Goal: Task Accomplishment & Management: Manage account settings

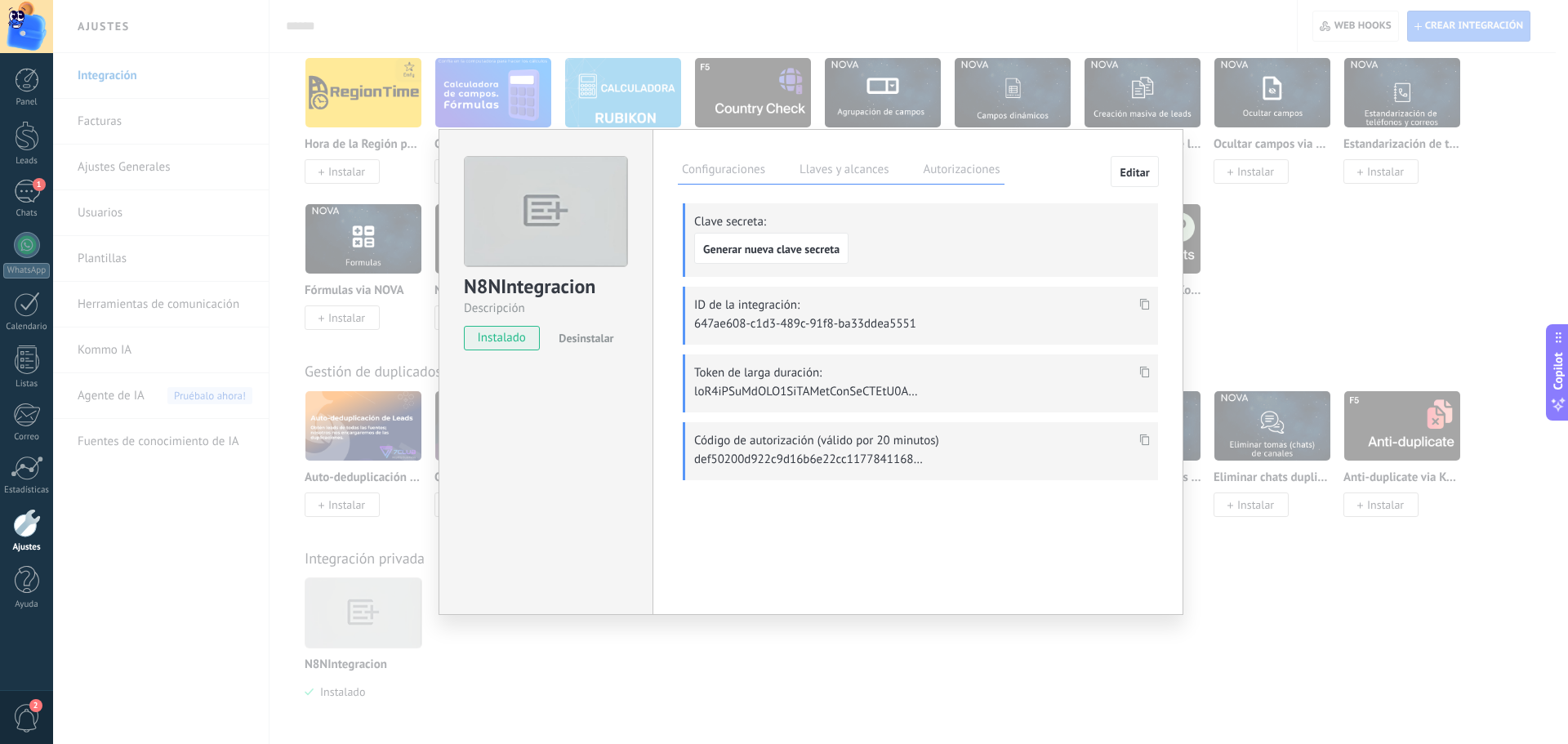
scroll to position [996, 0]
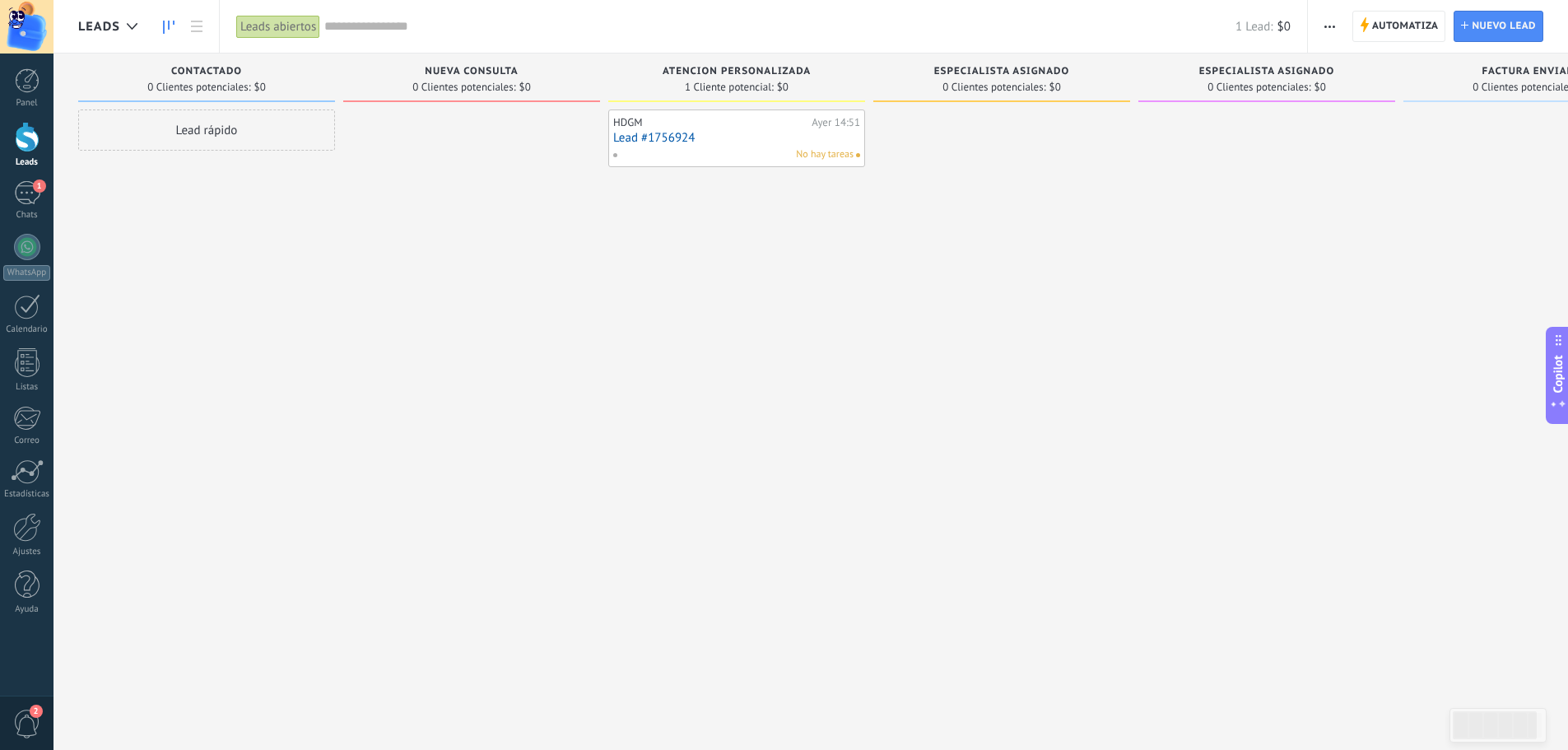
click at [21, 142] on div at bounding box center [26, 138] width 24 height 31
click at [129, 24] on icon at bounding box center [132, 25] width 11 height 6
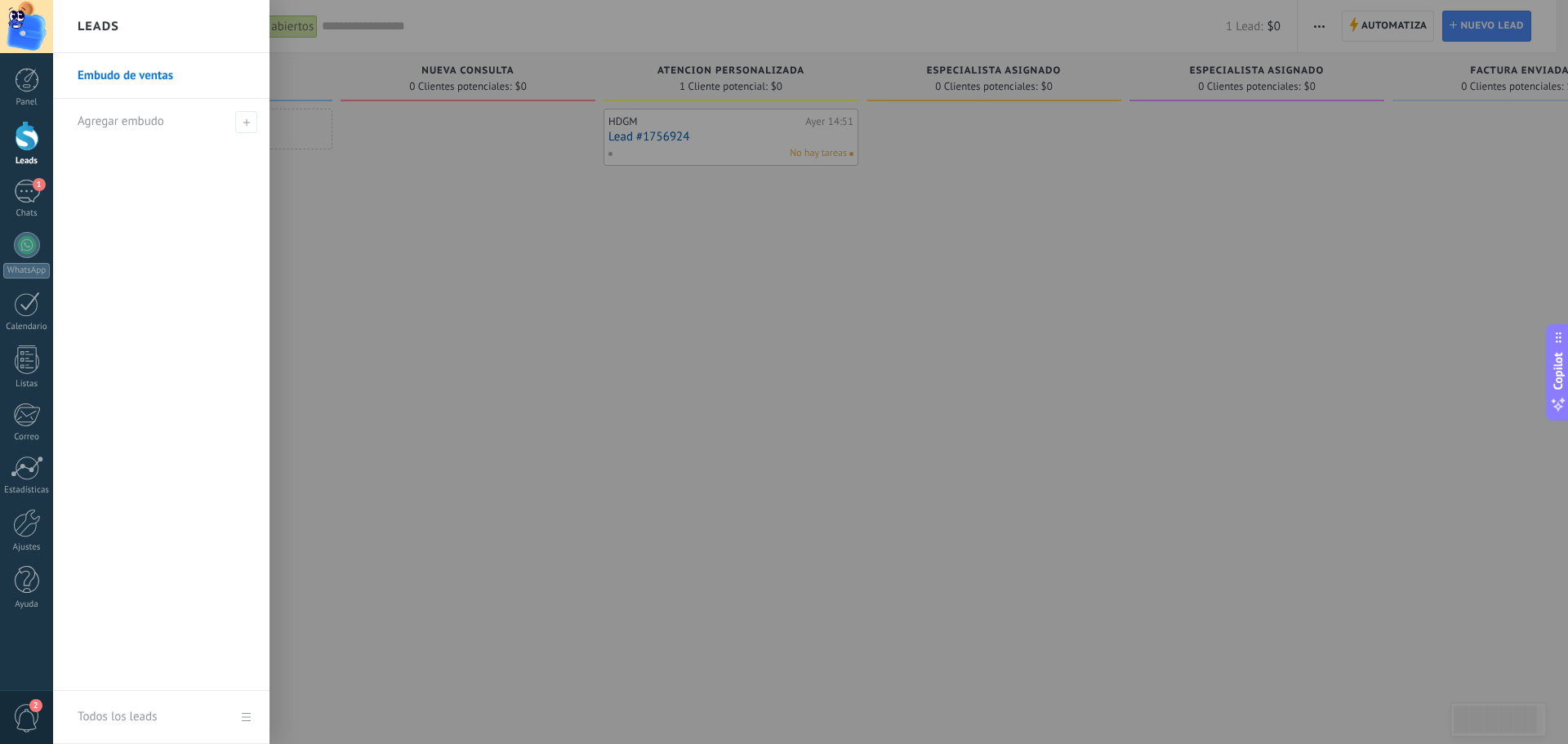
drag, startPoint x: 30, startPoint y: 143, endPoint x: 56, endPoint y: 148, distance: 26.5
click at [30, 143] on div at bounding box center [26, 137] width 24 height 31
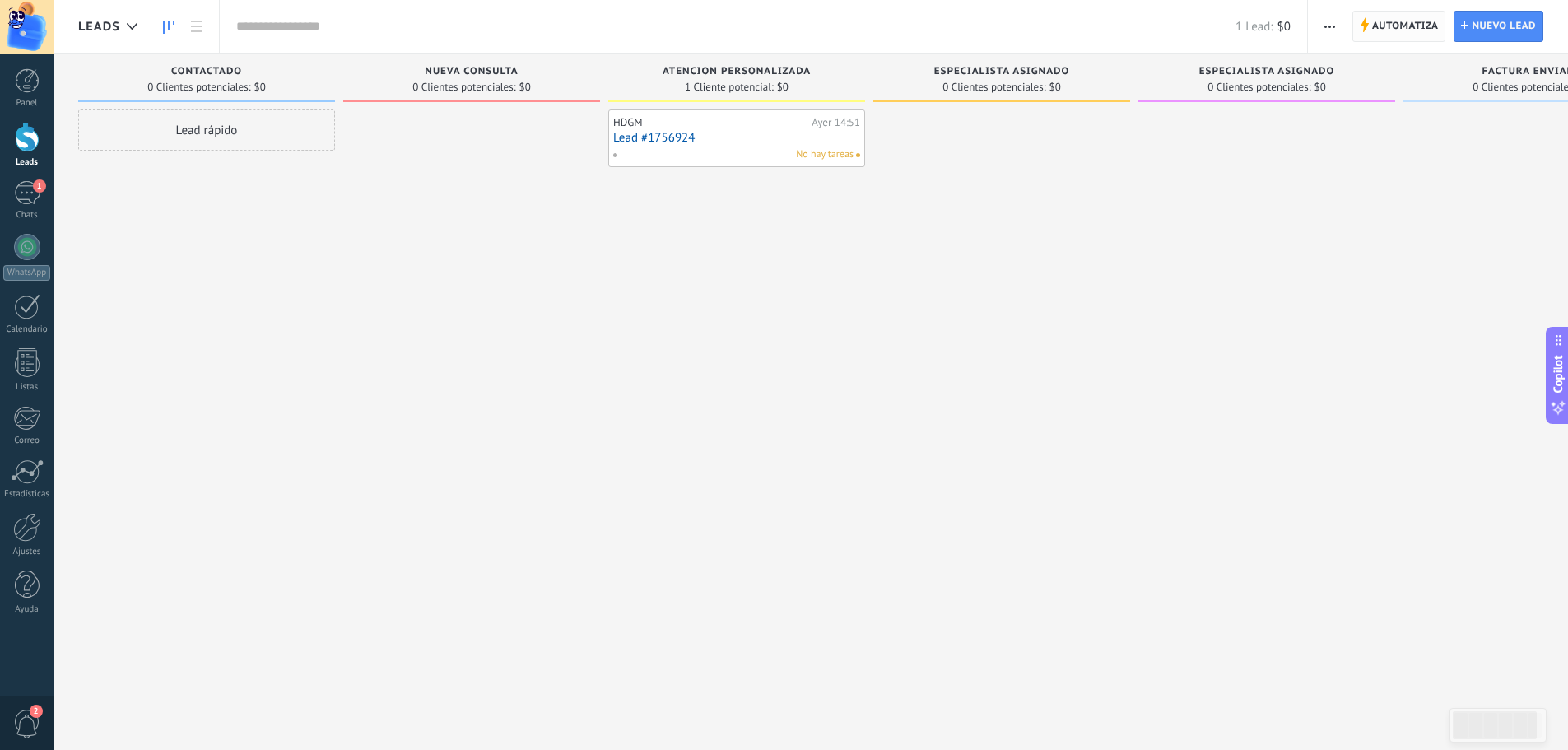
click at [1393, 29] on span "Automatiza" at bounding box center [1406, 26] width 67 height 30
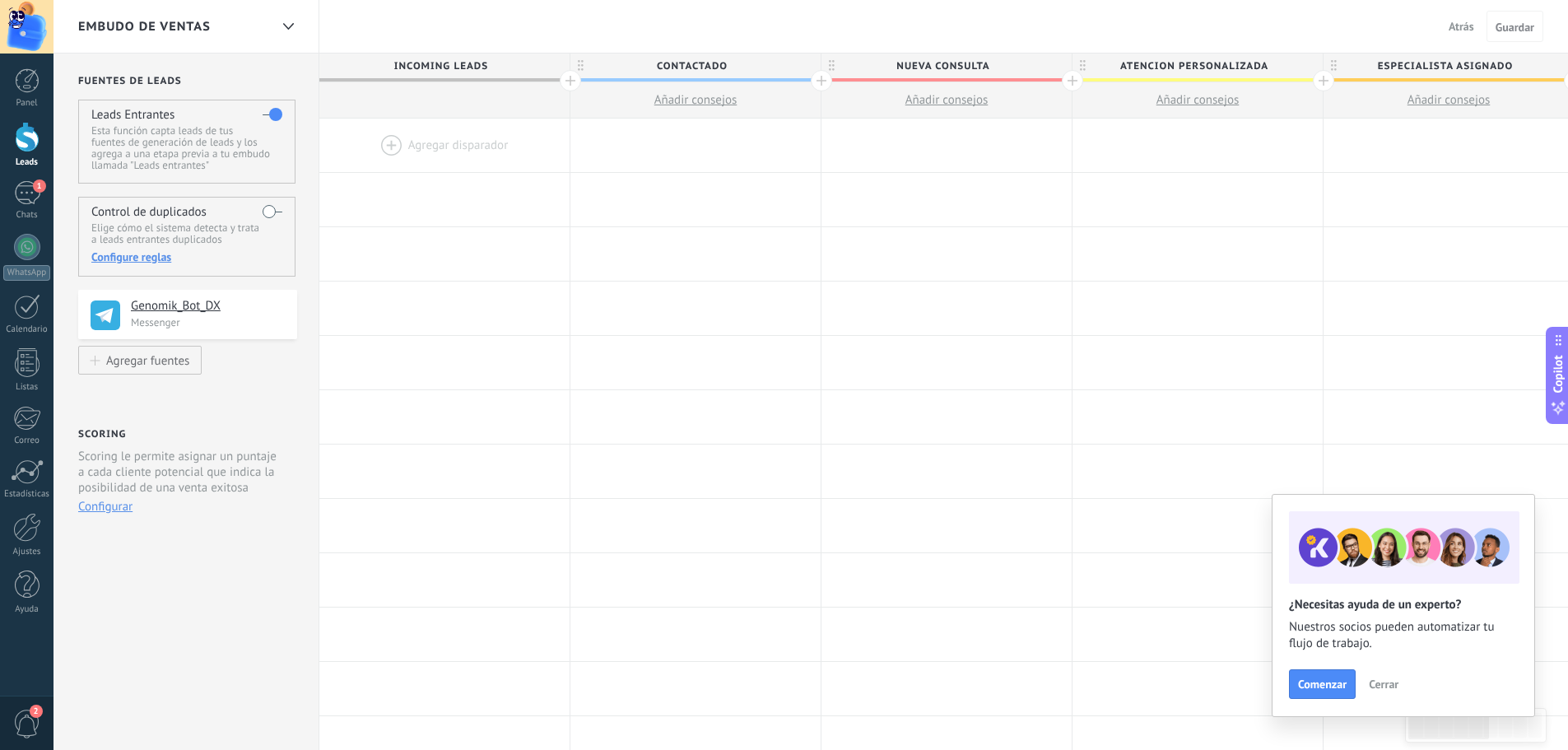
click at [22, 149] on div at bounding box center [26, 138] width 24 height 31
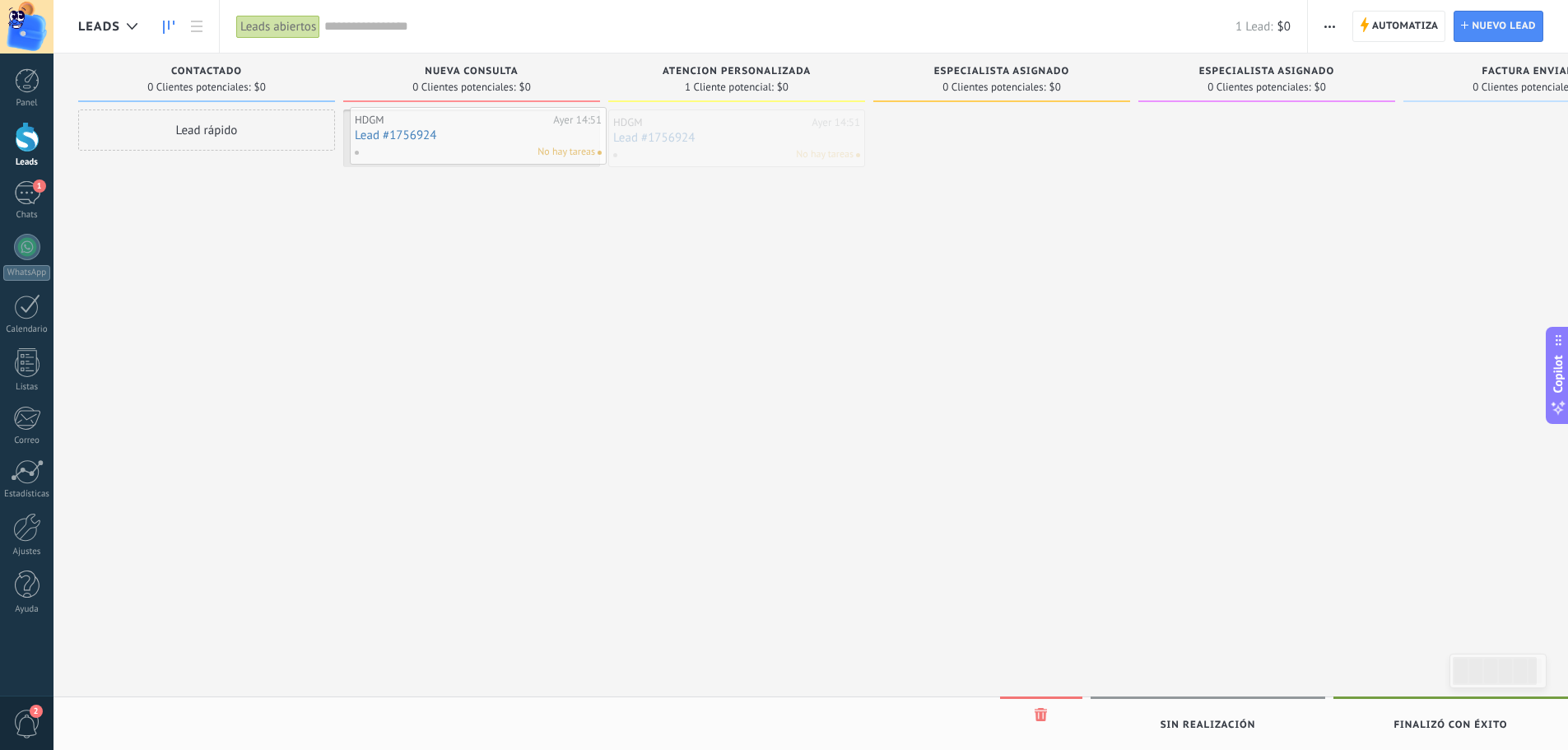
drag, startPoint x: 716, startPoint y: 147, endPoint x: 458, endPoint y: 144, distance: 258.0
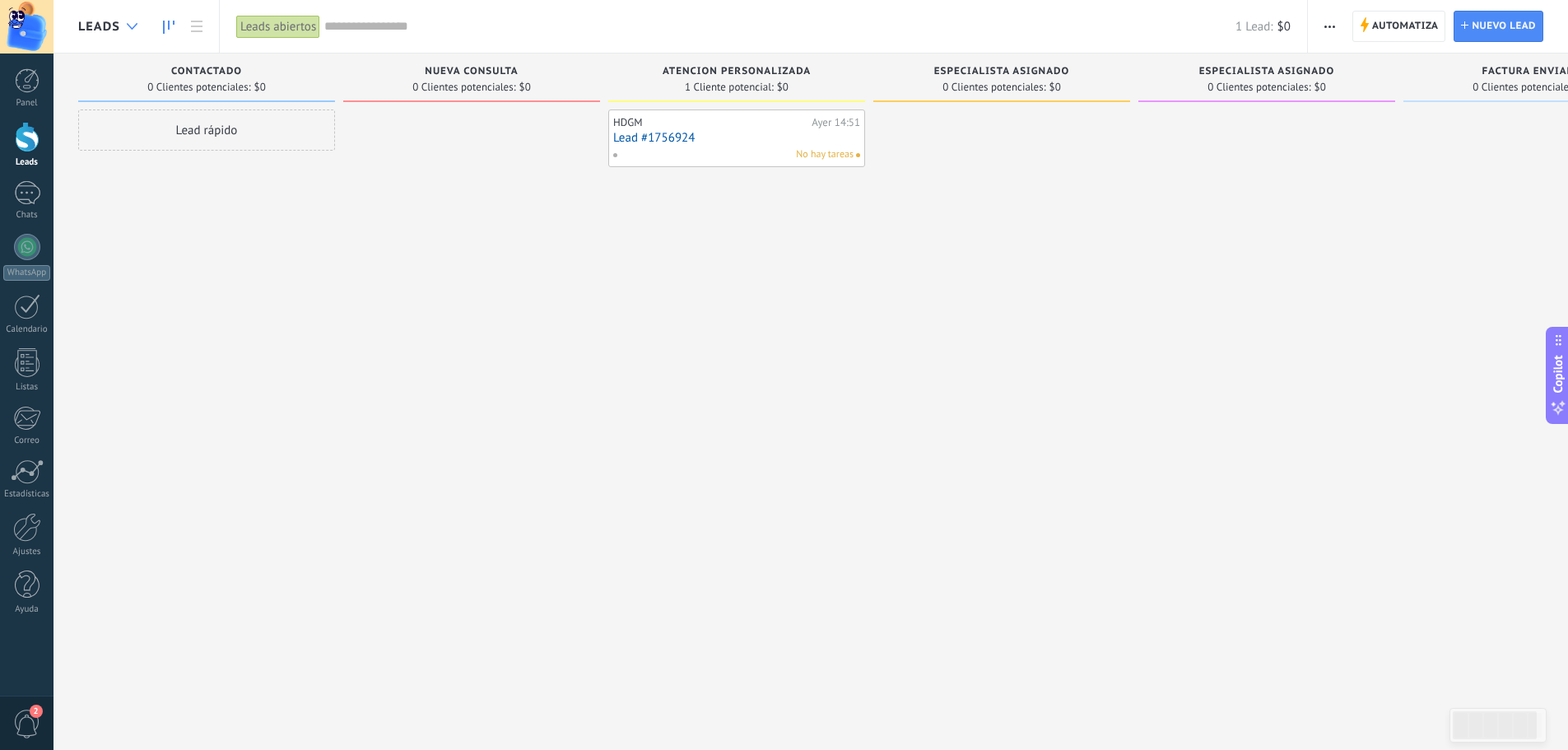
click at [131, 24] on icon at bounding box center [132, 25] width 11 height 6
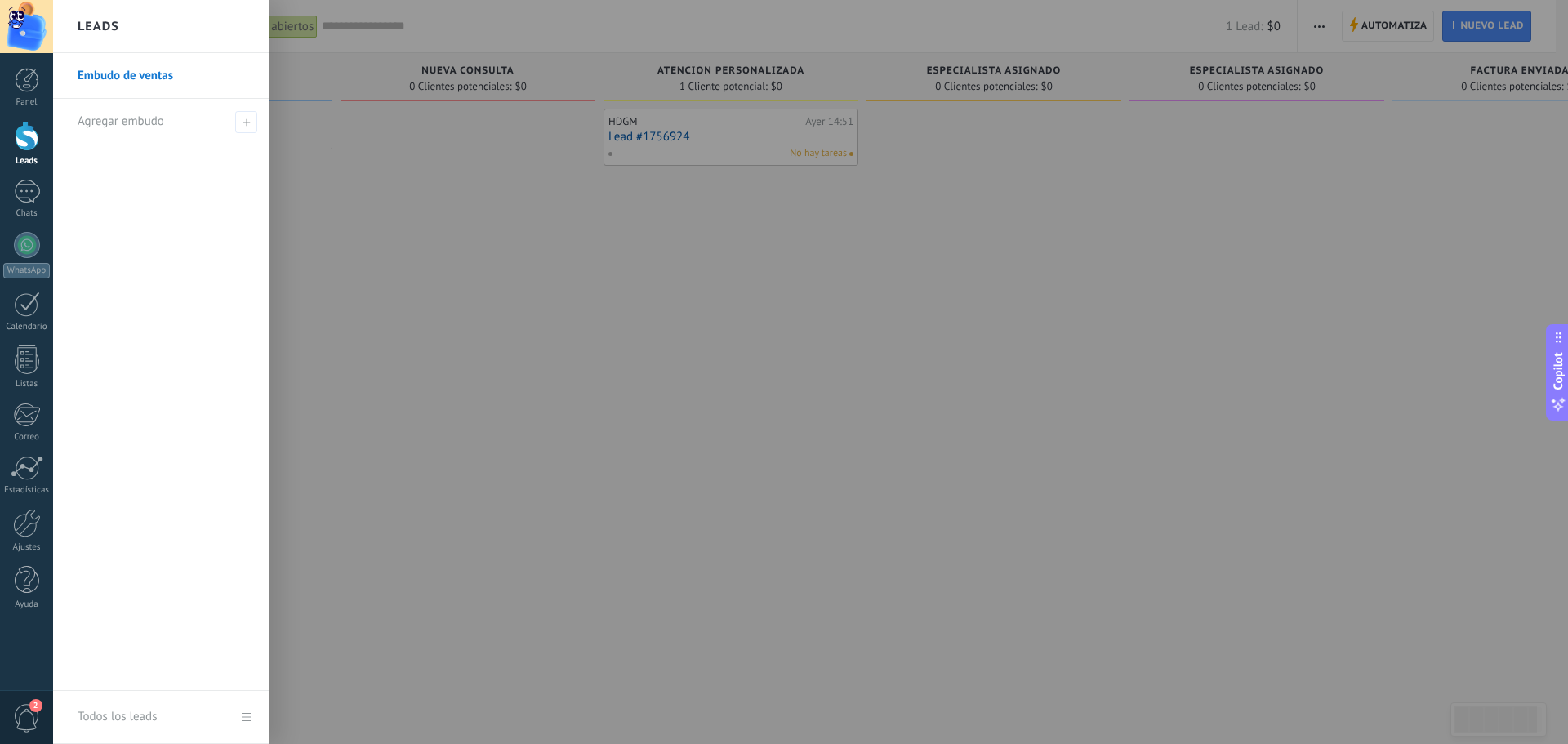
click at [130, 24] on div "Leads" at bounding box center [161, 26] width 216 height 53
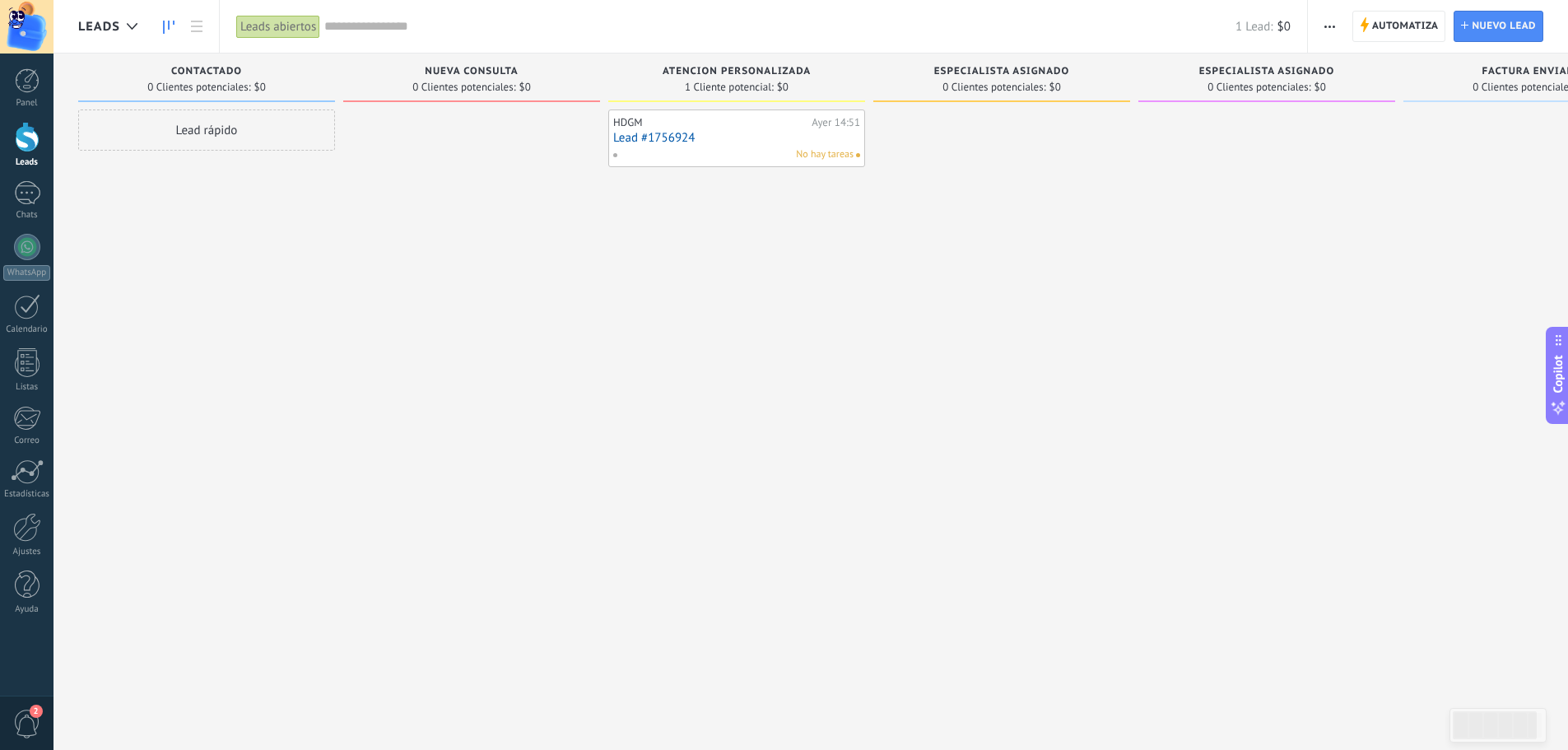
click at [167, 24] on icon at bounding box center [168, 27] width 12 height 14
click at [196, 23] on icon at bounding box center [196, 26] width 12 height 12
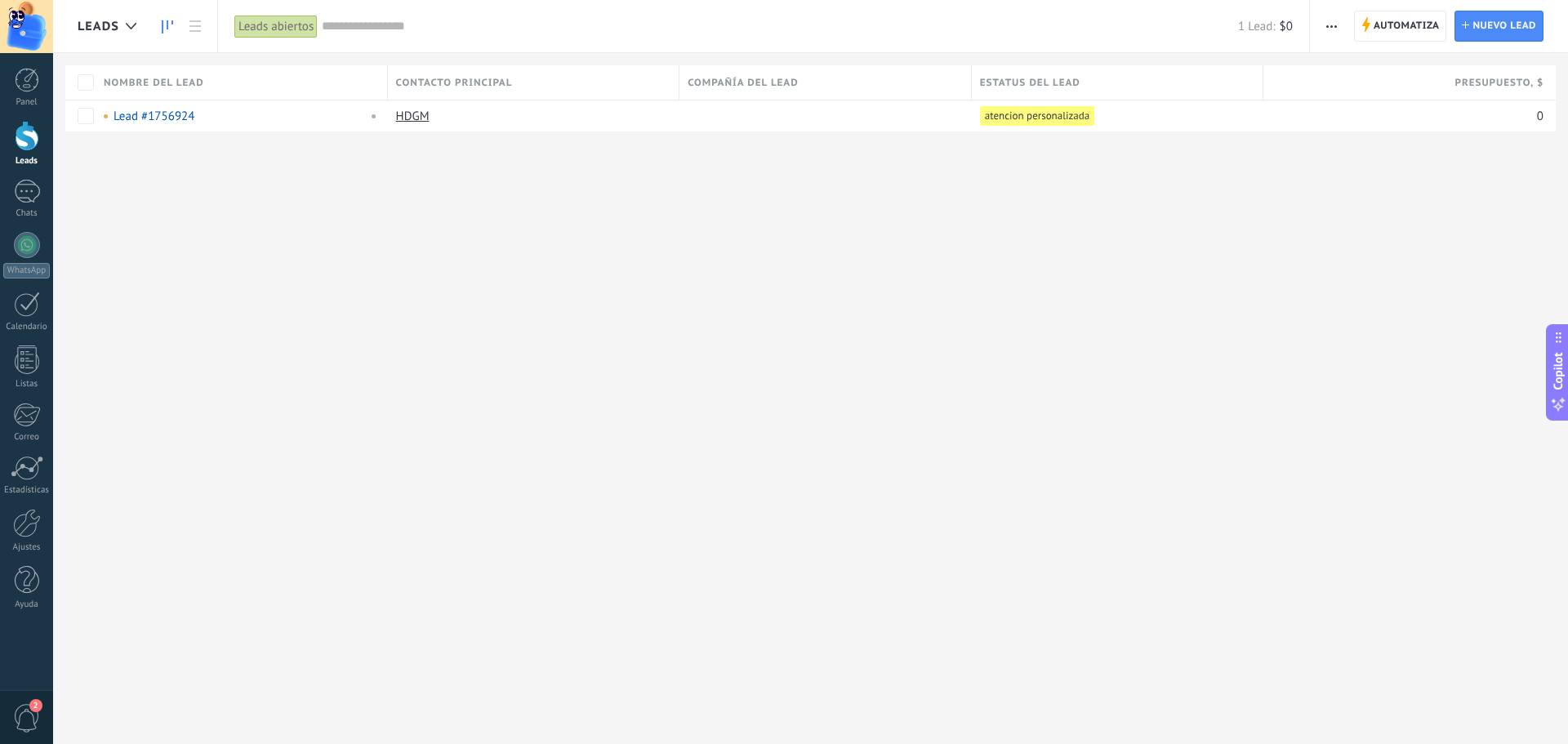
click at [163, 22] on use at bounding box center [167, 27] width 12 height 13
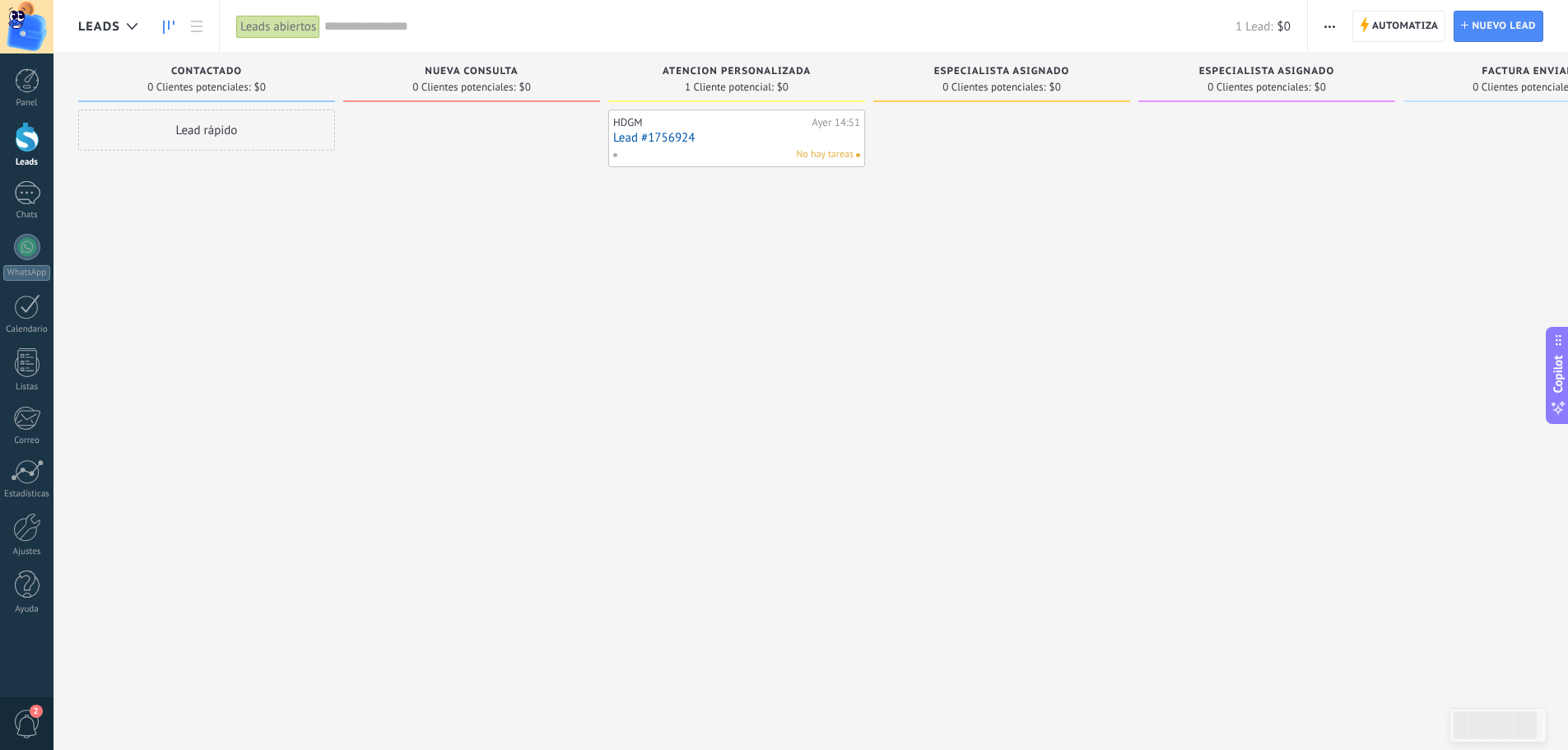
click at [837, 78] on div "atencion personalizada" at bounding box center [737, 72] width 241 height 14
click at [820, 85] on div "1 Cliente potencial: $0" at bounding box center [737, 86] width 241 height 14
click at [817, 80] on div "1 Cliente potencial: $0" at bounding box center [737, 86] width 241 height 14
click at [1482, 25] on span "Nuevo lead" at bounding box center [1504, 26] width 64 height 30
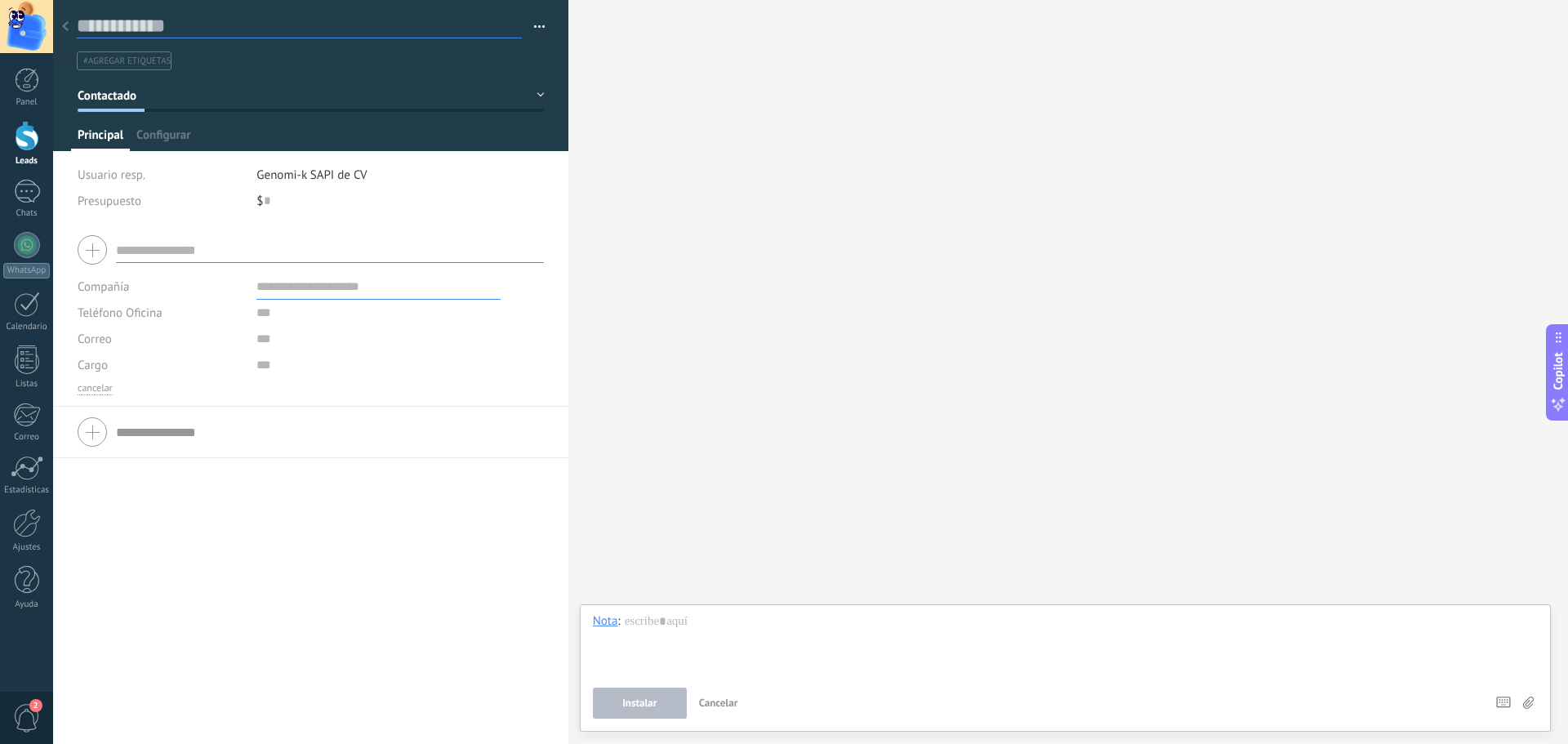
click at [134, 24] on input "text" at bounding box center [299, 25] width 445 height 24
paste input "*******"
type input "*******"
click at [67, 23] on use at bounding box center [65, 26] width 6 height 10
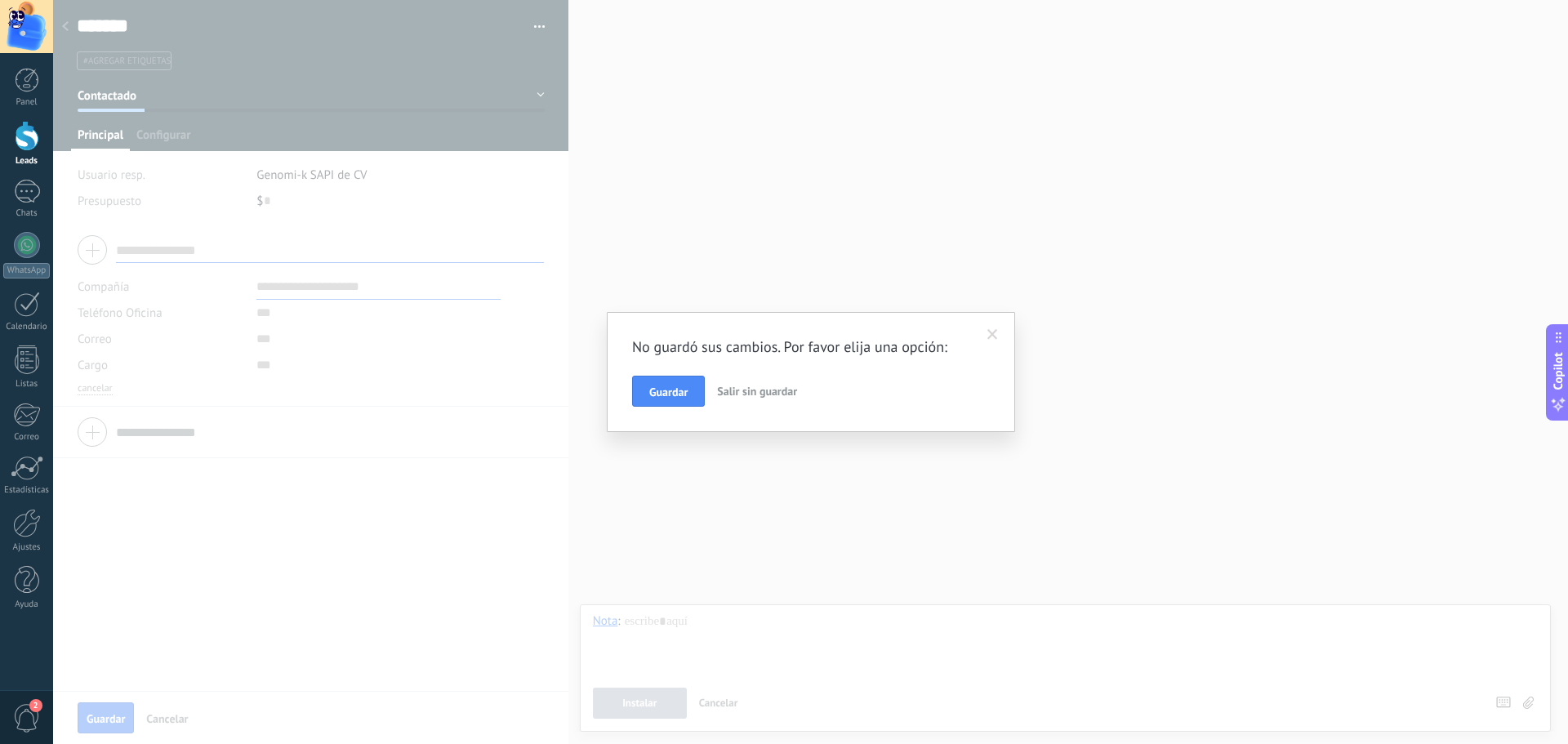
click at [749, 394] on span "Salir sin guardar" at bounding box center [756, 391] width 80 height 14
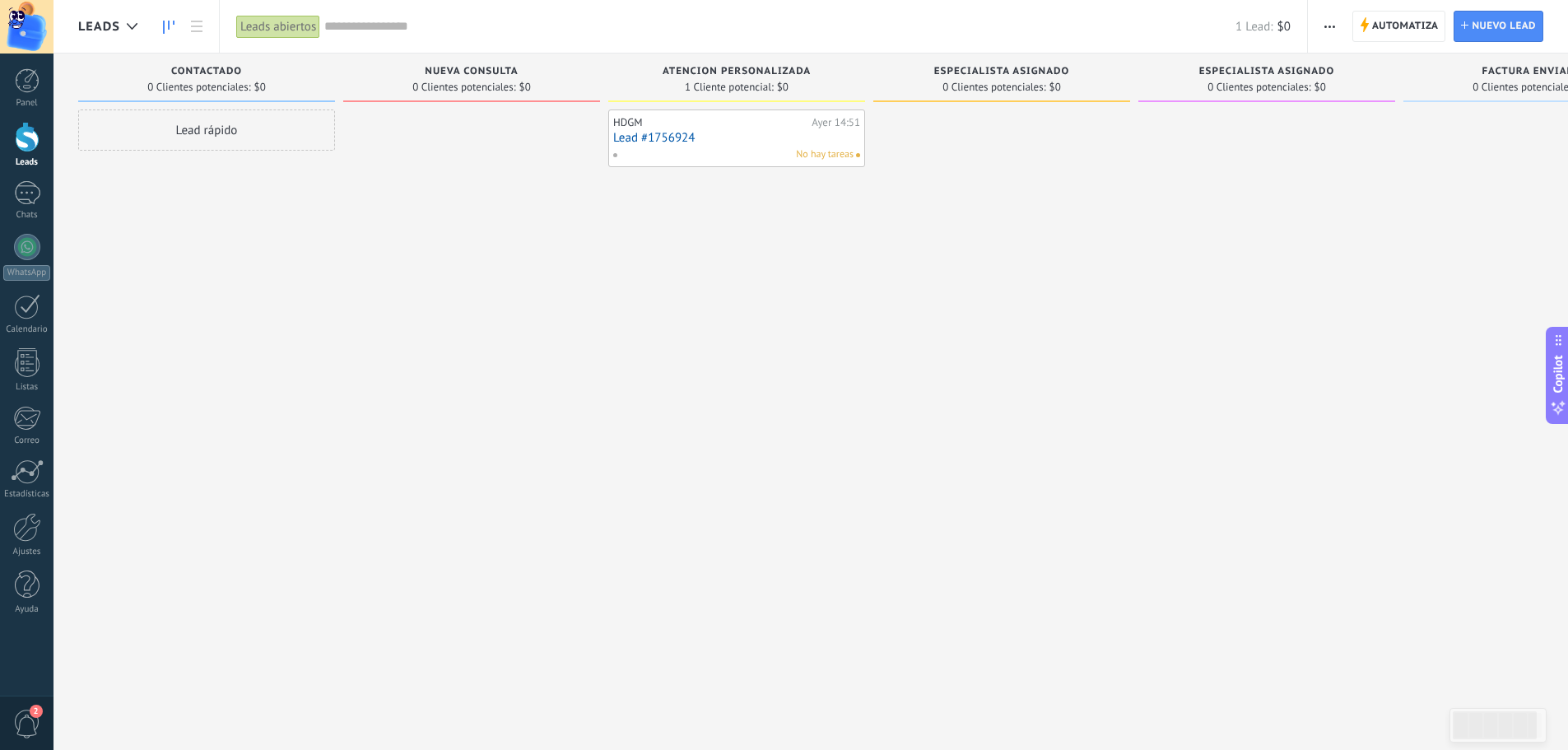
click at [798, 98] on div "atencion personalizada 1 Cliente potencial: $0" at bounding box center [737, 78] width 257 height 49
click at [771, 149] on div "No hay tareas" at bounding box center [733, 155] width 241 height 14
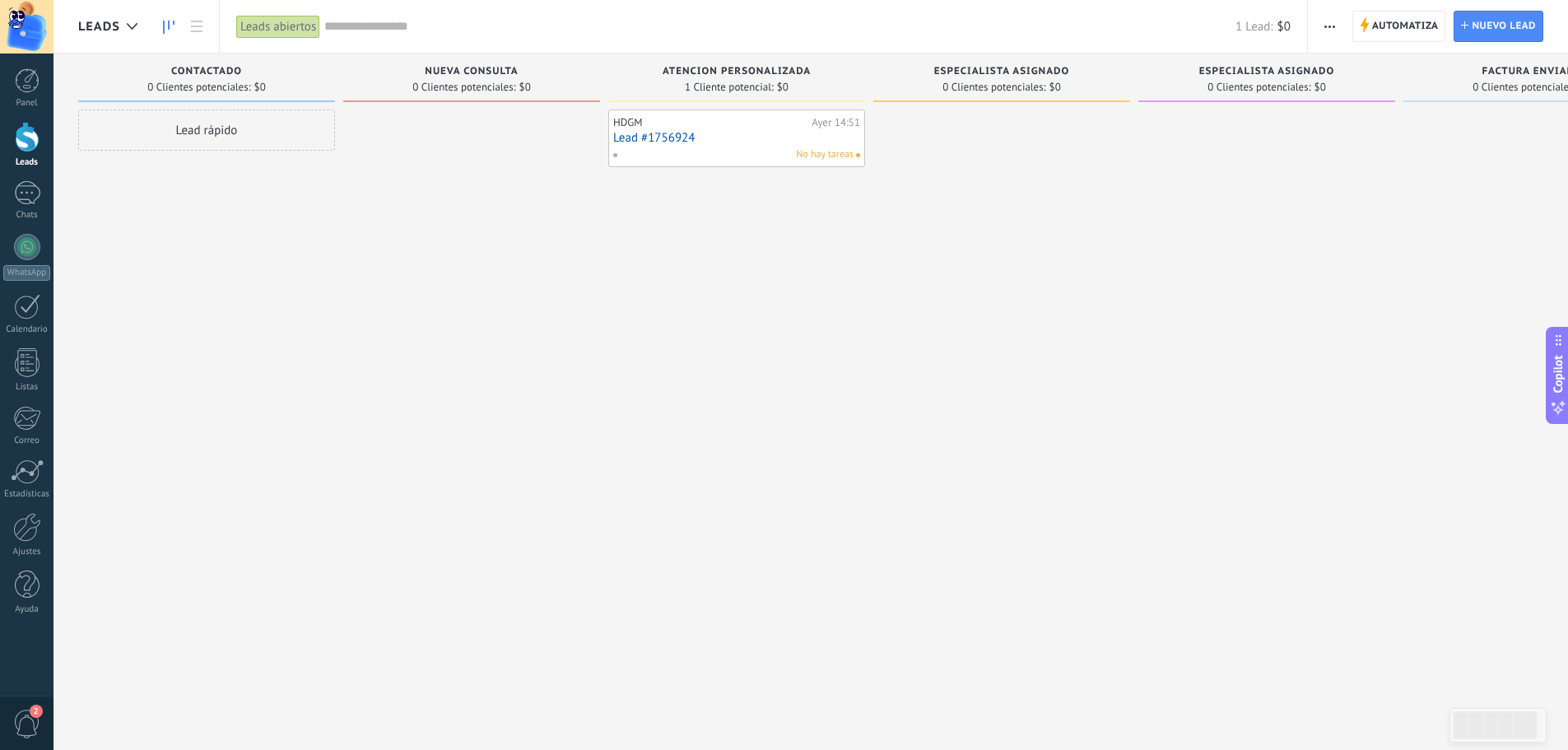
click at [771, 149] on div "No hay tareas" at bounding box center [733, 155] width 241 height 14
click at [658, 137] on link "Lead #1756924" at bounding box center [736, 138] width 247 height 14
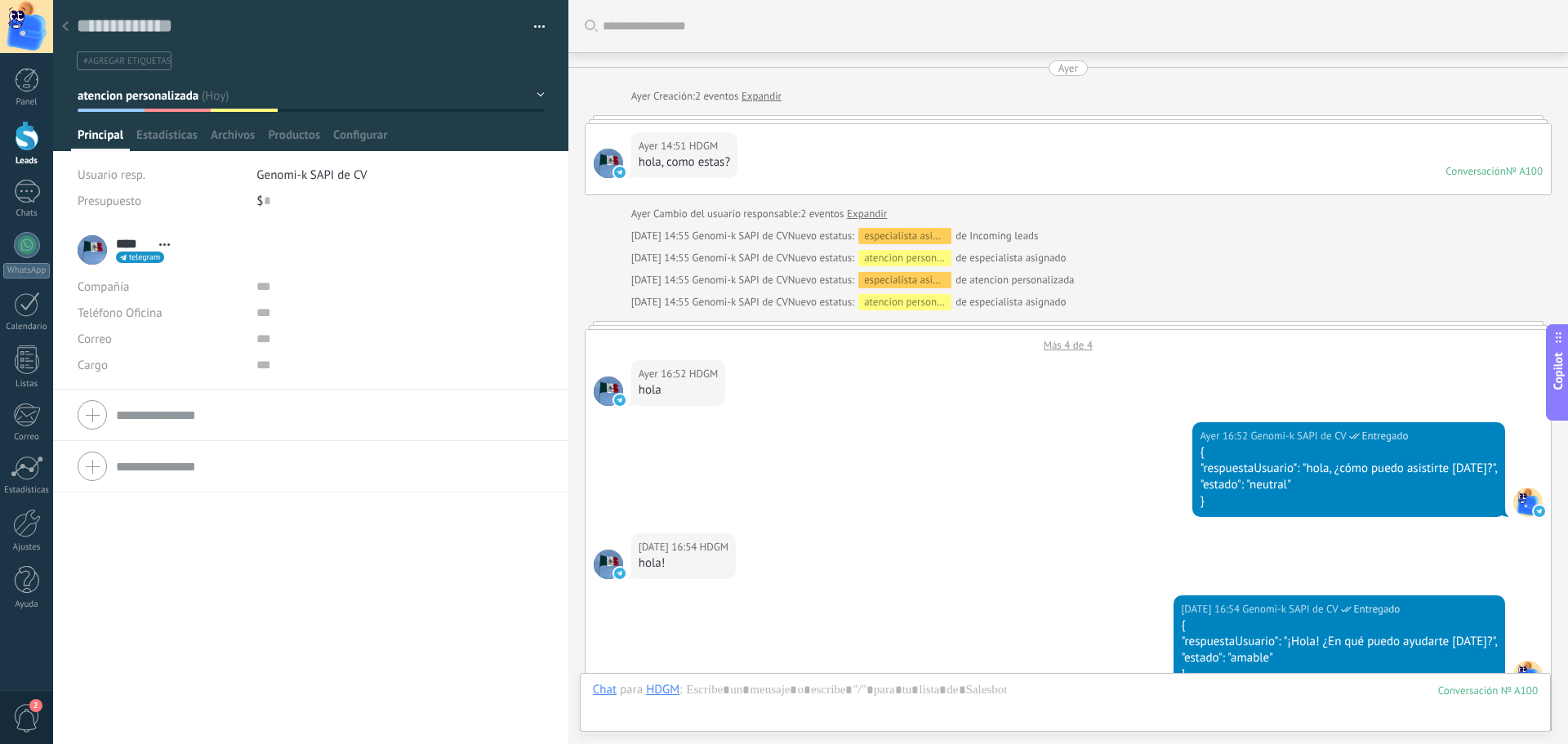
scroll to position [2979, 0]
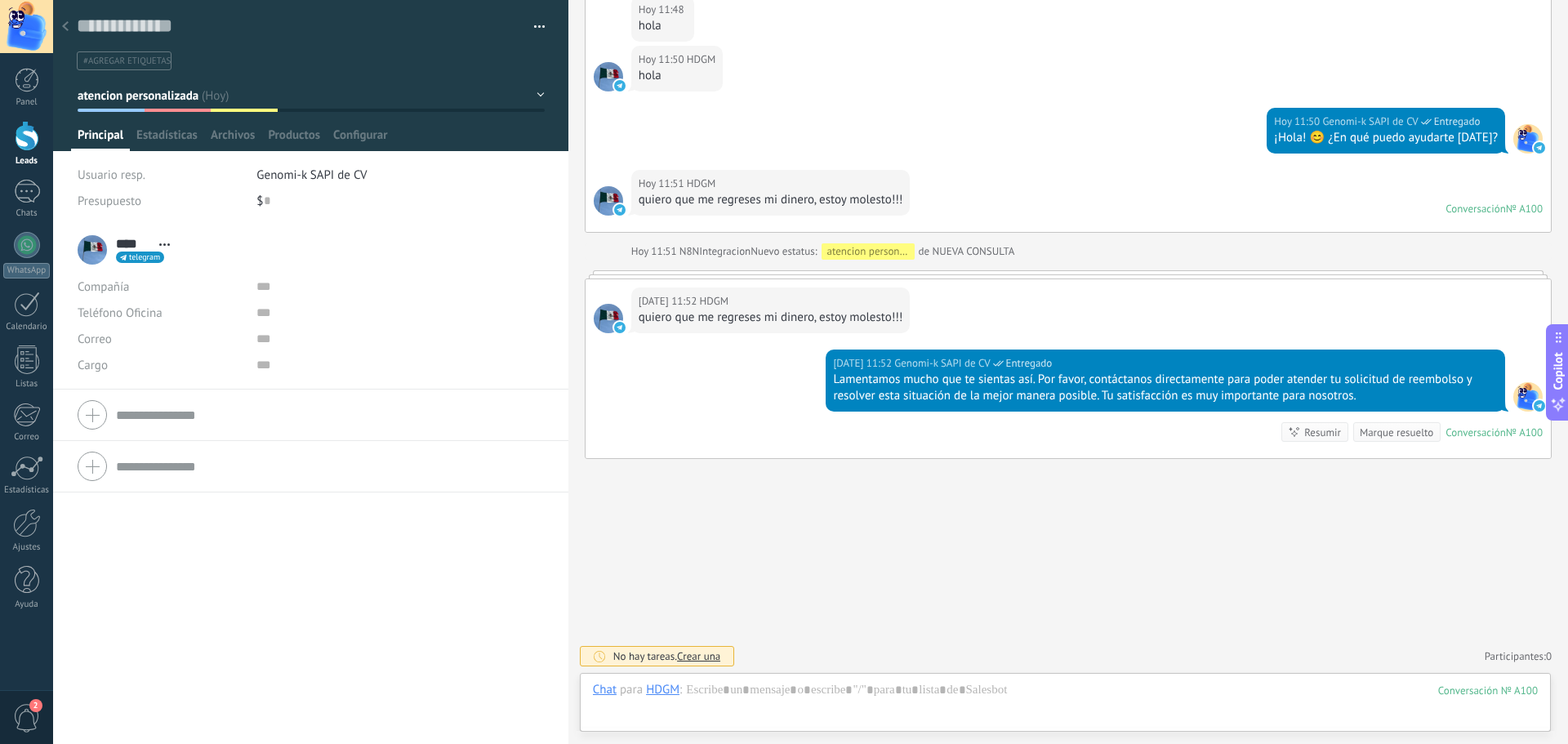
click at [145, 59] on span "#agregar etiquetas" at bounding box center [127, 61] width 87 height 12
type input "*******"
click at [66, 22] on icon at bounding box center [65, 26] width 6 height 10
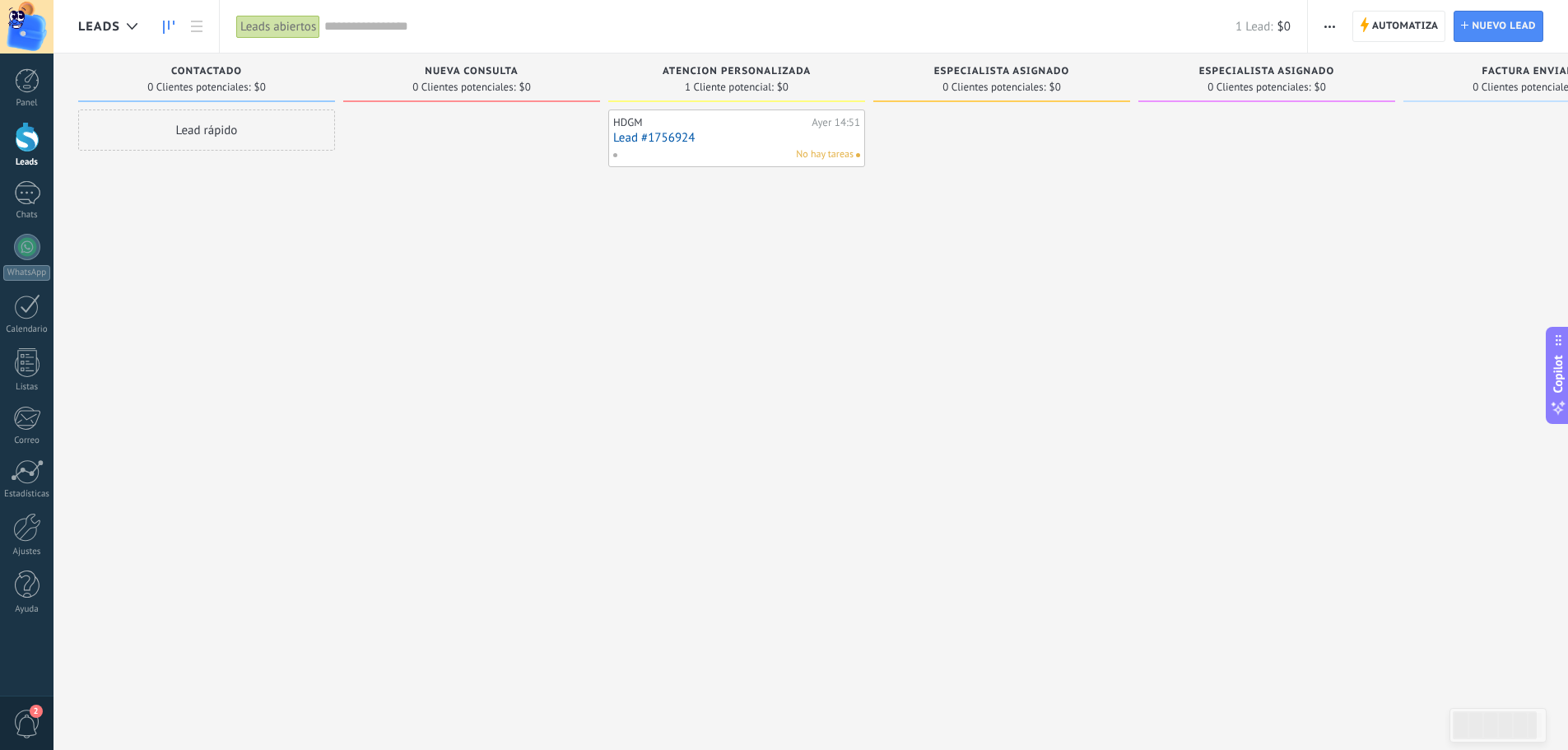
click at [27, 136] on div at bounding box center [26, 138] width 24 height 31
click at [1392, 21] on span "Automatiza" at bounding box center [1406, 26] width 67 height 30
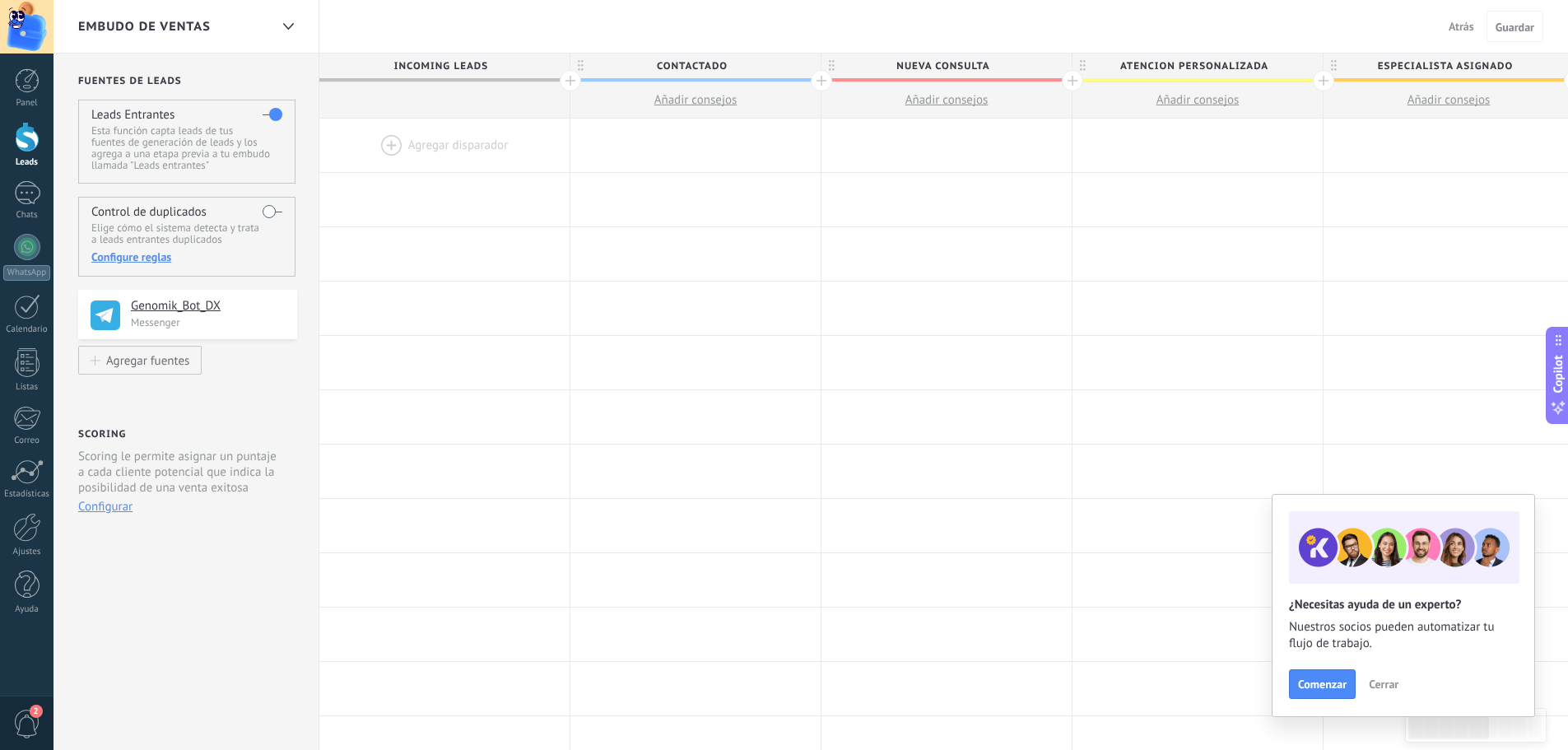
click at [1193, 95] on span "Añadir consejos" at bounding box center [1199, 100] width 83 height 15
type textarea "**********"
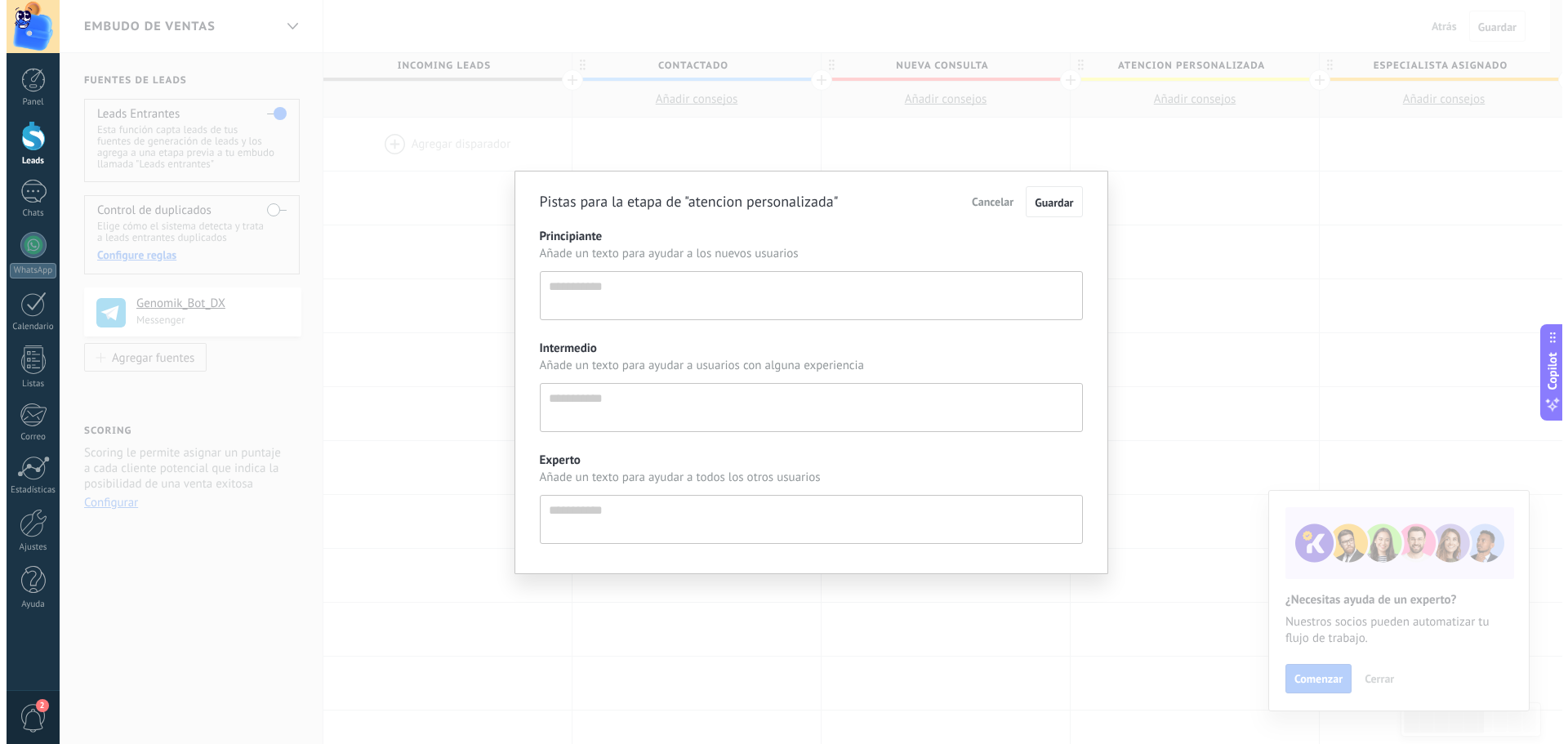
scroll to position [15, 0]
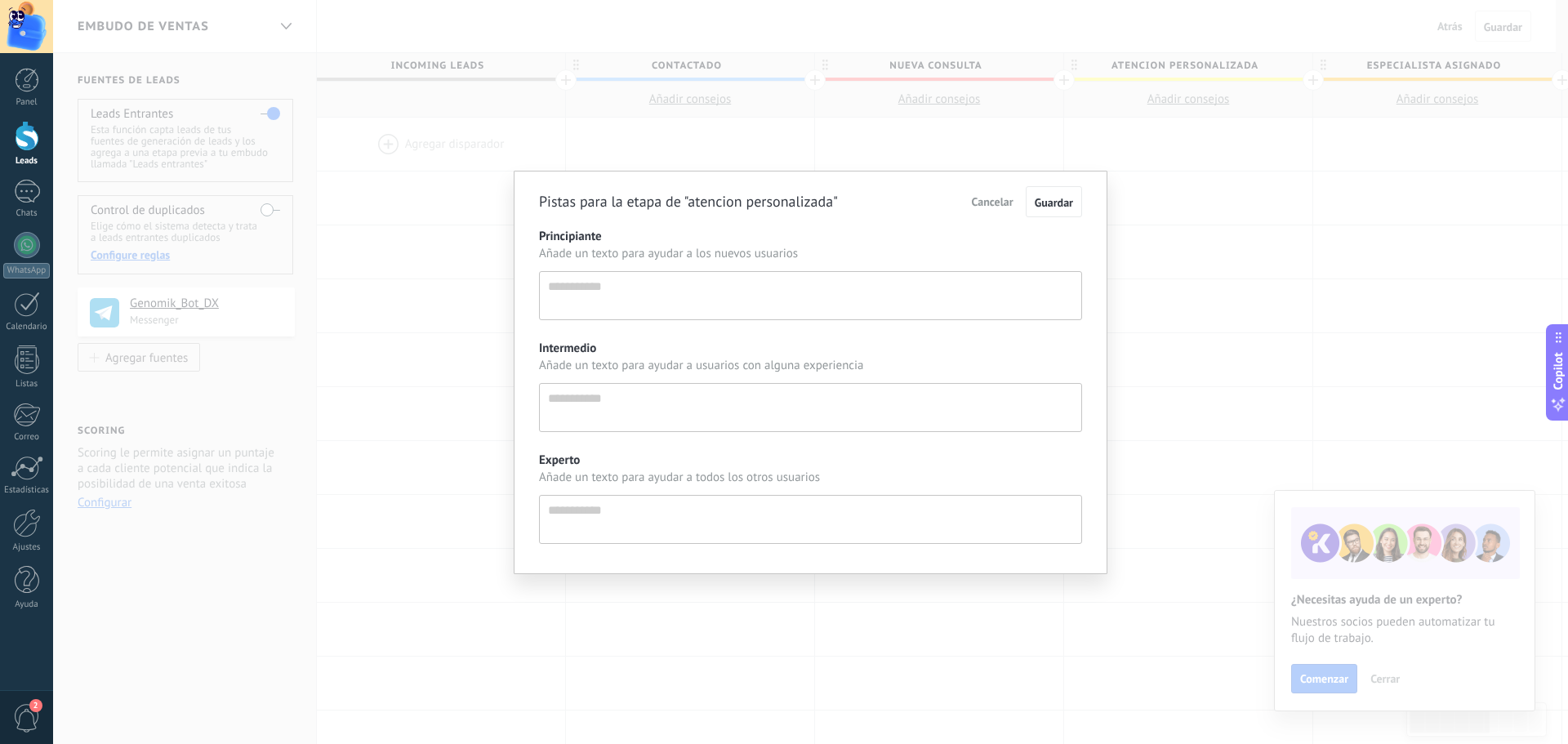
click at [1186, 146] on div "Pistas para la etapa de "atencion personalizada" Cancelar Guardar Principiante …" at bounding box center [810, 372] width 1515 height 744
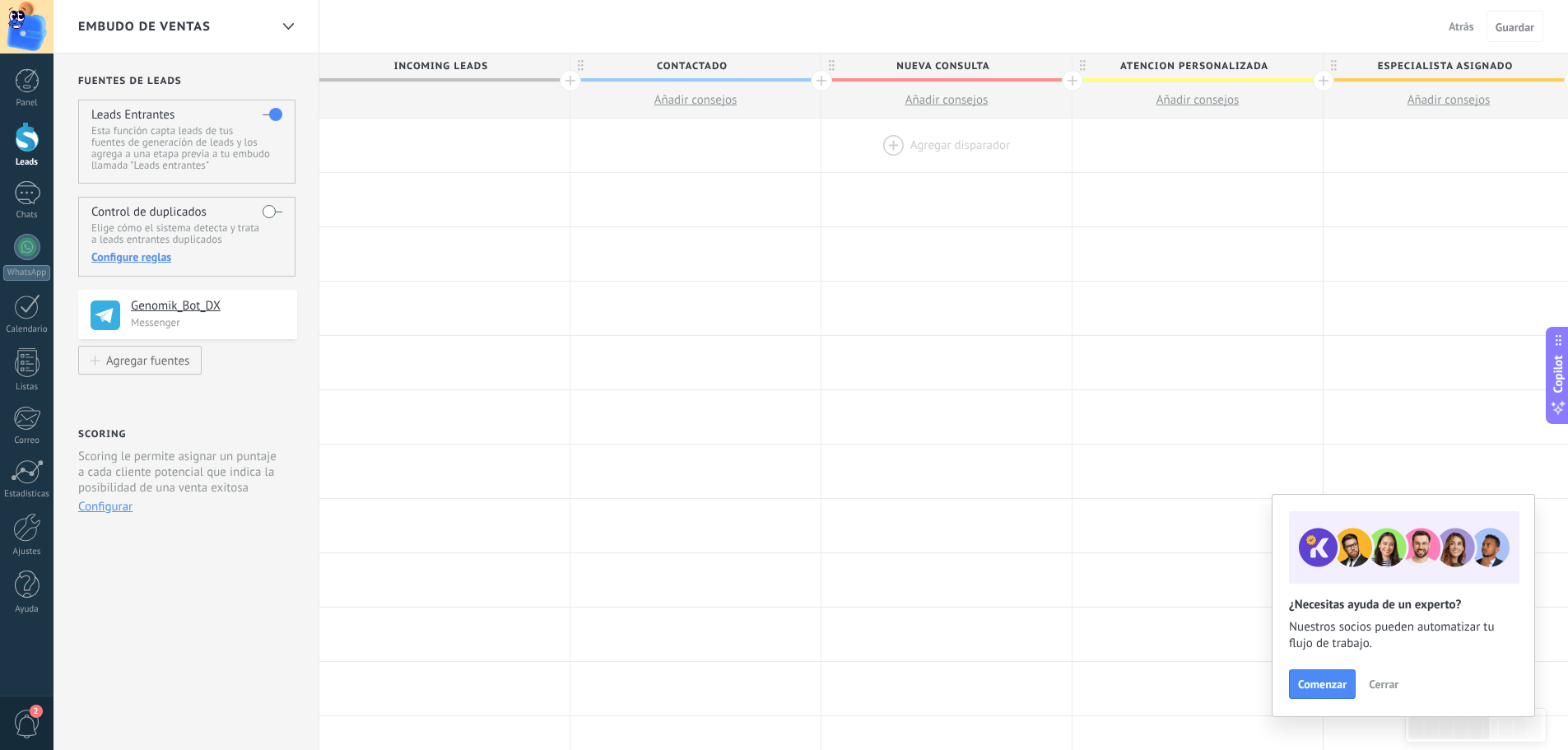
click at [888, 140] on div at bounding box center [946, 145] width 250 height 53
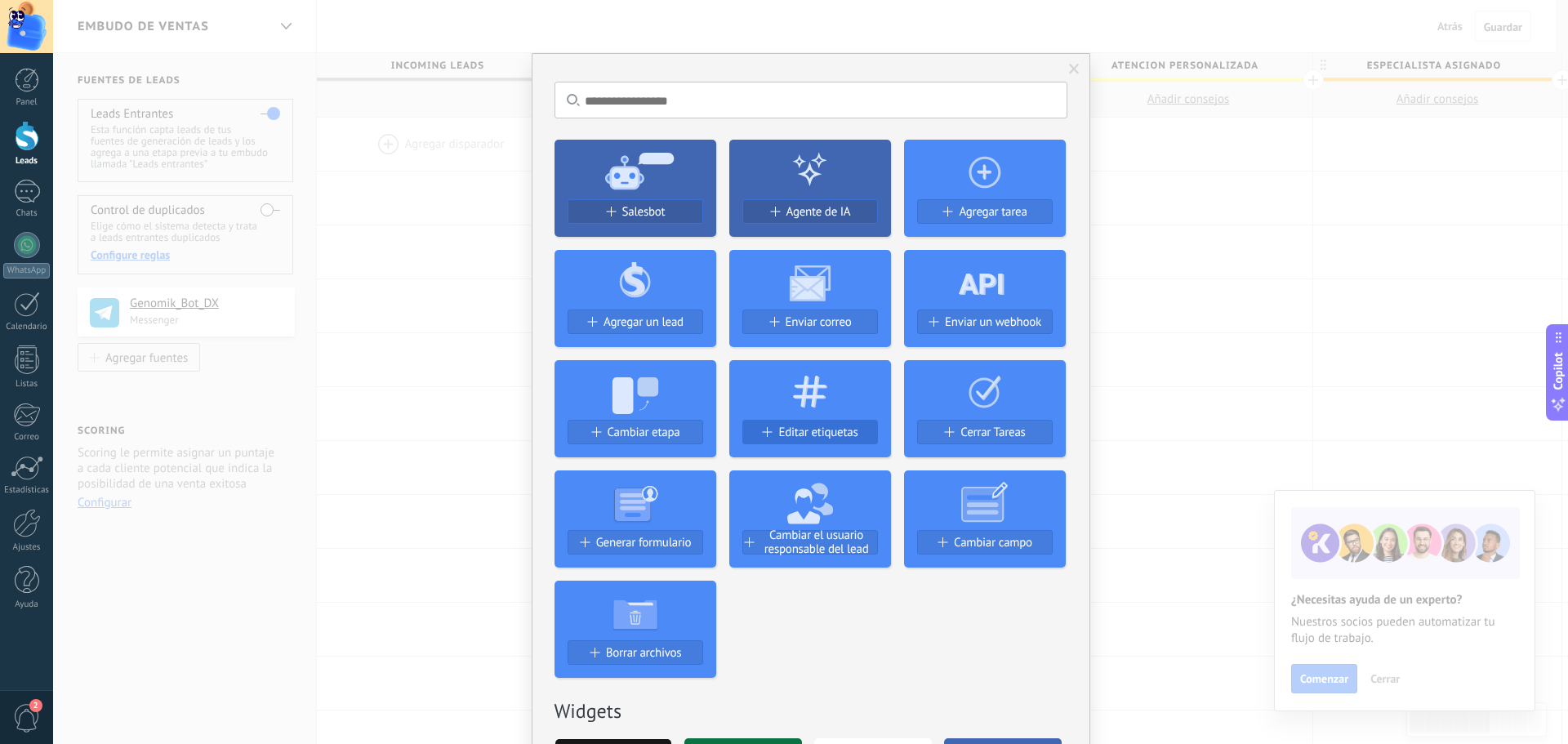
click at [784, 427] on span "Editar etiquetas" at bounding box center [818, 432] width 79 height 13
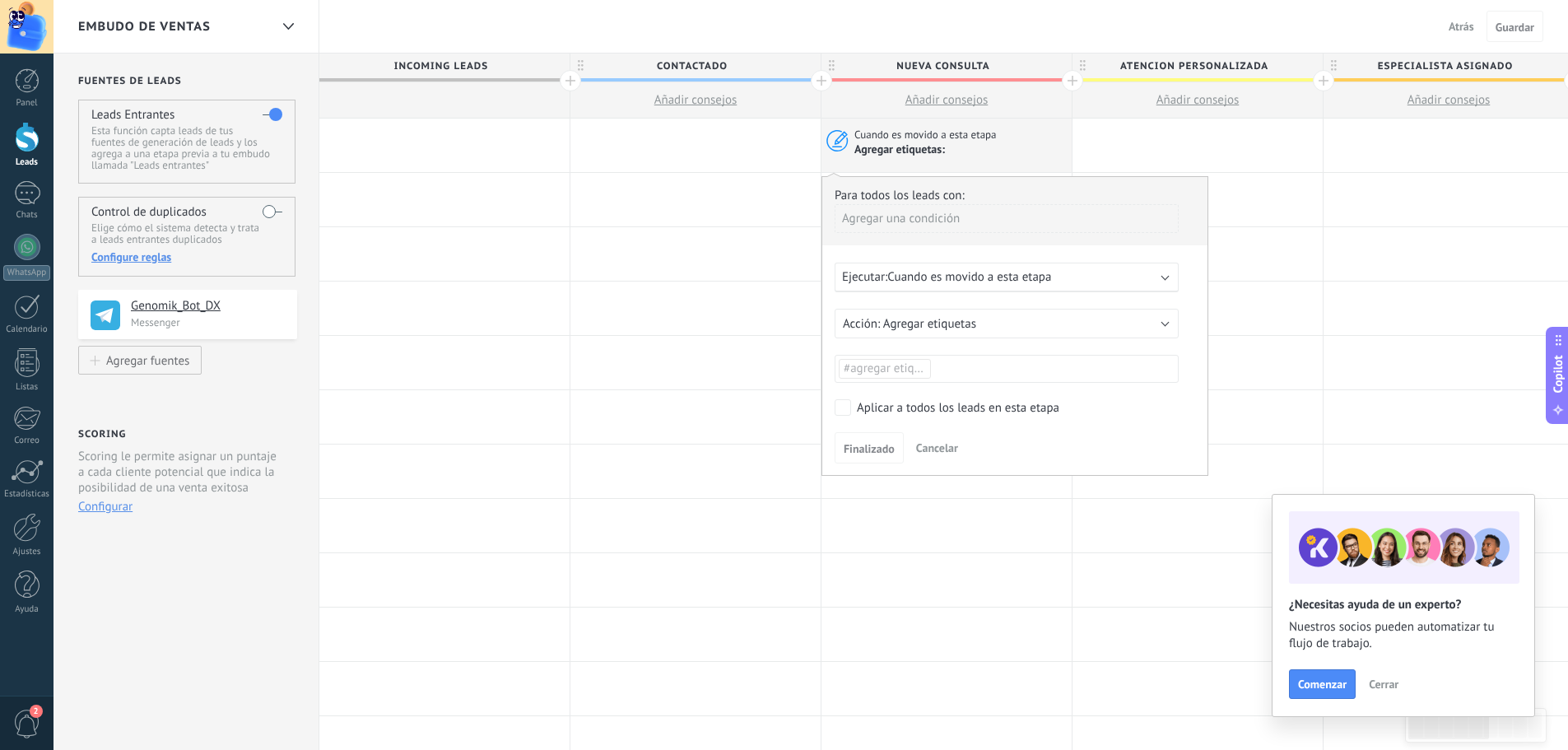
click at [923, 366] on span "#agregar etiquetas" at bounding box center [893, 368] width 99 height 15
click at [871, 400] on span "stop_ai" at bounding box center [865, 403] width 47 height 23
click at [857, 406] on div "Aplicar a todos los leads en esta etapa" at bounding box center [959, 409] width 203 height 16
click at [848, 443] on span "Finalizado" at bounding box center [869, 448] width 51 height 12
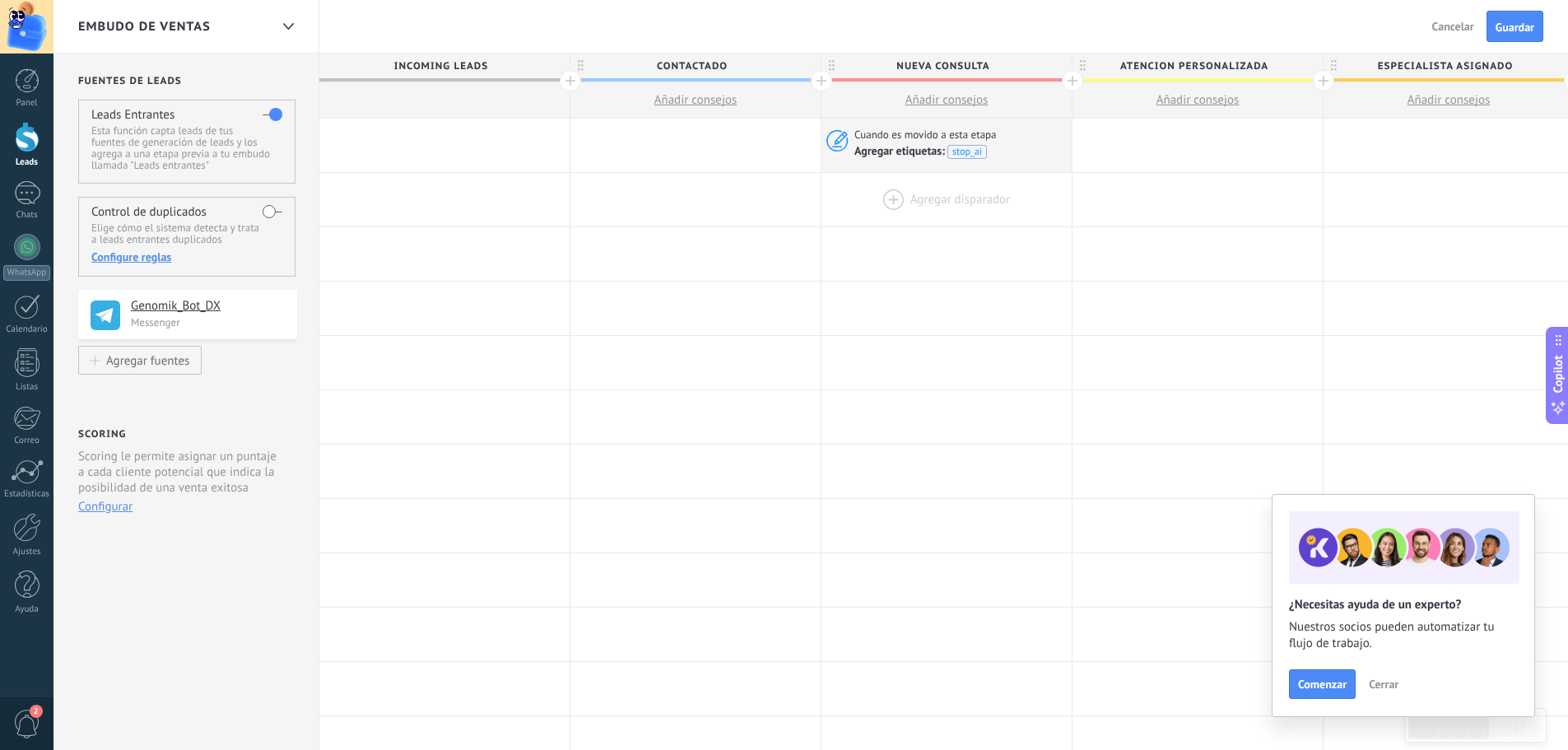
click at [921, 191] on div at bounding box center [946, 199] width 250 height 53
click at [894, 198] on div at bounding box center [946, 199] width 250 height 53
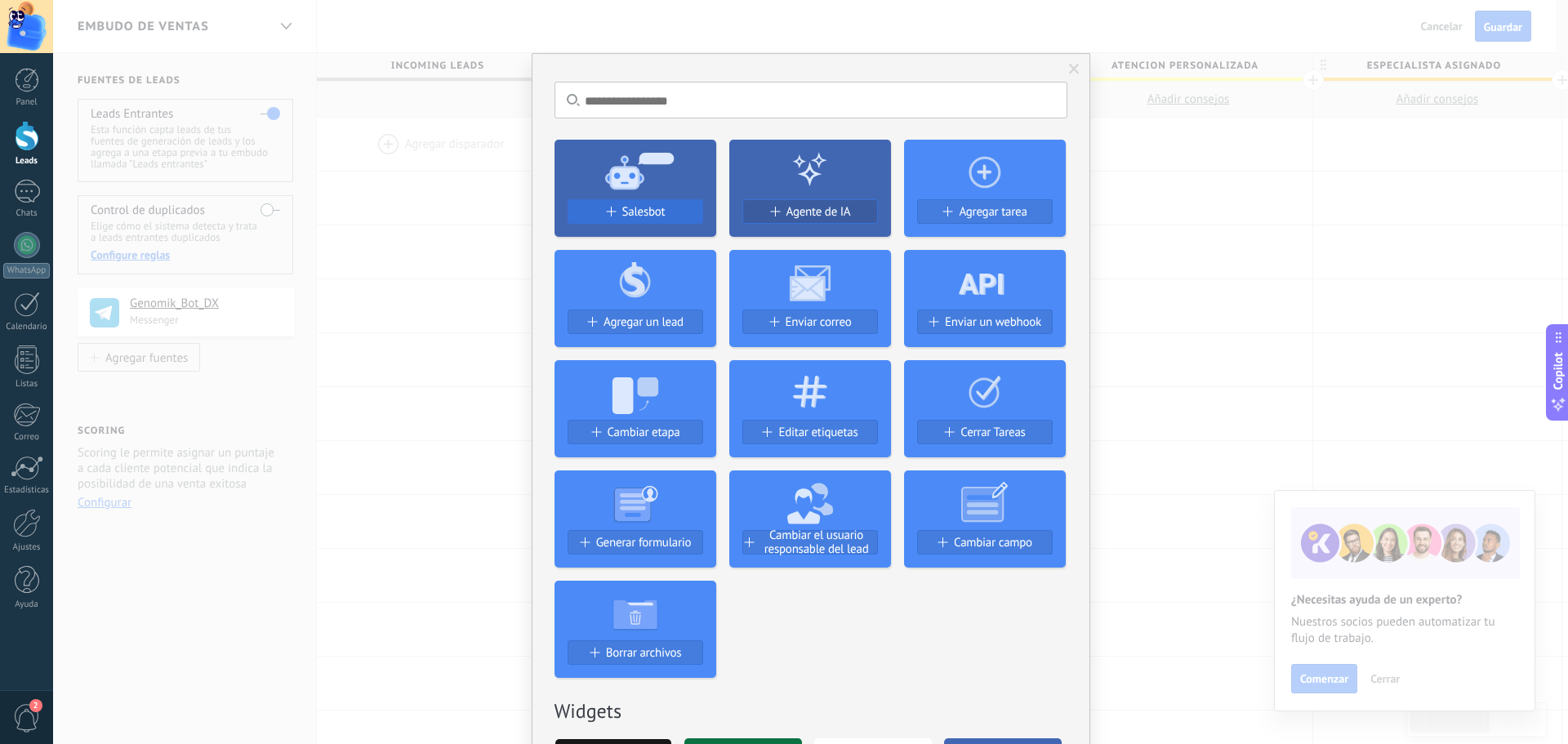
click at [657, 211] on span "Salesbot" at bounding box center [644, 211] width 43 height 13
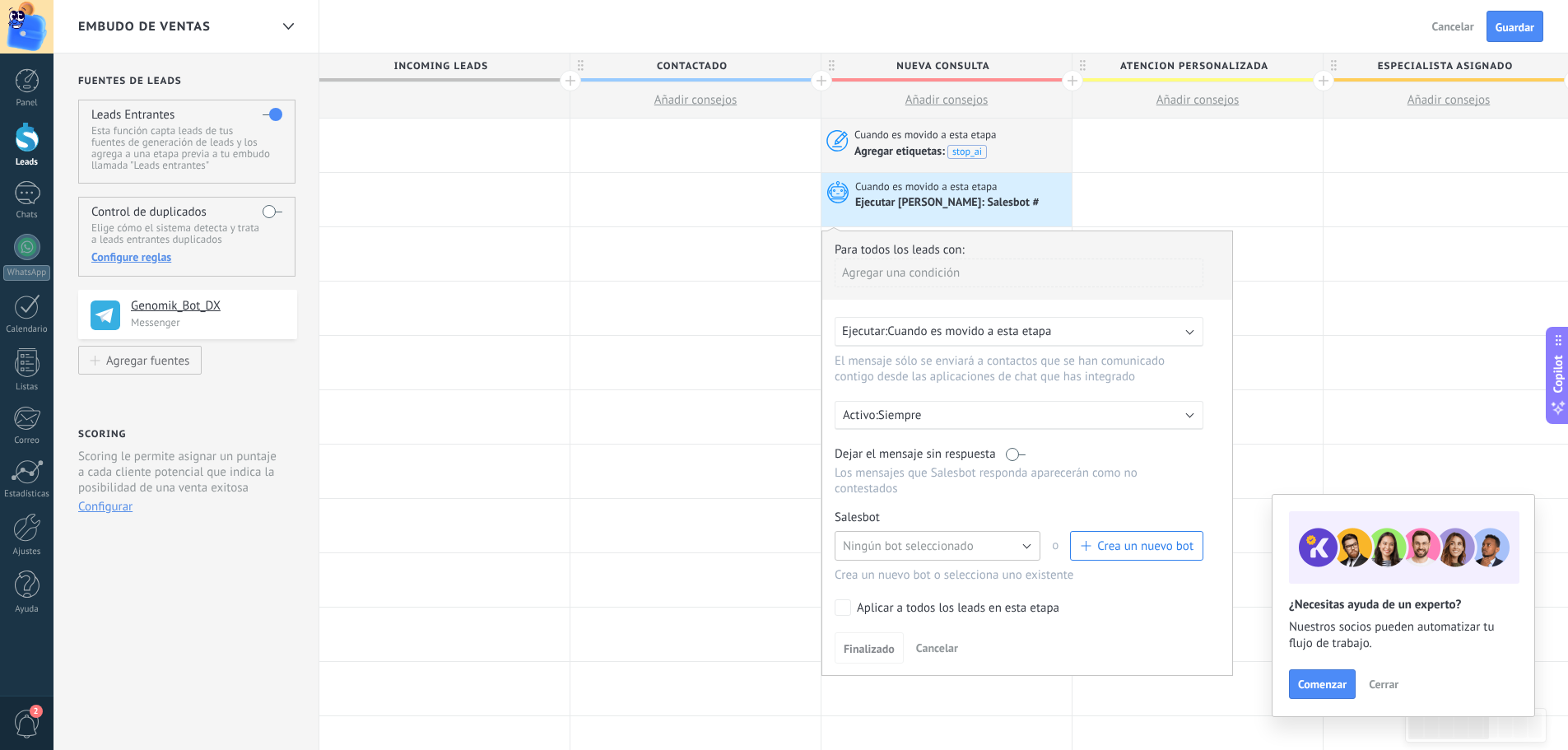
click at [875, 541] on span "Ningún bot seleccionado" at bounding box center [908, 546] width 131 height 15
click at [894, 551] on span "Ningún bot seleccionado" at bounding box center [930, 546] width 210 height 15
click at [1131, 544] on span "Crea un nuevo bot" at bounding box center [1145, 546] width 96 height 15
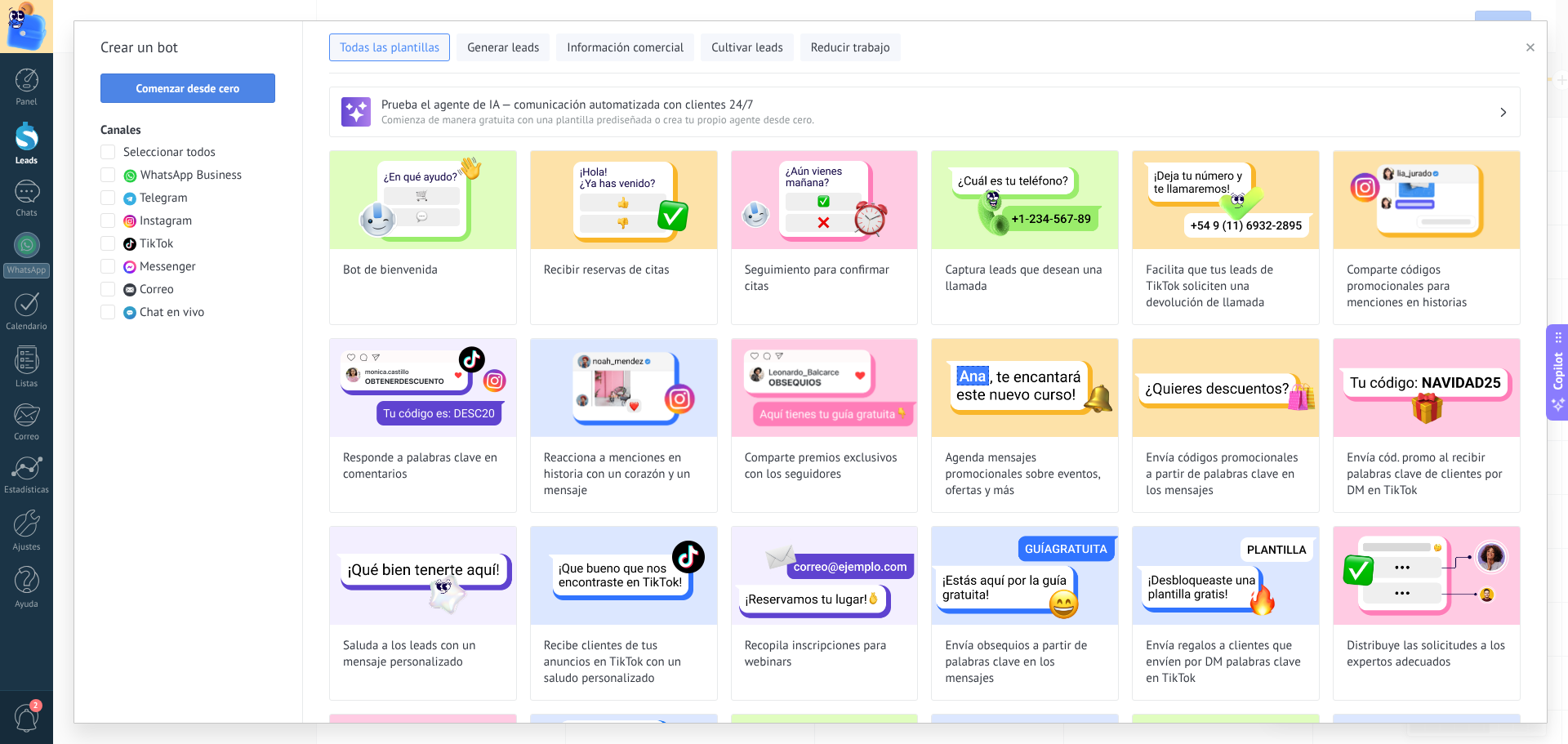
click at [215, 93] on span "Comenzar desde cero" at bounding box center [188, 88] width 103 height 12
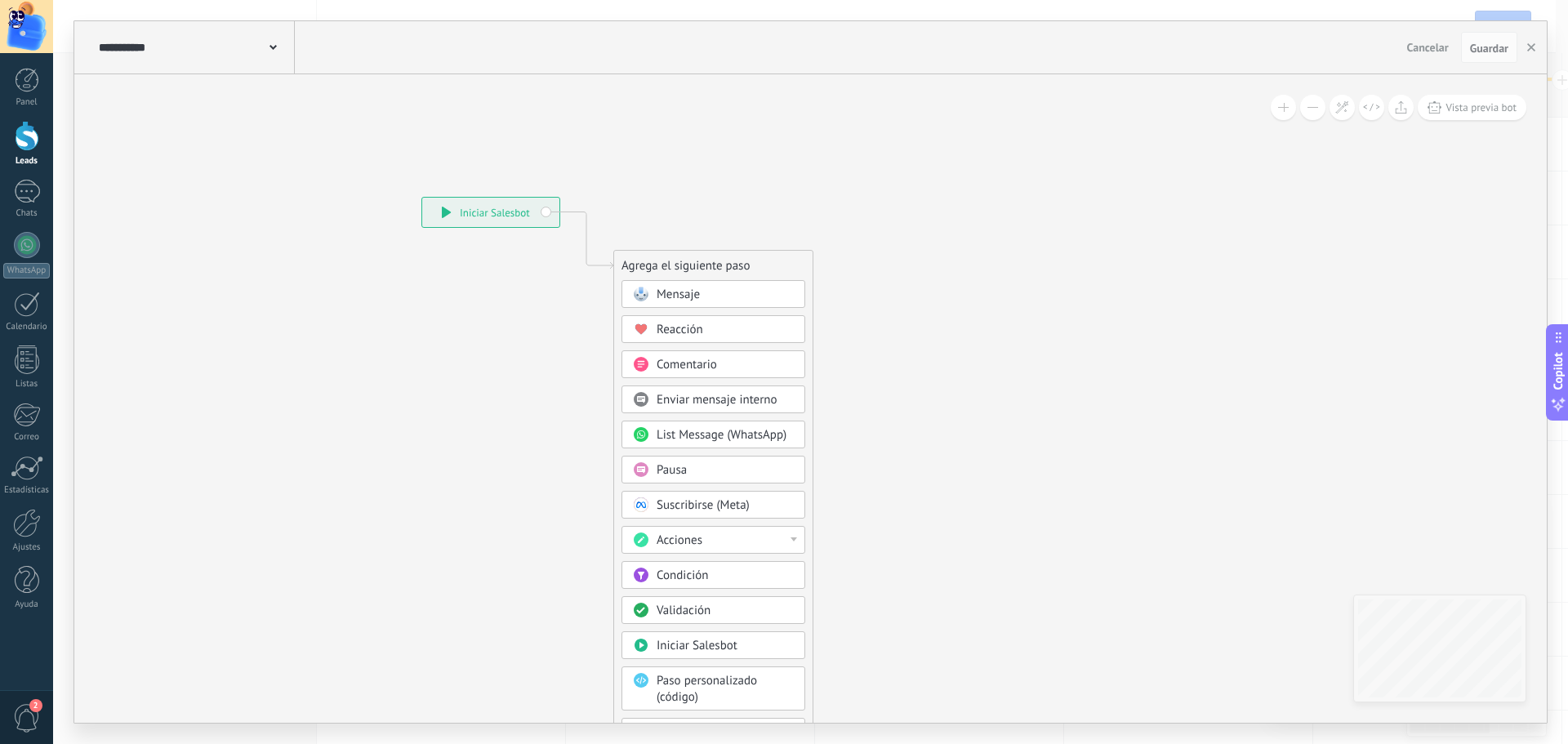
click at [274, 47] on icon at bounding box center [273, 47] width 7 height 4
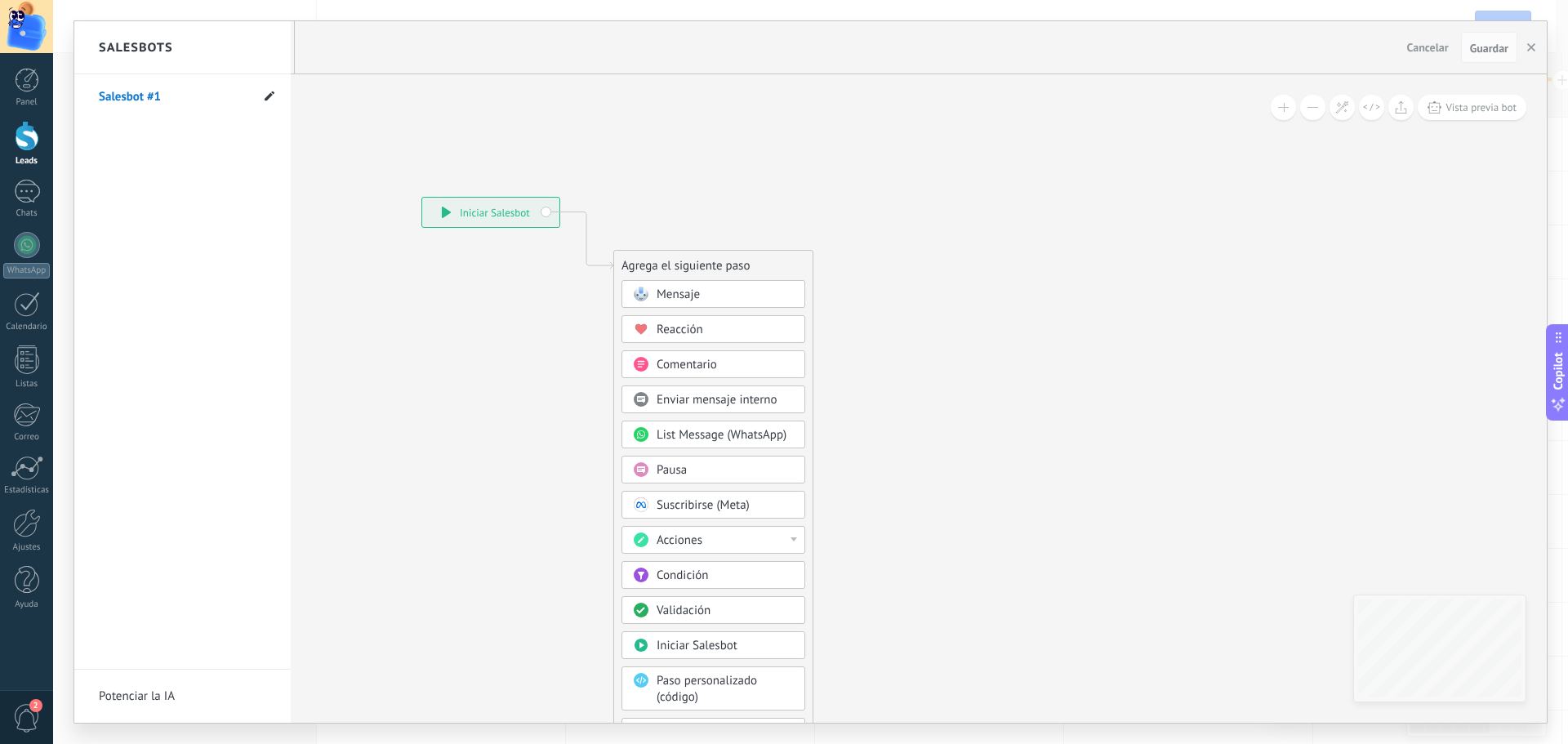
click at [266, 97] on icon at bounding box center [269, 95] width 10 height 10
drag, startPoint x: 177, startPoint y: 101, endPoint x: 55, endPoint y: 94, distance: 122.2
click at [55, 94] on div "**********" at bounding box center [810, 372] width 1515 height 744
type input "**********"
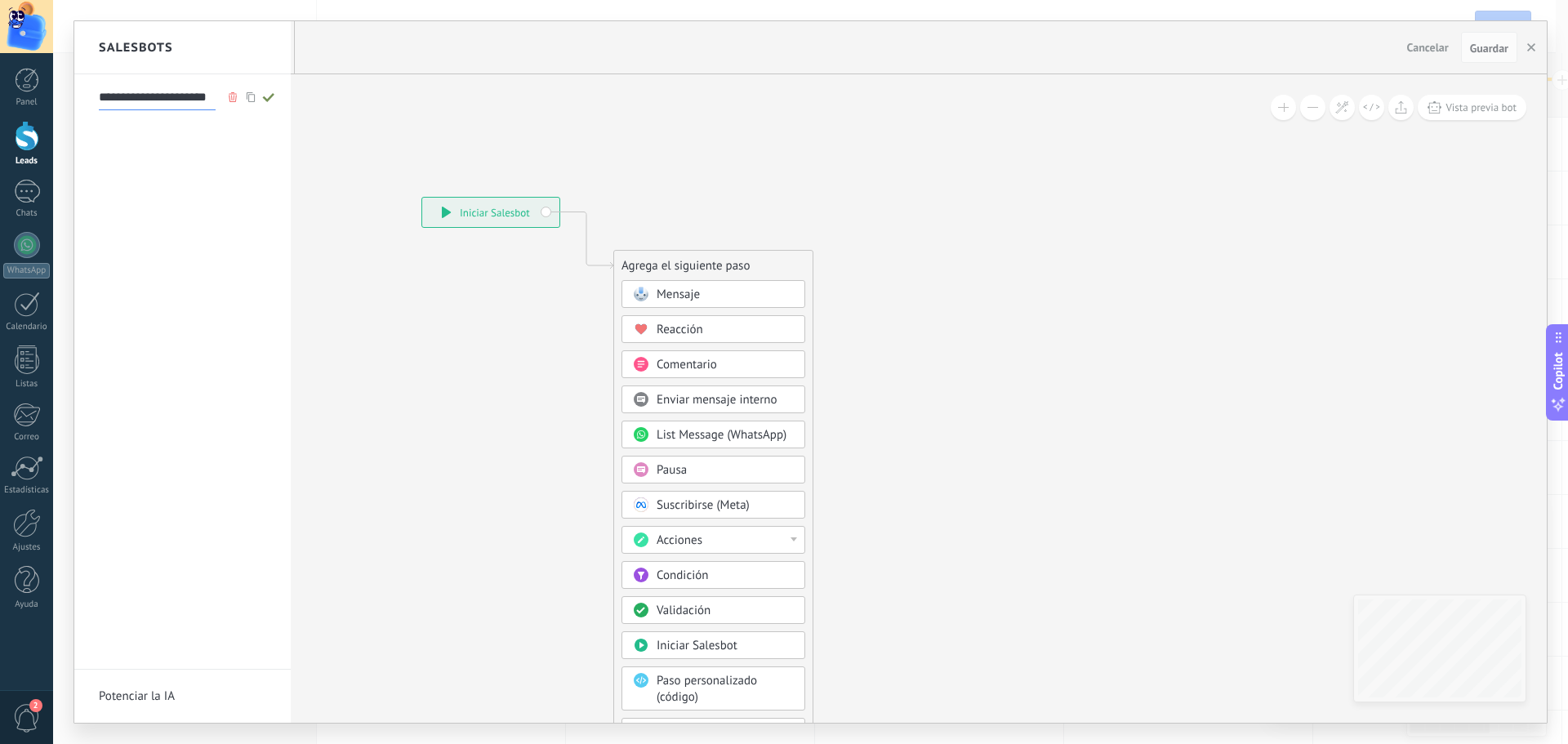
type input "**********"
click at [692, 302] on div at bounding box center [810, 372] width 1472 height 702
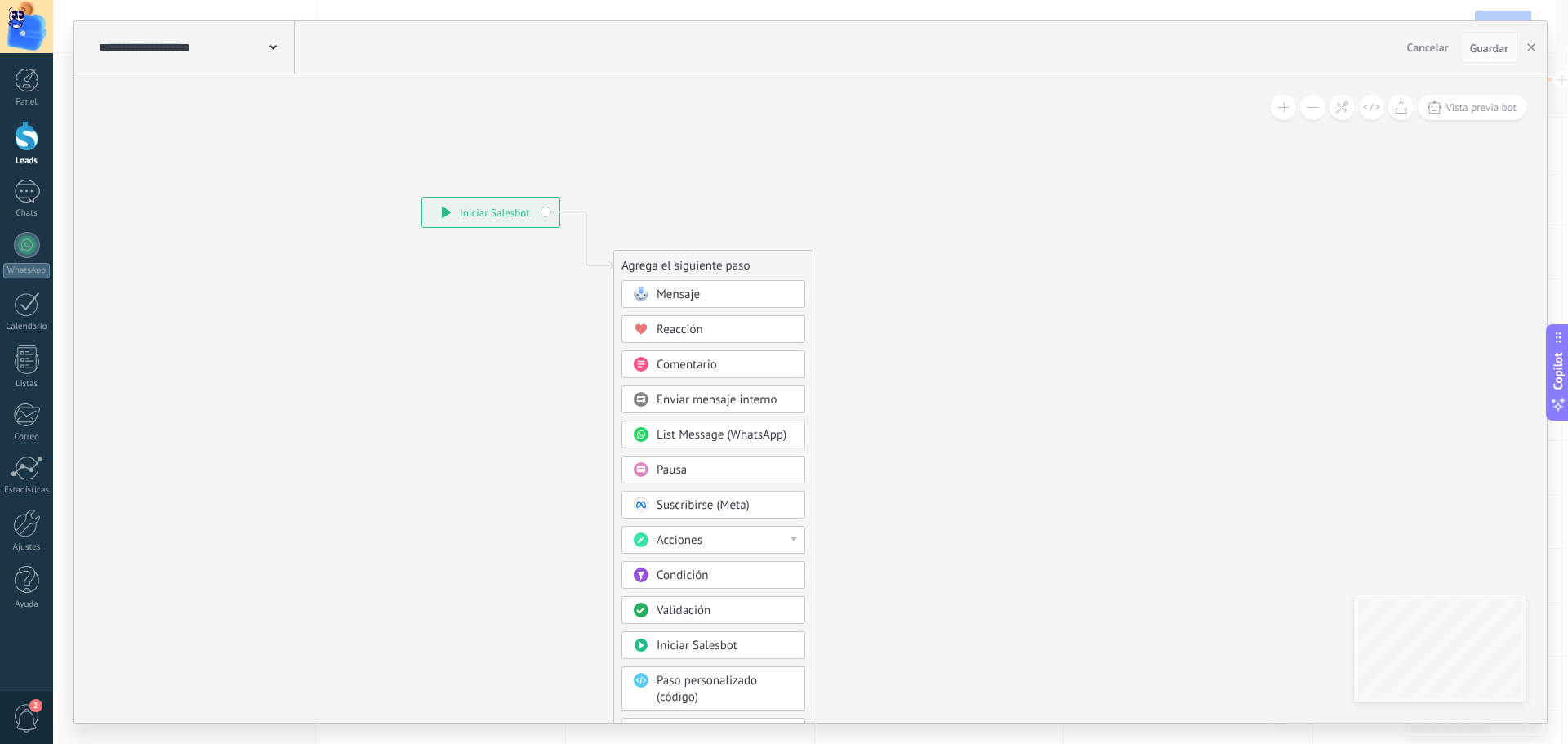
click at [692, 295] on span "Mensaje" at bounding box center [678, 294] width 43 height 15
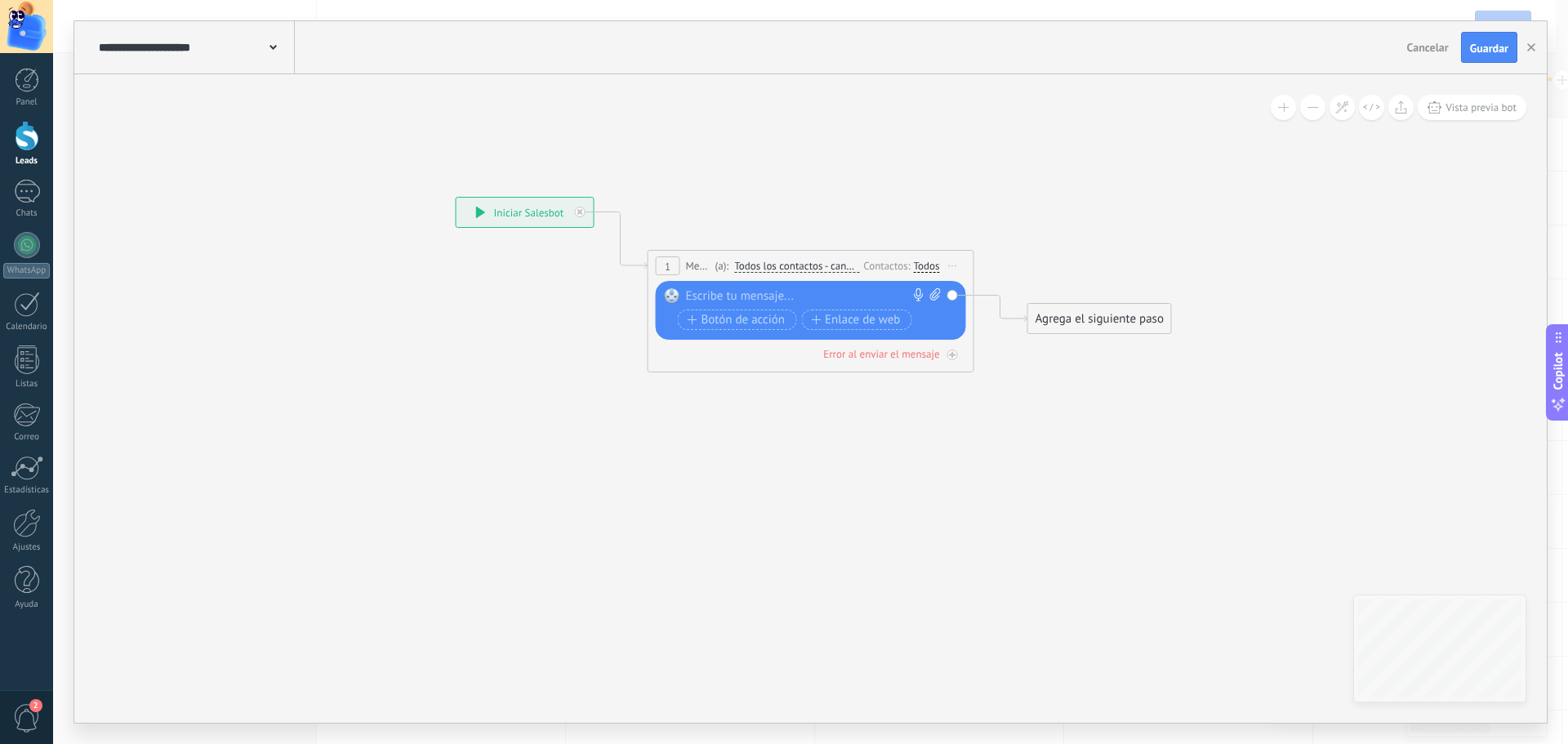
click at [929, 266] on div "Todos" at bounding box center [927, 266] width 26 height 13
click at [928, 283] on label at bounding box center [929, 283] width 20 height 12
click at [926, 201] on icon at bounding box center [786, 273] width 1477 height 970
click at [761, 297] on div at bounding box center [807, 297] width 242 height 16
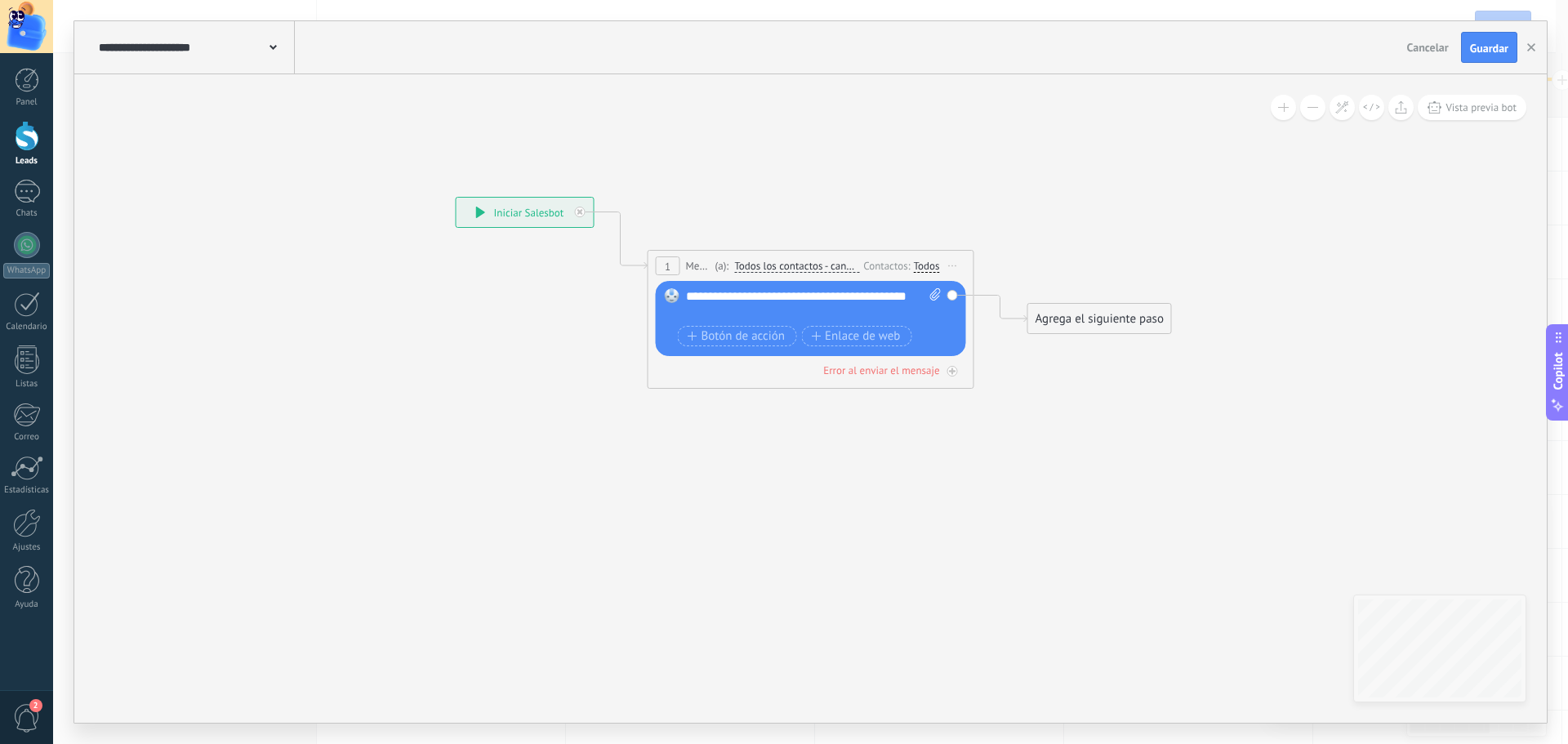
click at [1138, 323] on div "Agrega el siguiente paso" at bounding box center [1099, 319] width 143 height 27
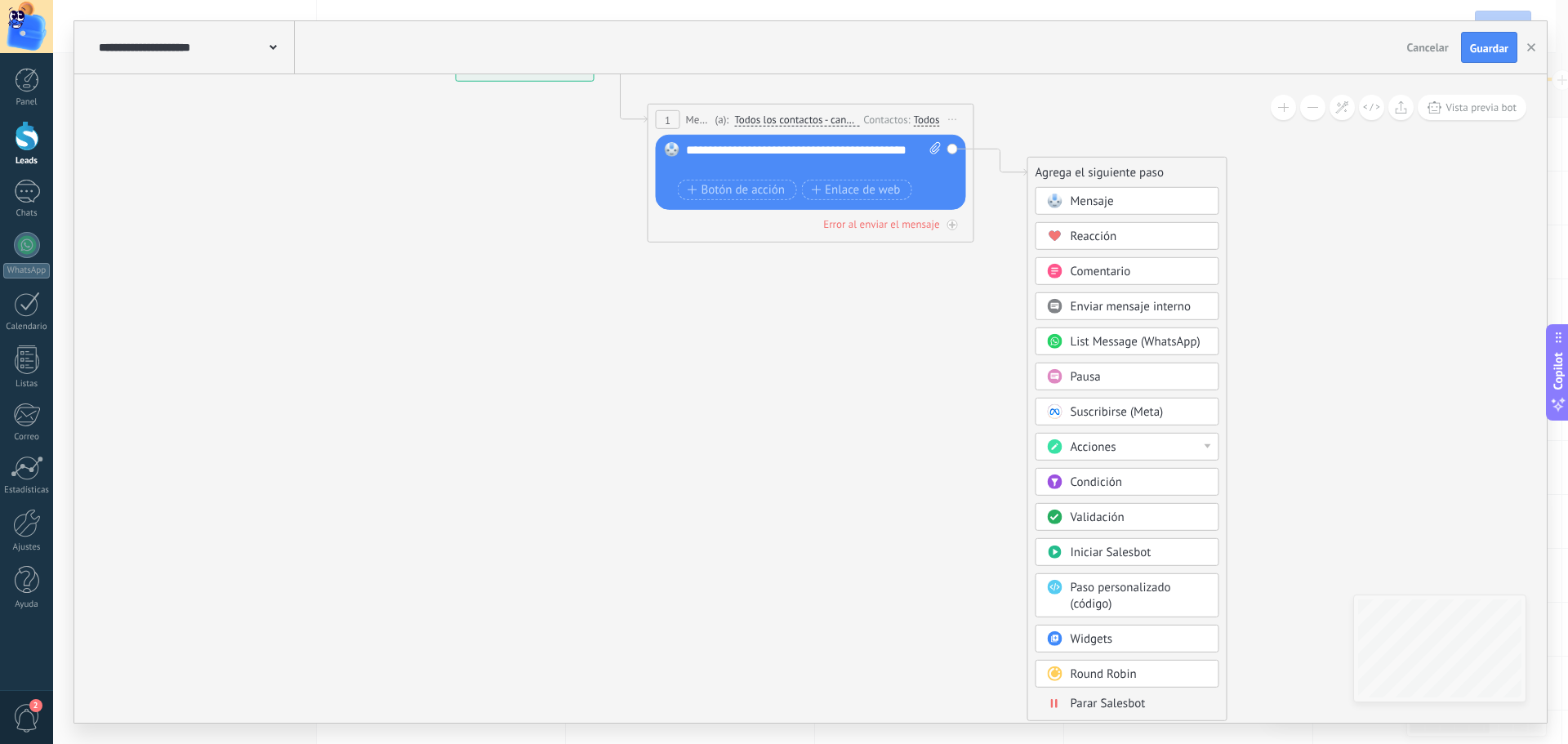
click at [1110, 704] on span "Parar Salesbot" at bounding box center [1108, 704] width 75 height 15
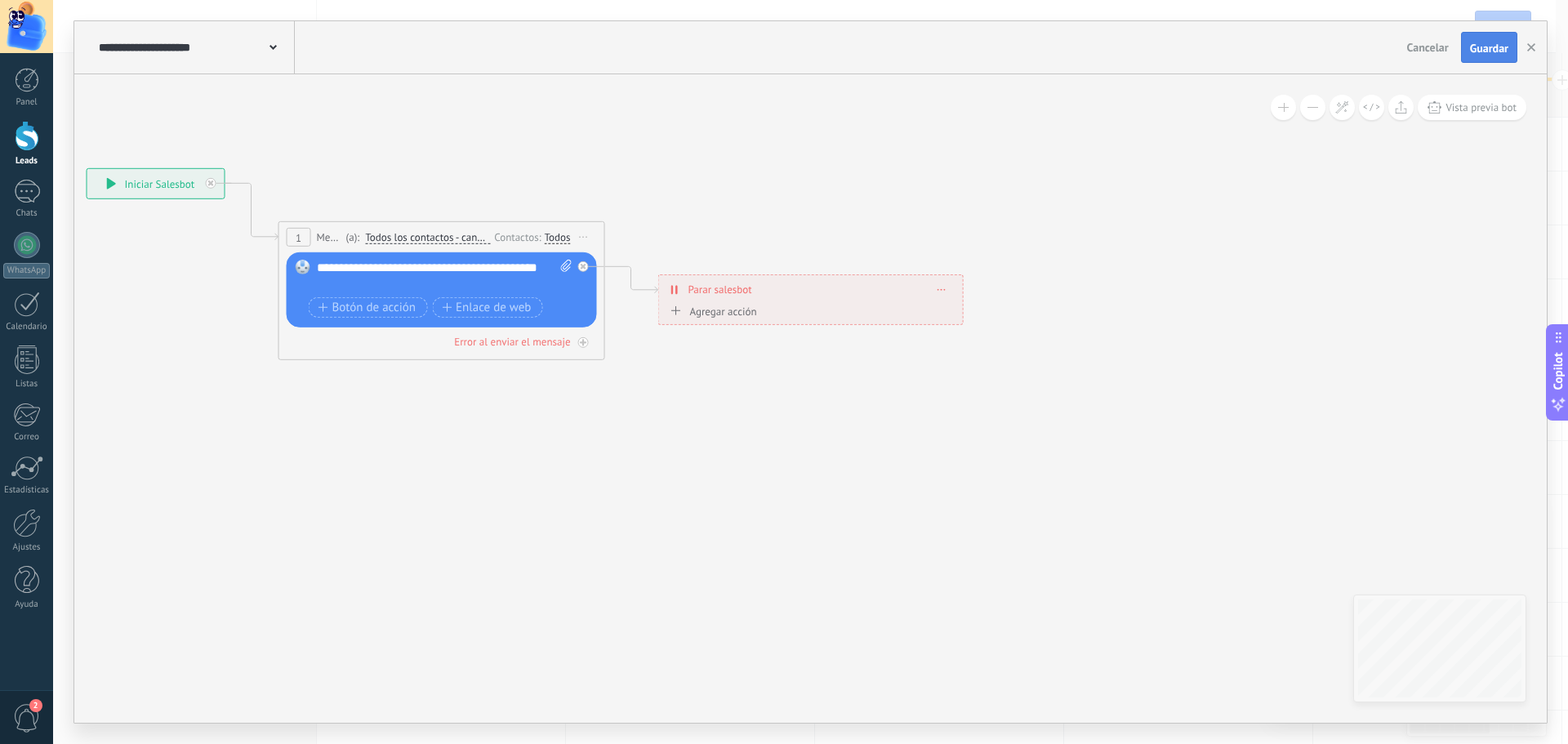
click at [1484, 54] on span "Guardar" at bounding box center [1489, 48] width 39 height 12
click at [1484, 48] on span "Guardar" at bounding box center [1489, 48] width 39 height 12
click at [1526, 49] on button "button" at bounding box center [1530, 47] width 24 height 31
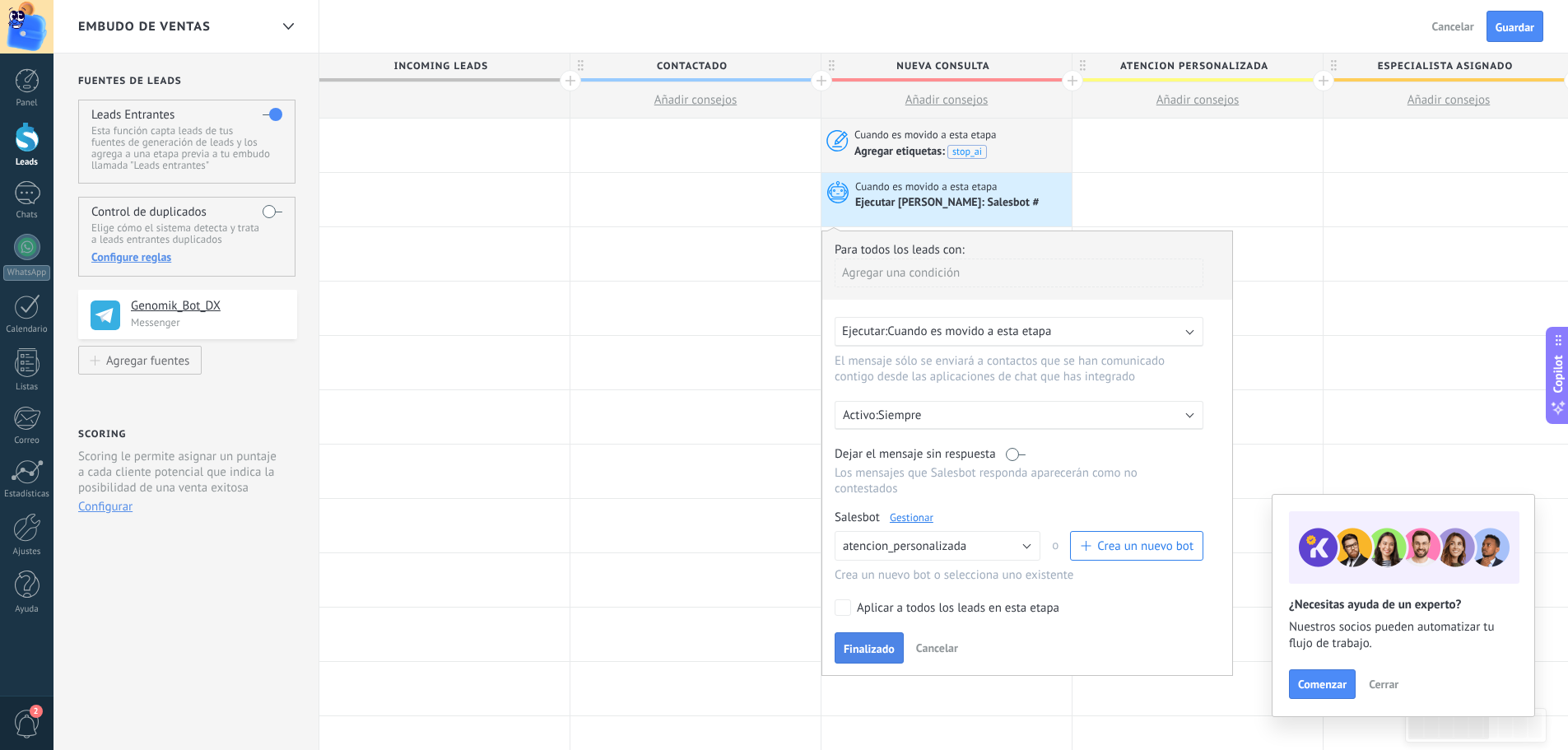
click at [875, 654] on span "Finalizado" at bounding box center [869, 649] width 51 height 12
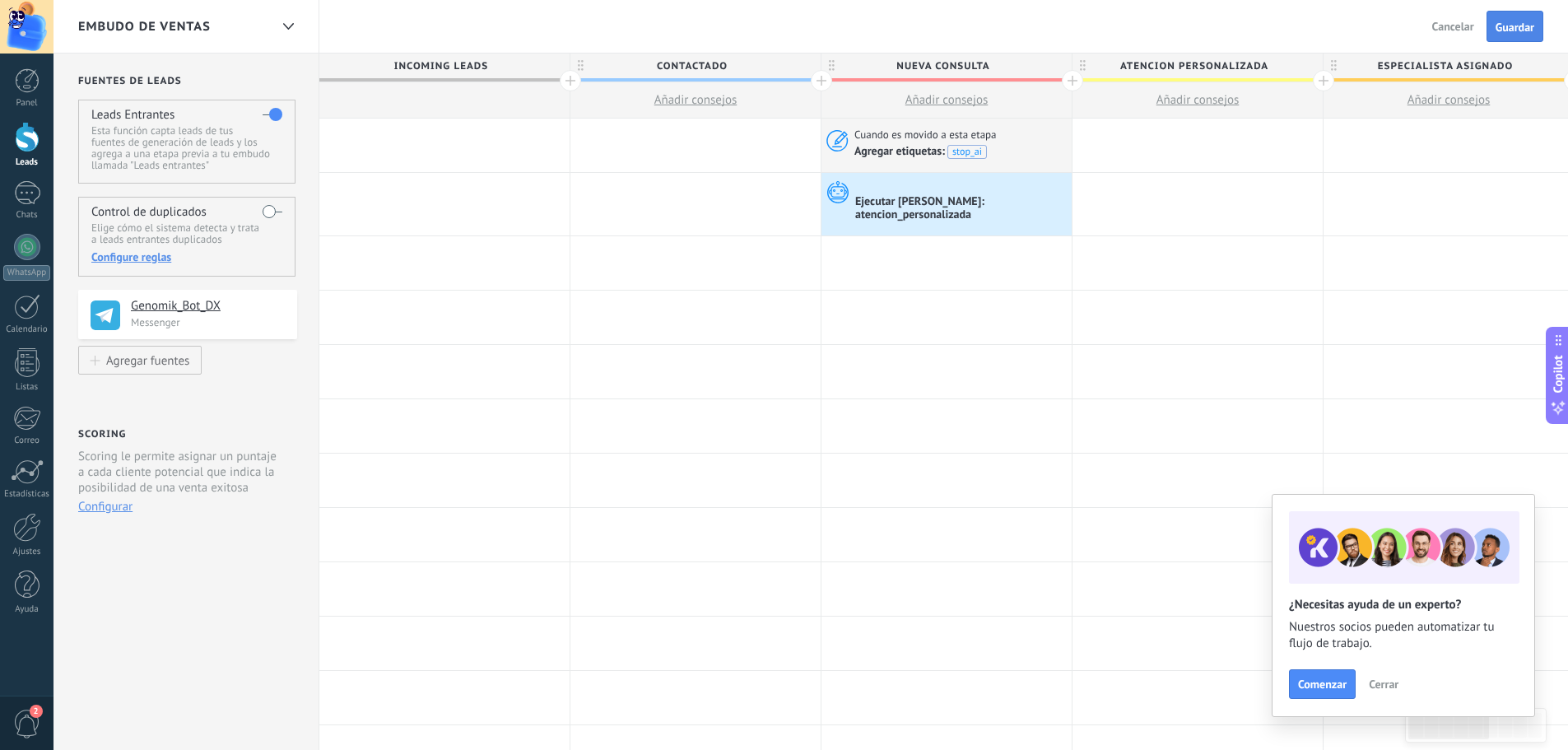
click at [1501, 23] on span "Guardar" at bounding box center [1515, 27] width 39 height 12
click at [1463, 24] on span "Salir" at bounding box center [1463, 26] width 23 height 14
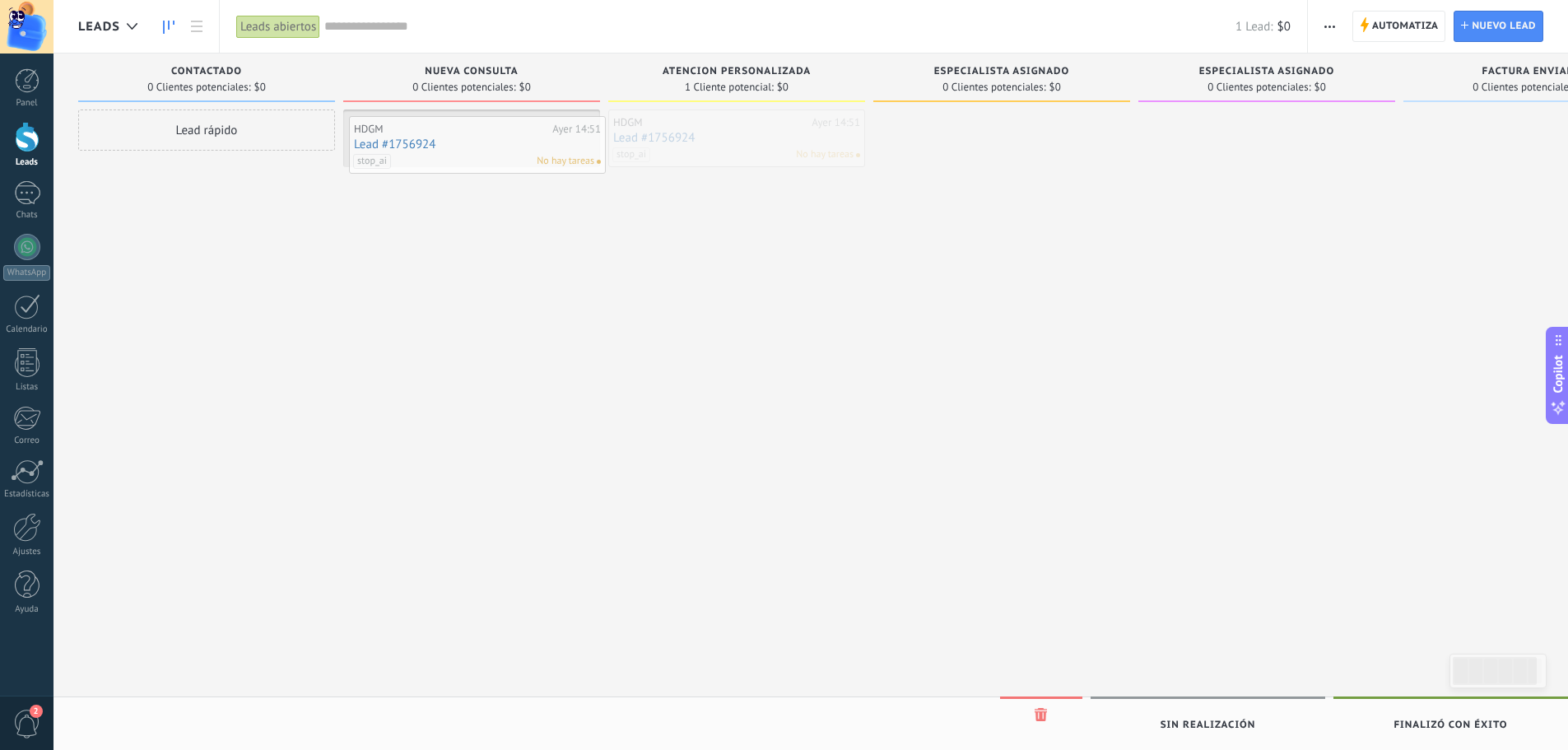
drag, startPoint x: 741, startPoint y: 151, endPoint x: 483, endPoint y: 159, distance: 258.1
click at [392, 140] on link "Lead #1756924" at bounding box center [472, 138] width 247 height 14
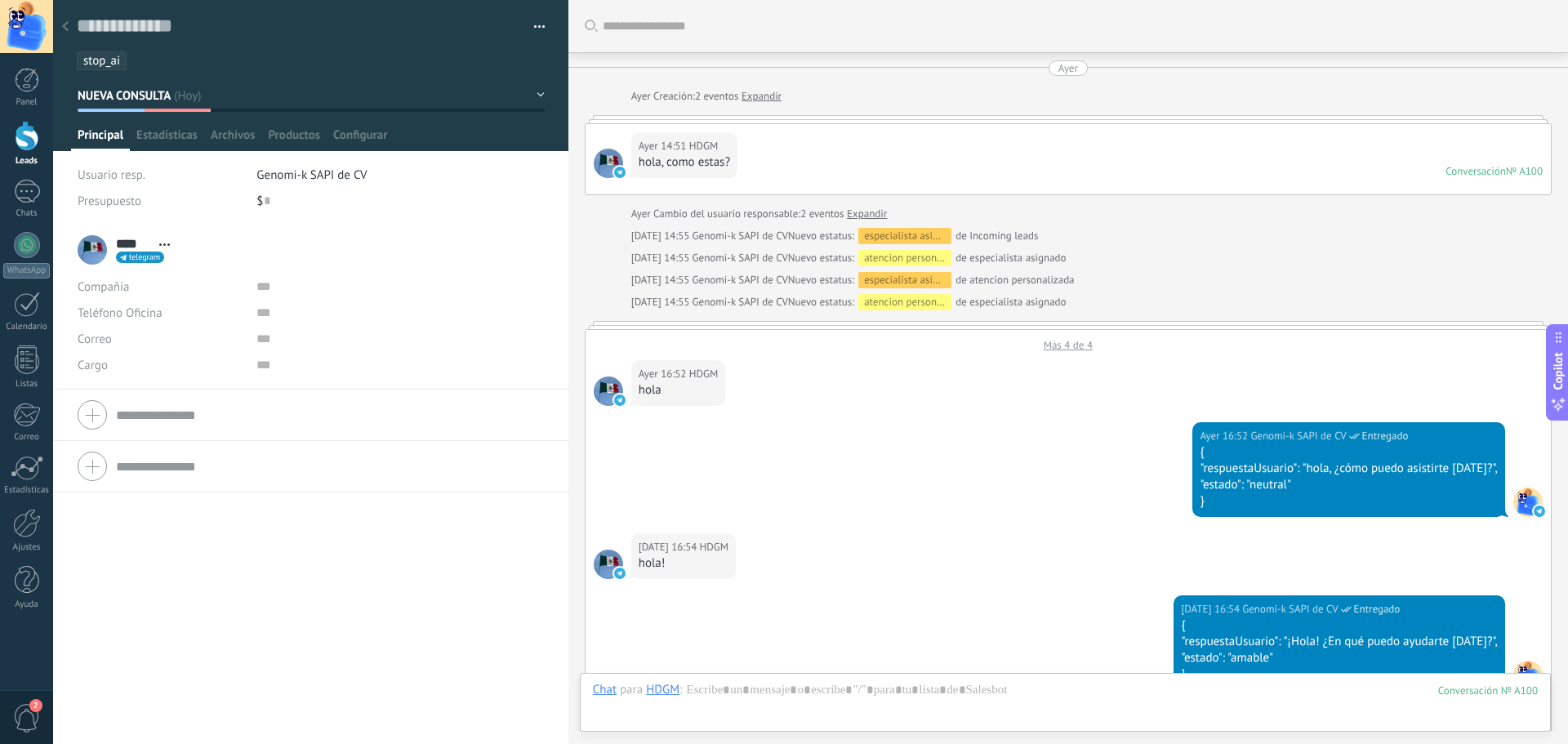
scroll to position [3196, 0]
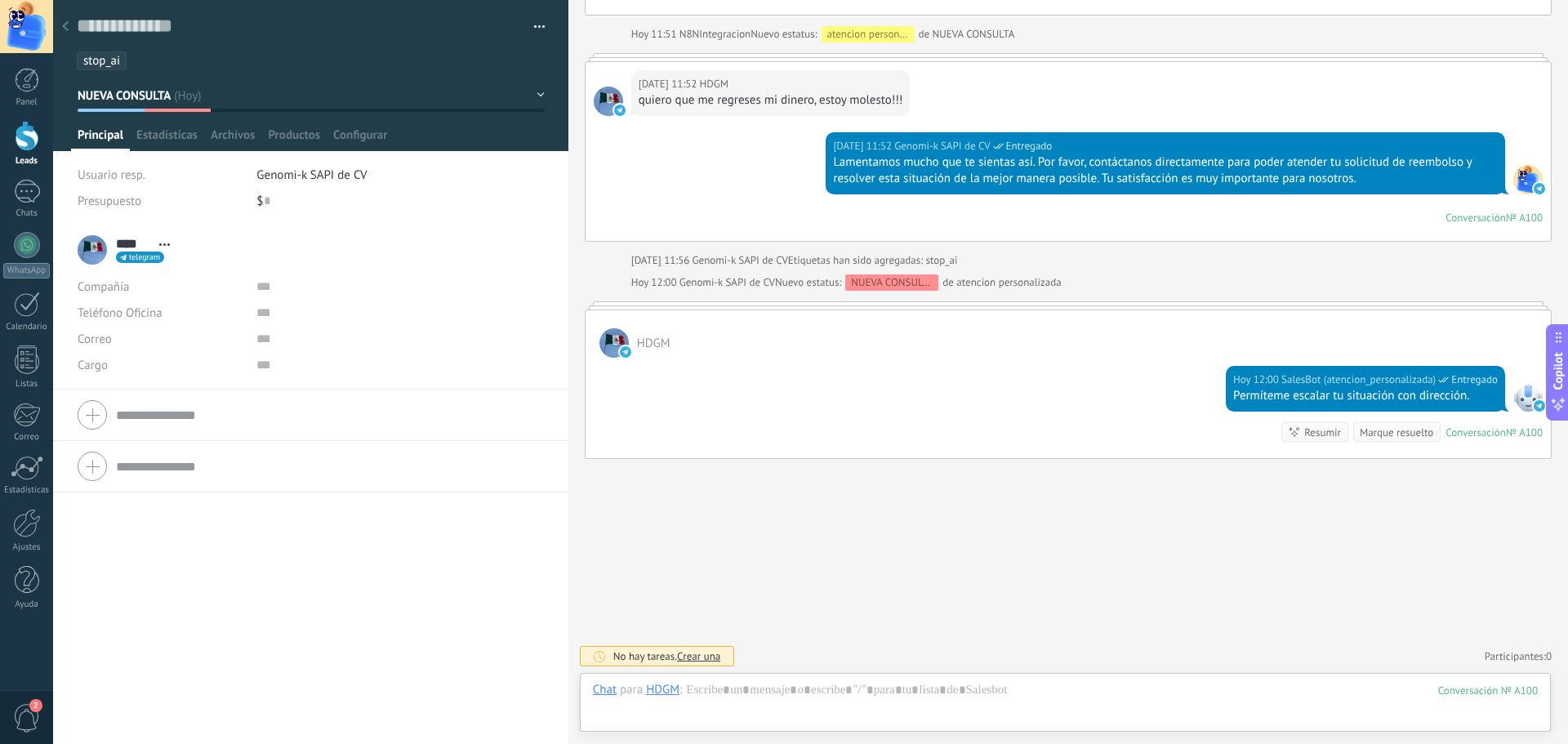
click at [108, 57] on span "stop_ai" at bounding box center [101, 60] width 37 height 15
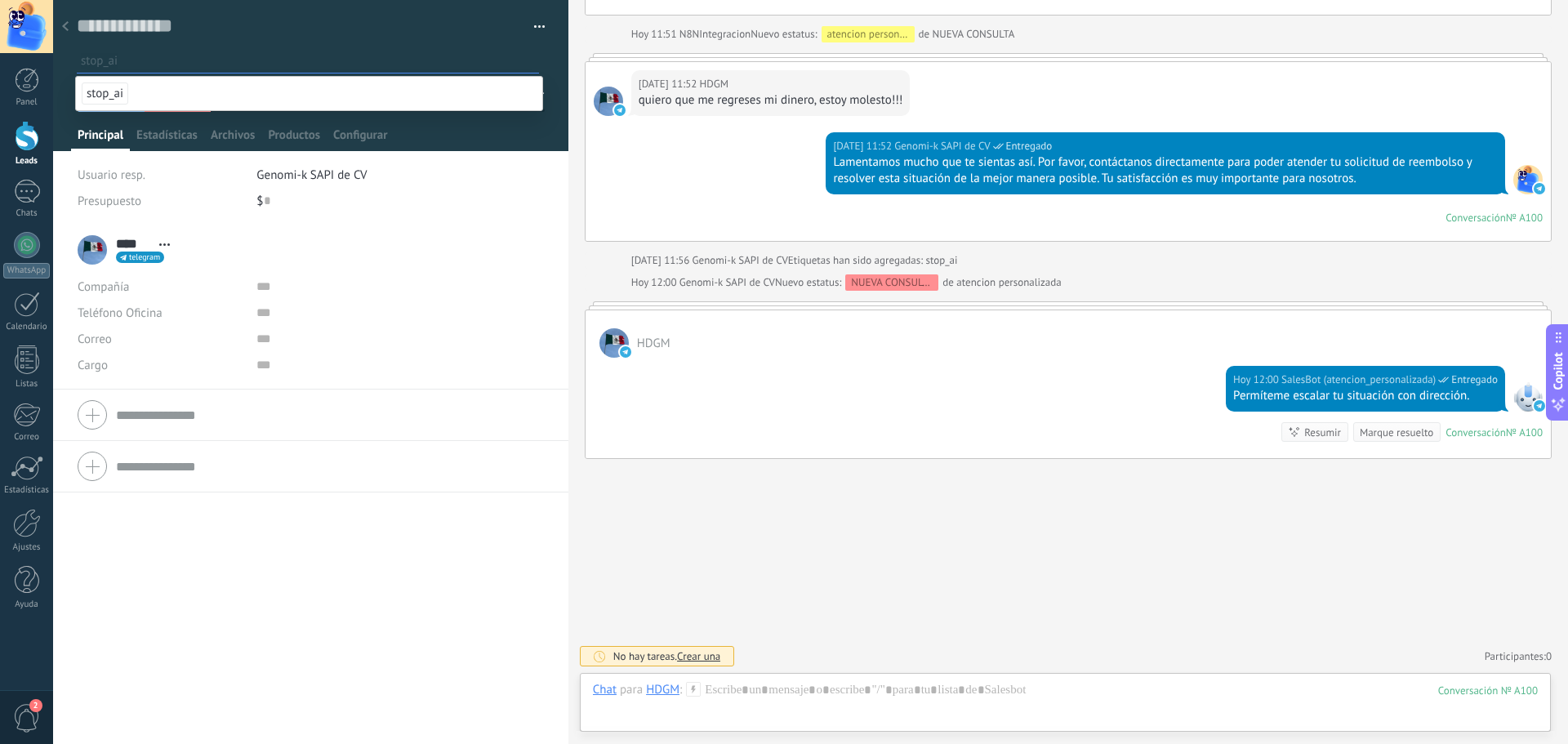
click at [67, 28] on icon at bounding box center [65, 26] width 6 height 10
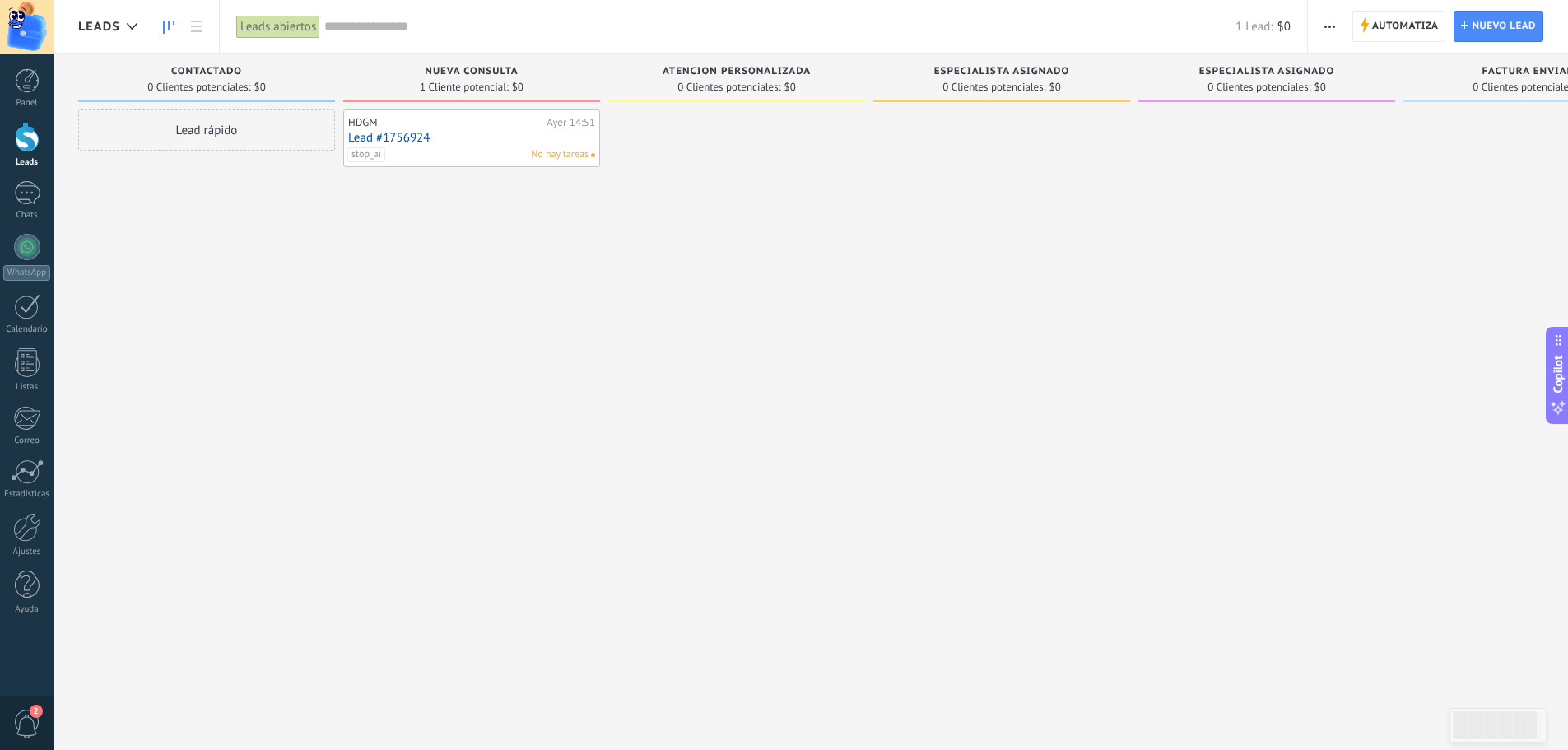
click at [363, 192] on div "HDGM Ayer 14:51 Lead #1756924 stop_ai No hay tareas" at bounding box center [472, 377] width 257 height 535
click at [359, 151] on span "stop_ai" at bounding box center [367, 155] width 38 height 14
drag, startPoint x: 426, startPoint y: 231, endPoint x: 480, endPoint y: 237, distance: 54.3
click at [428, 231] on div "HDGM Ayer 14:51 Lead #1756924 stop_ai No hay tareas stop_ai" at bounding box center [472, 377] width 257 height 535
click at [359, 154] on span "stop_ai" at bounding box center [367, 155] width 38 height 14
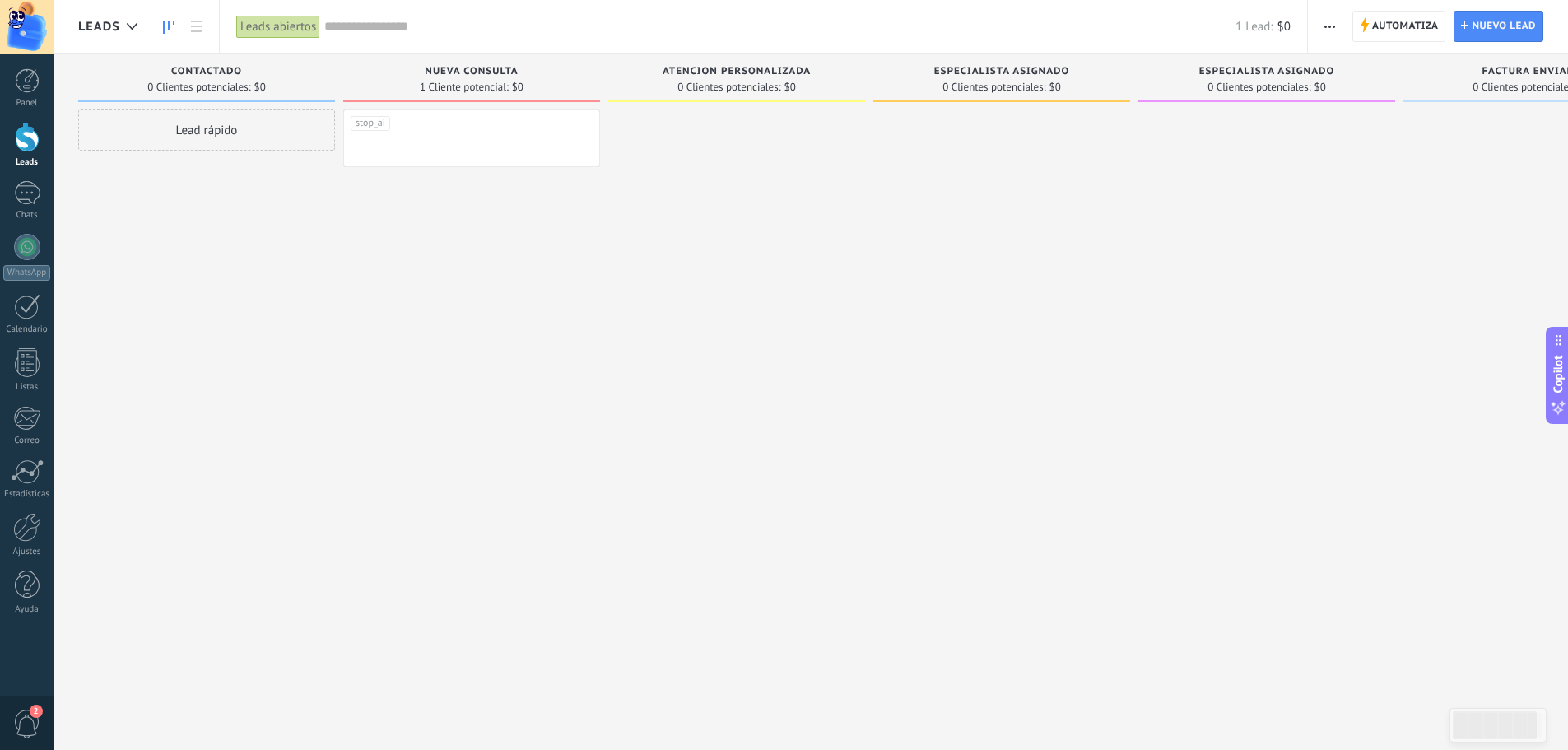
click at [300, 264] on div "Lead rápido" at bounding box center [206, 377] width 257 height 535
click at [383, 140] on link "Lead #1756924" at bounding box center [472, 138] width 247 height 14
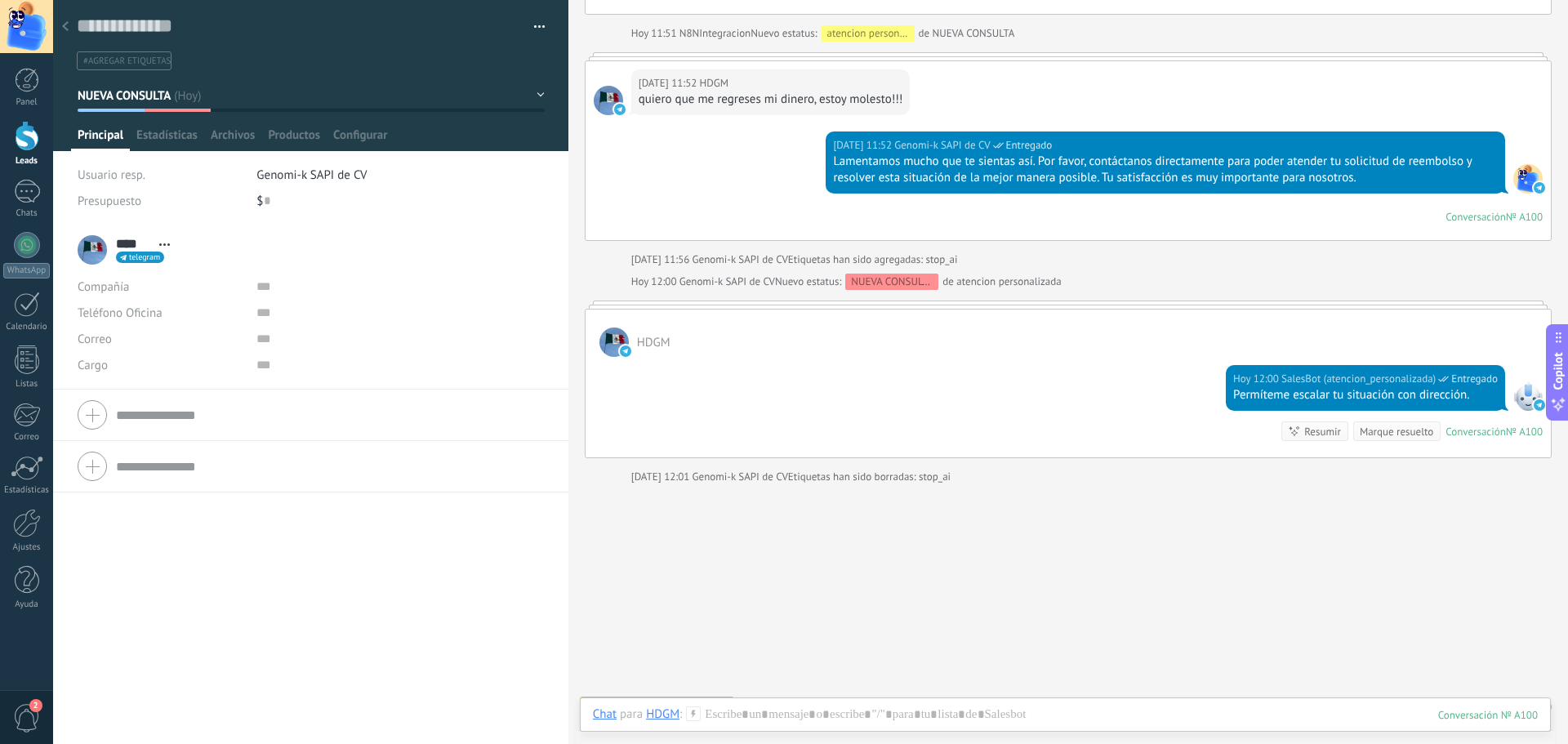
scroll to position [3223, 0]
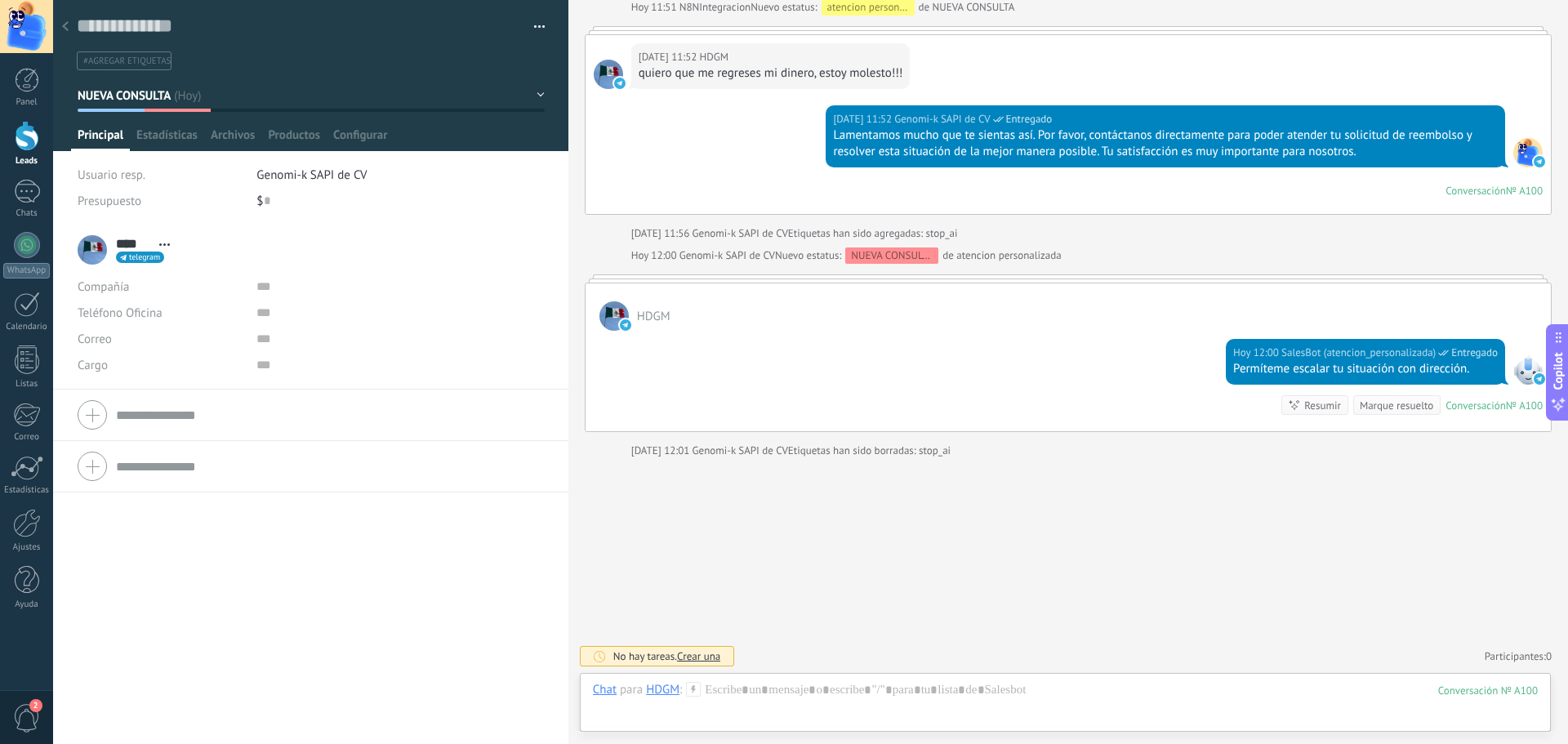
click at [66, 31] on use at bounding box center [65, 26] width 6 height 10
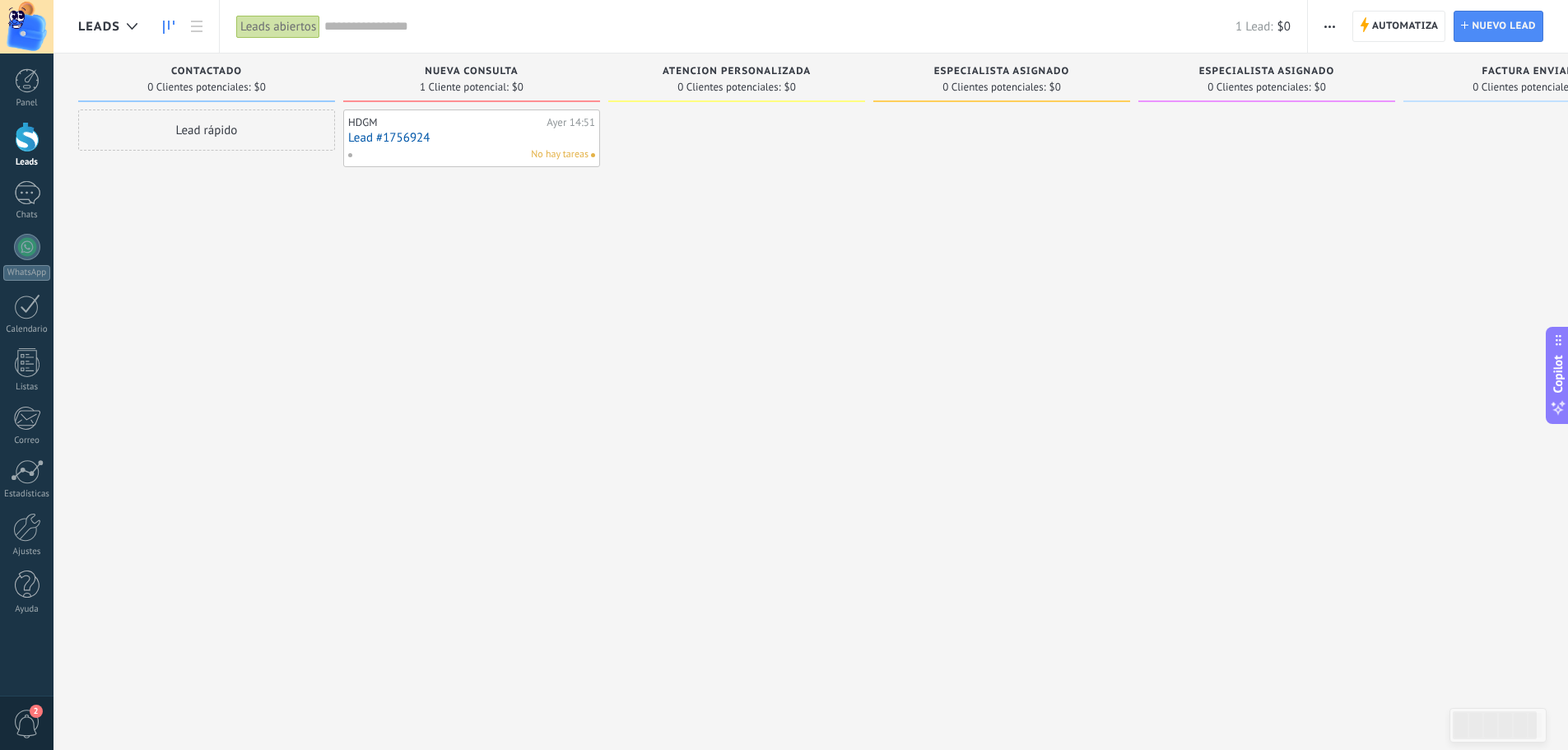
click at [431, 254] on div "HDGM Ayer 14:51 Lead #1756924 No hay tareas" at bounding box center [472, 377] width 257 height 535
click at [1386, 26] on span "Automatiza" at bounding box center [1406, 26] width 67 height 30
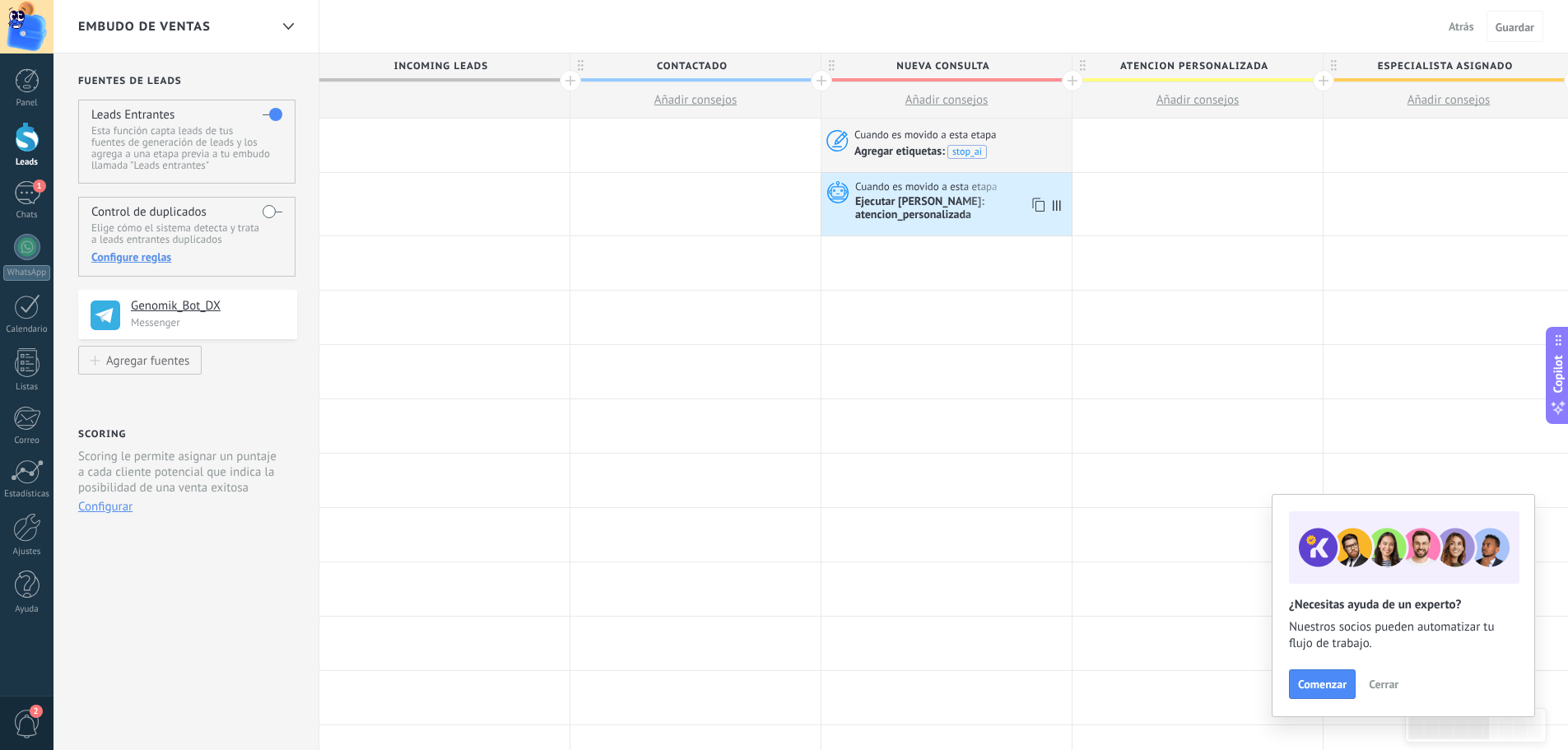
click at [930, 200] on div "Ejecutar [PERSON_NAME]: atencion_personalizada" at bounding box center [961, 209] width 213 height 28
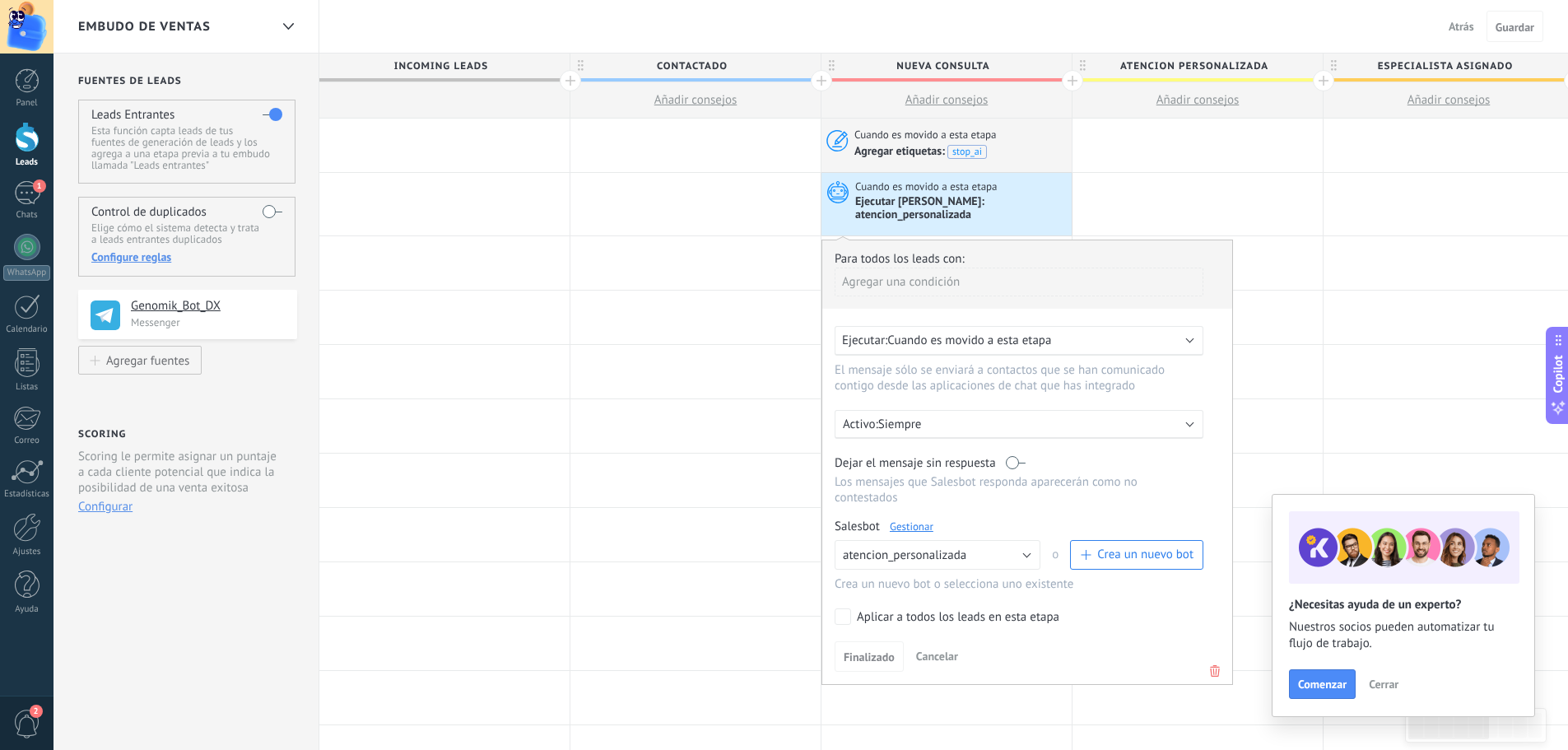
click at [1016, 456] on label at bounding box center [1016, 463] width 20 height 15
click at [883, 641] on button "Finalizado" at bounding box center [869, 657] width 69 height 32
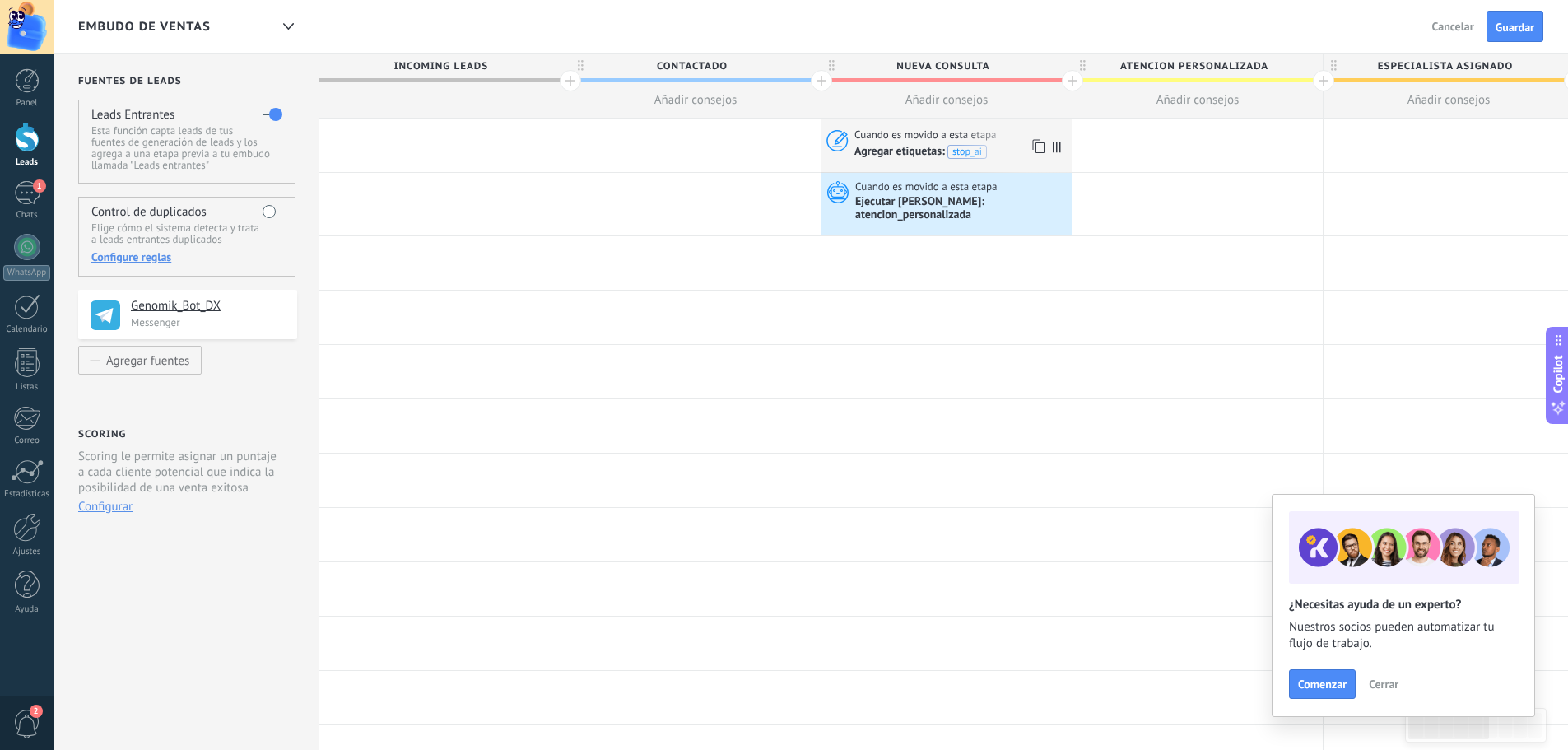
click at [927, 145] on span "Agregar etiquetas:" at bounding box center [901, 150] width 93 height 14
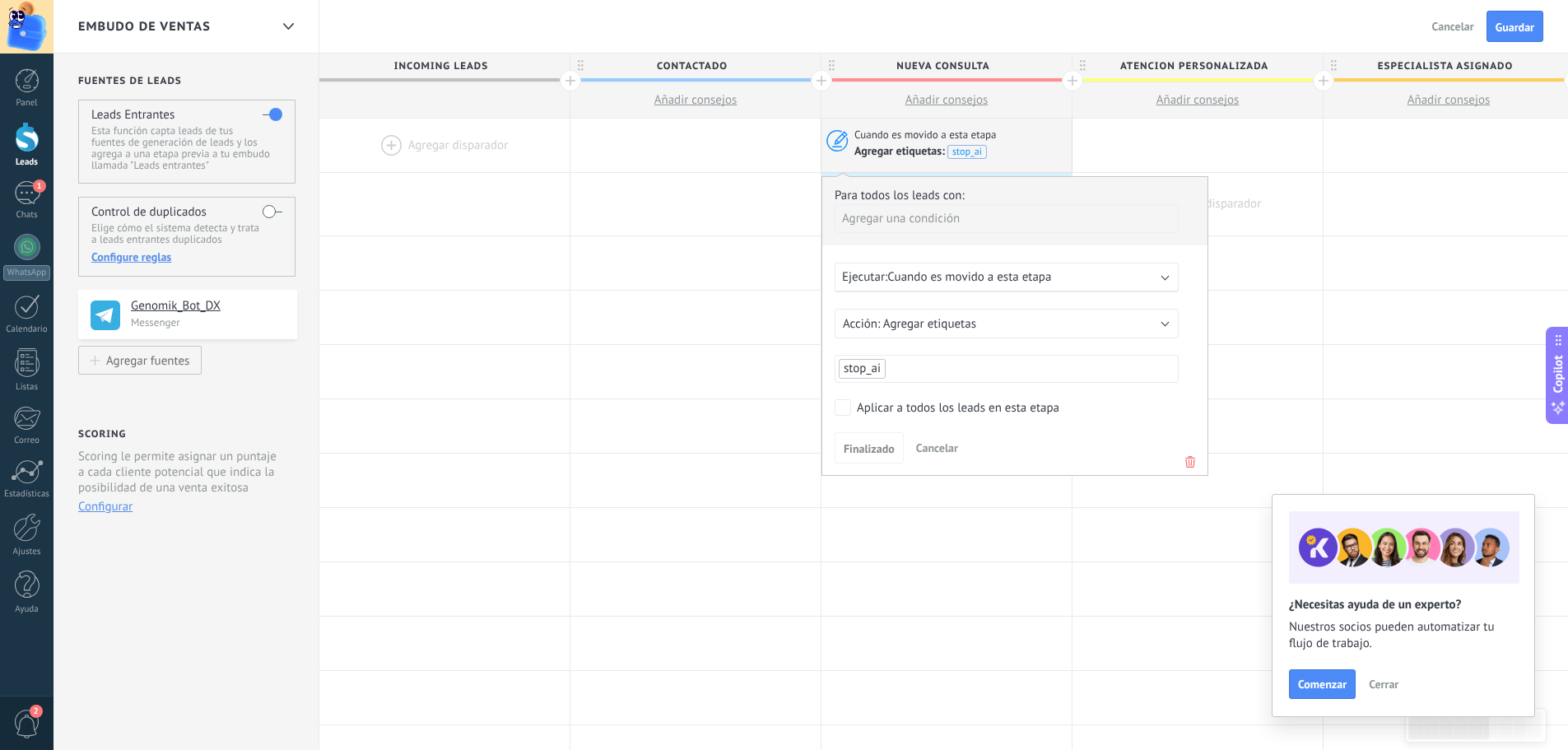
click at [786, 431] on div at bounding box center [695, 426] width 250 height 53
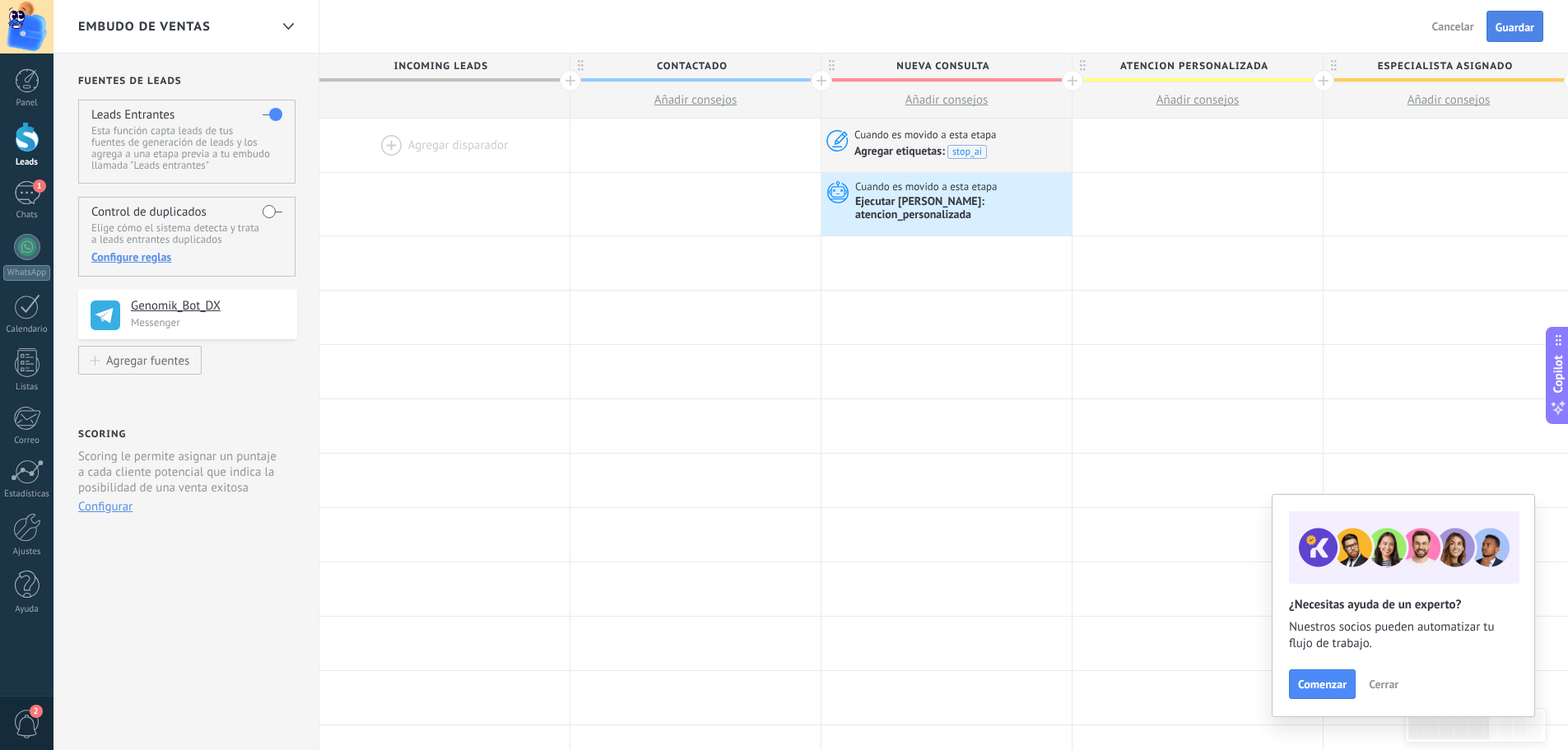
click at [1506, 24] on span "Guardar" at bounding box center [1515, 27] width 39 height 12
click at [1466, 24] on span "Salir" at bounding box center [1463, 26] width 23 height 14
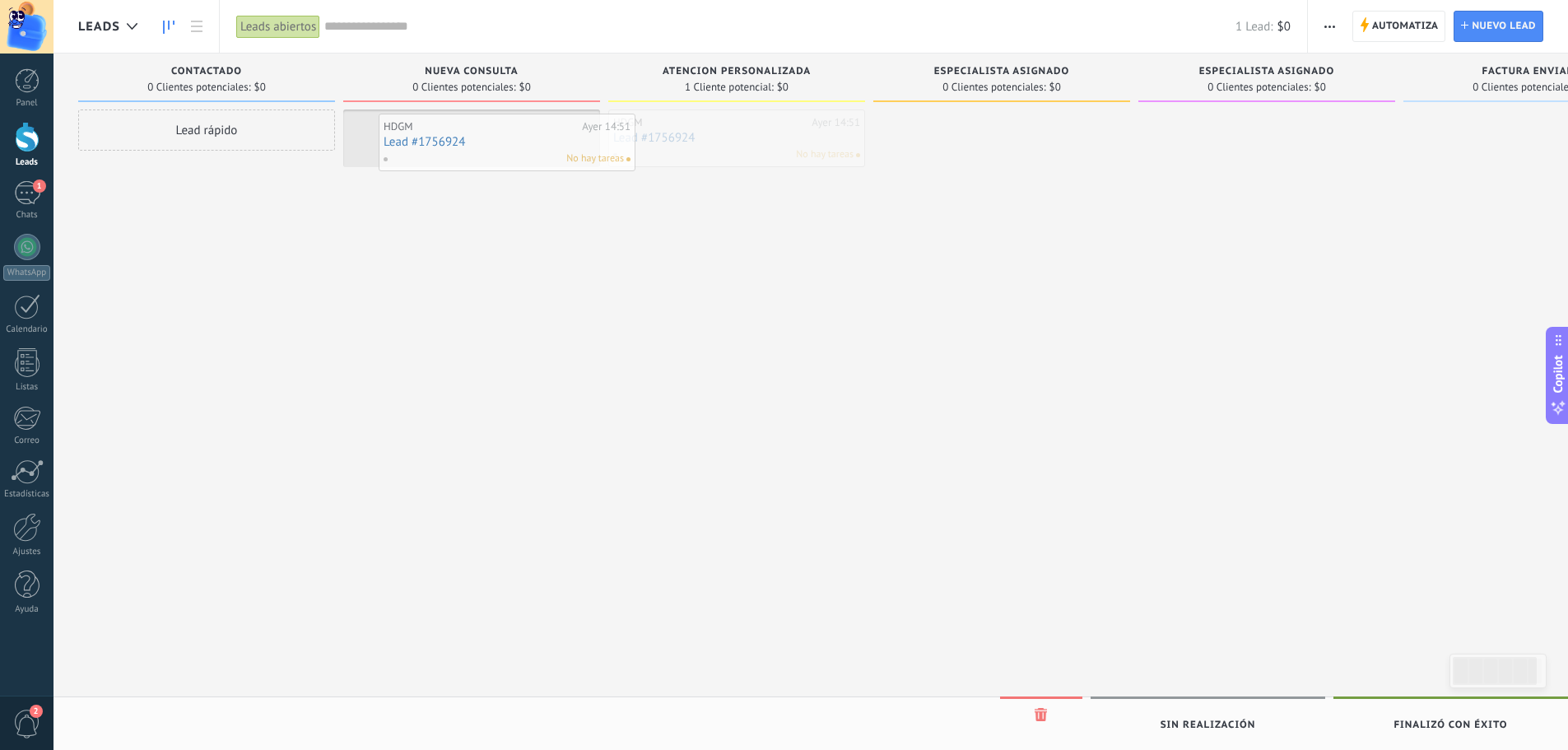
drag, startPoint x: 719, startPoint y: 137, endPoint x: 489, endPoint y: 140, distance: 230.0
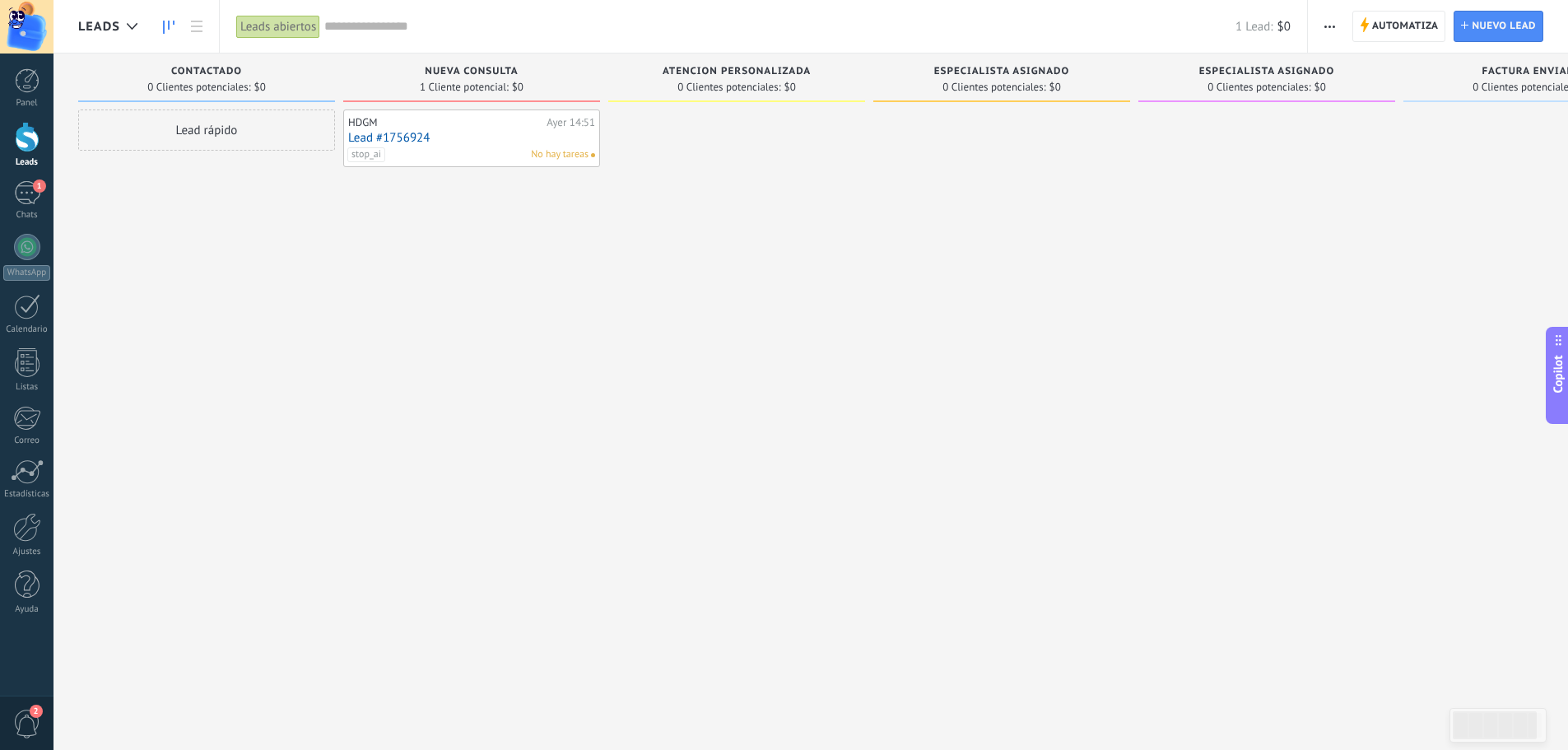
click at [374, 159] on span "stop_ai" at bounding box center [367, 155] width 38 height 14
click at [411, 132] on link "Lead #1756924" at bounding box center [472, 138] width 247 height 14
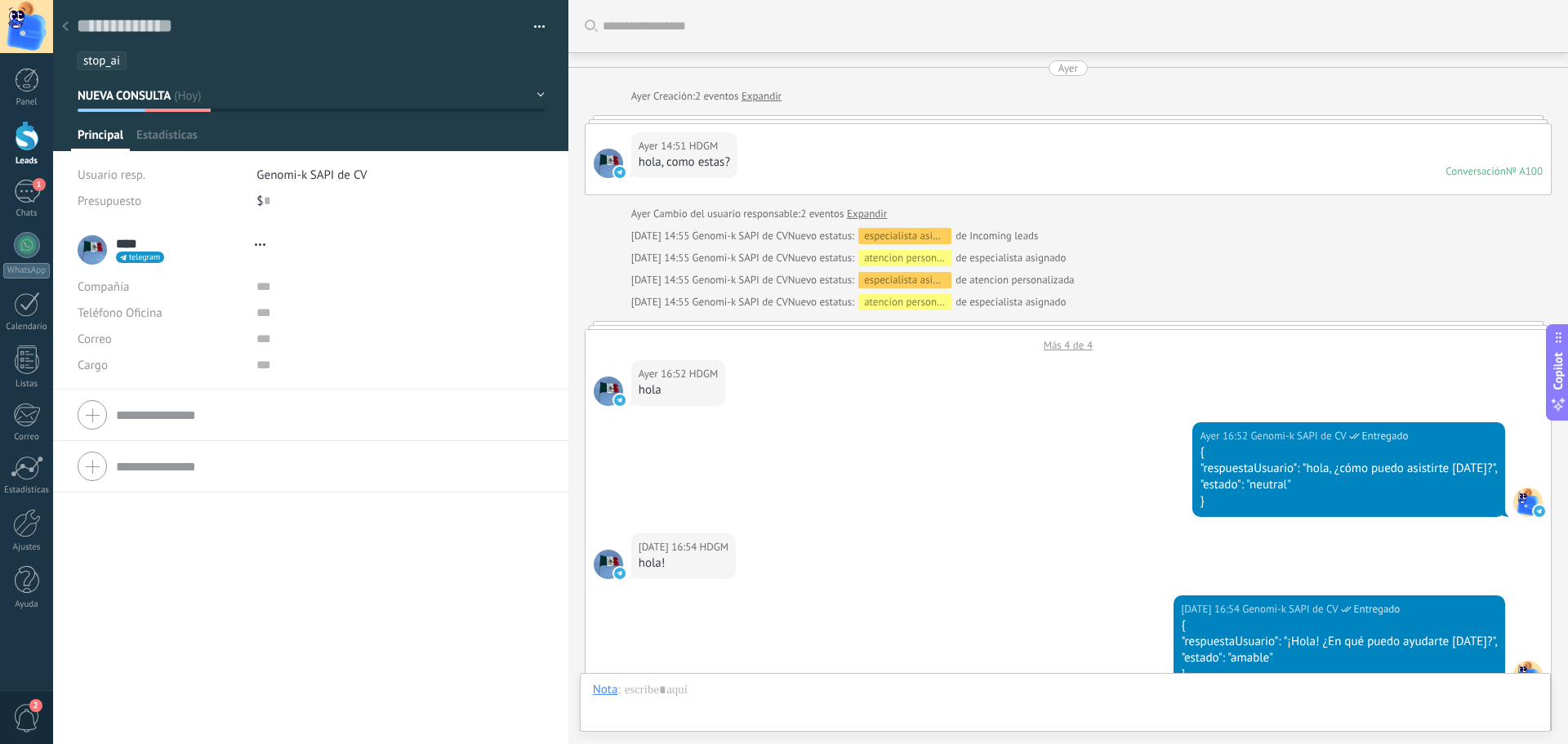
type textarea "**********"
click at [137, 60] on ul "stop_ai" at bounding box center [308, 60] width 465 height 22
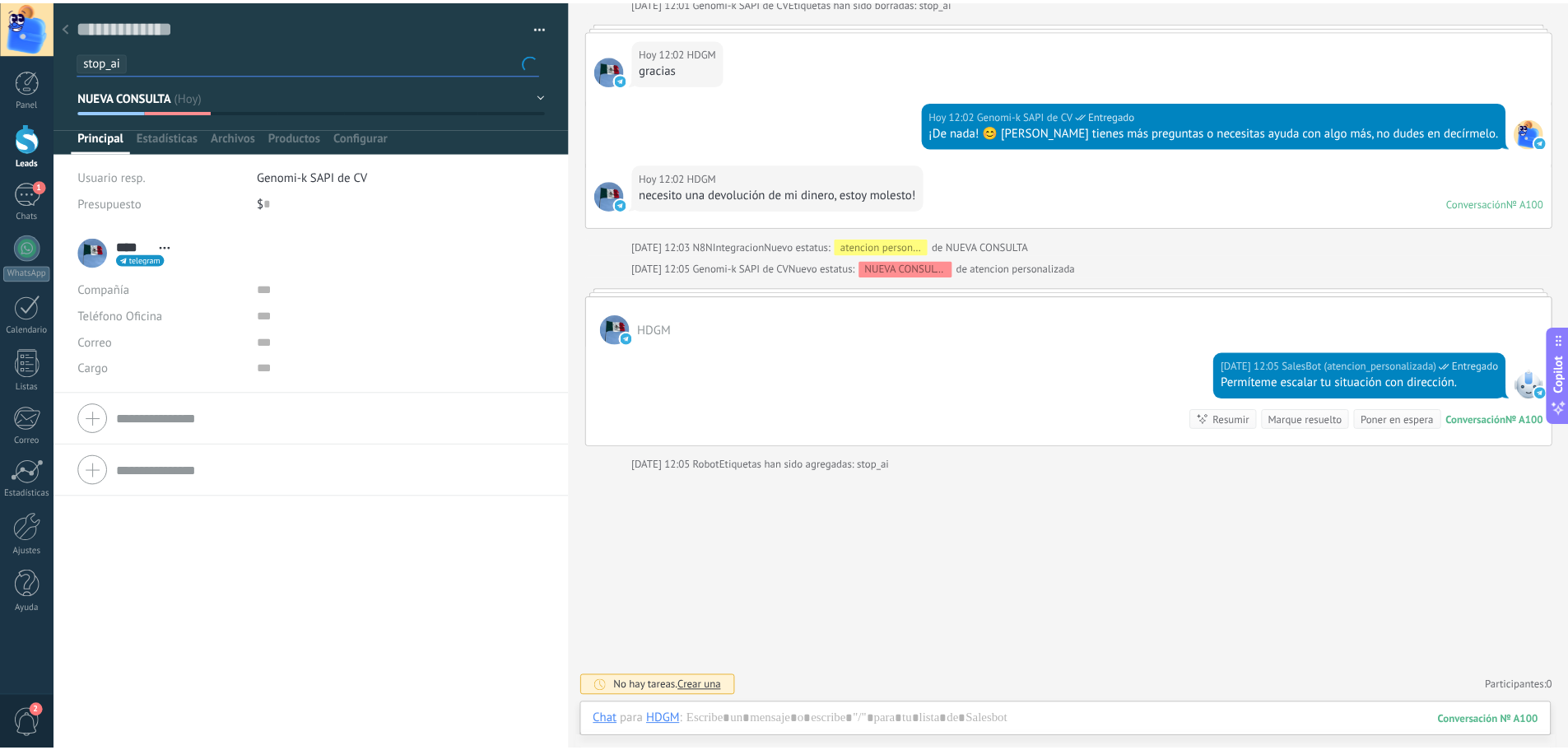
scroll to position [24, 0]
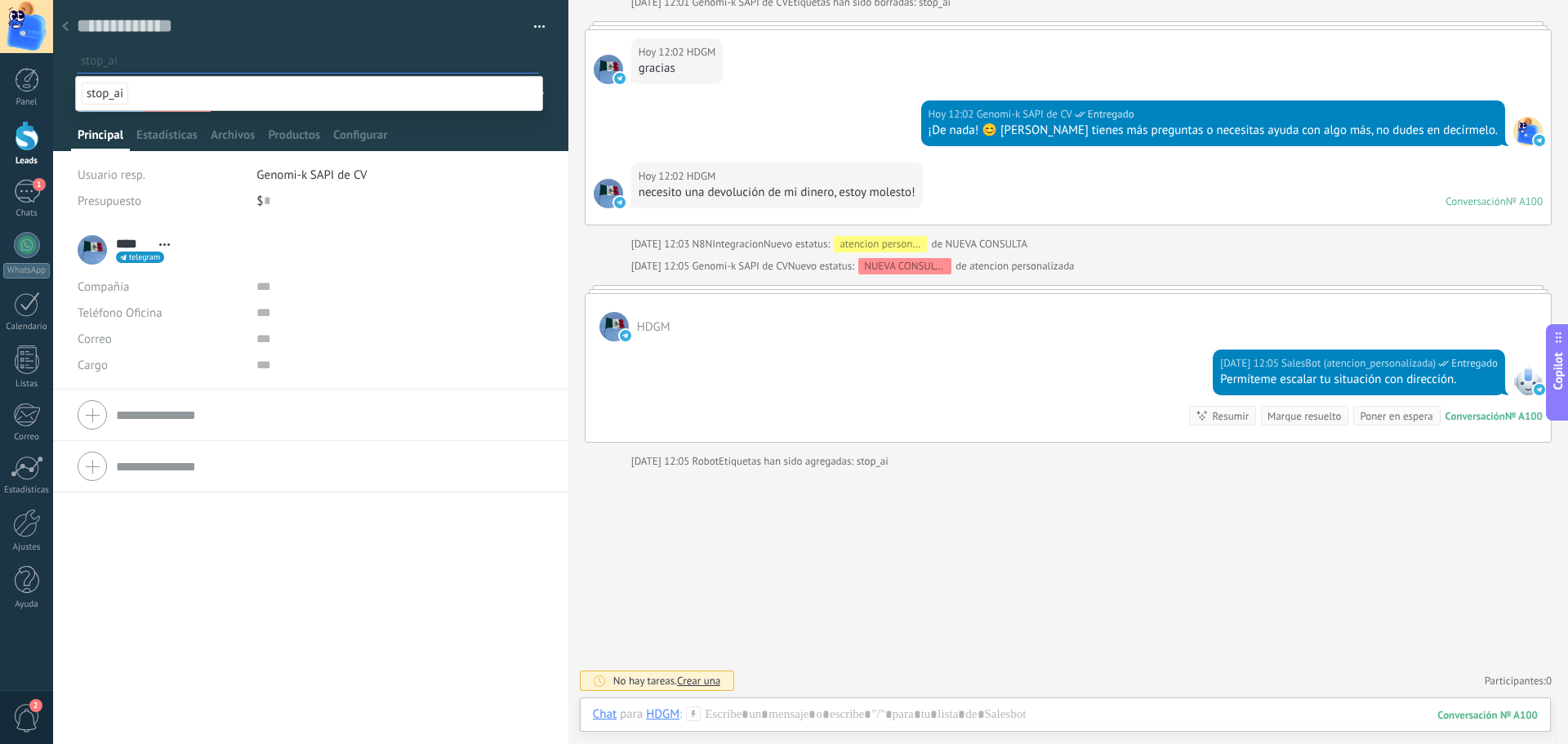
click at [254, 41] on div "stop_ai" at bounding box center [311, 56] width 469 height 29
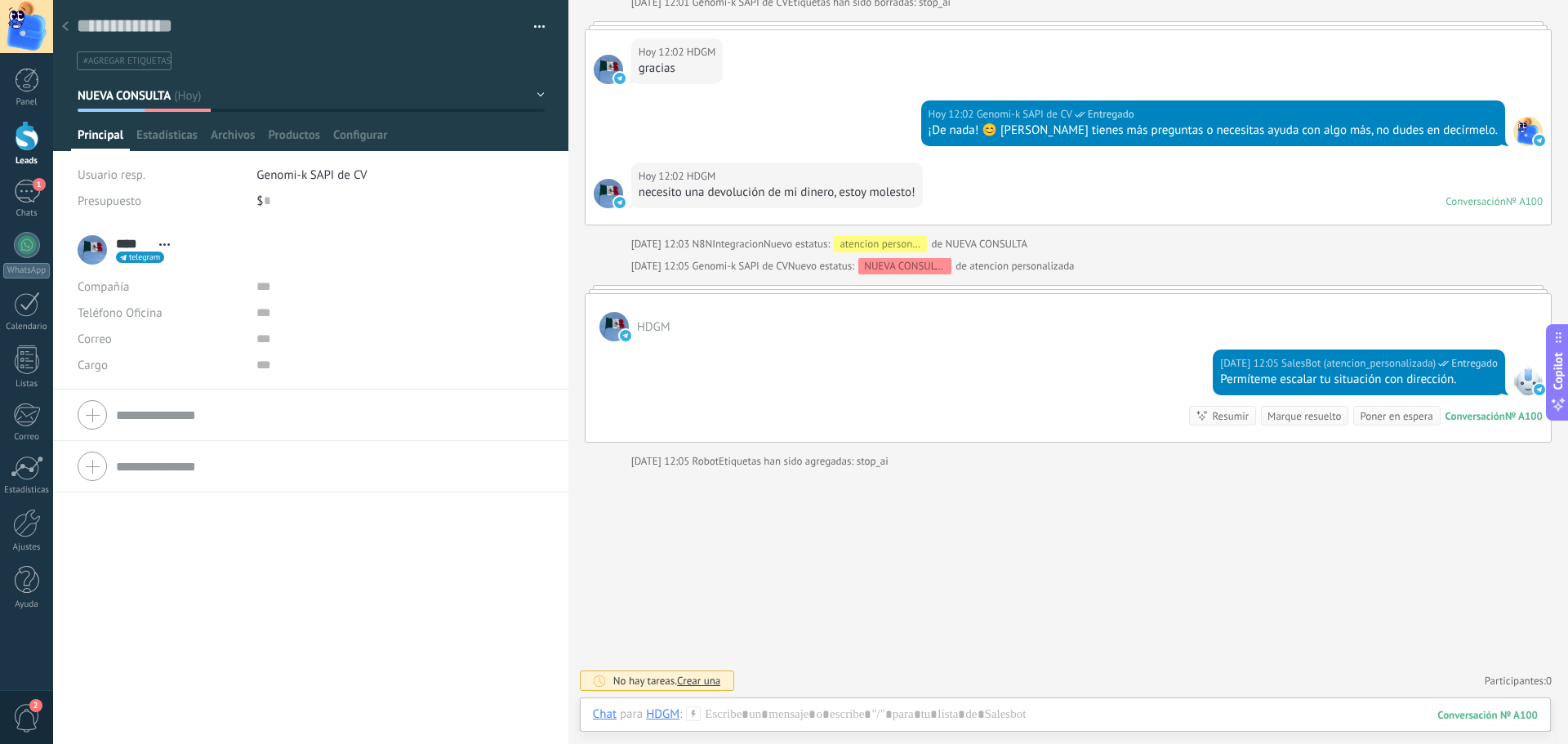
click at [67, 28] on icon at bounding box center [65, 26] width 6 height 10
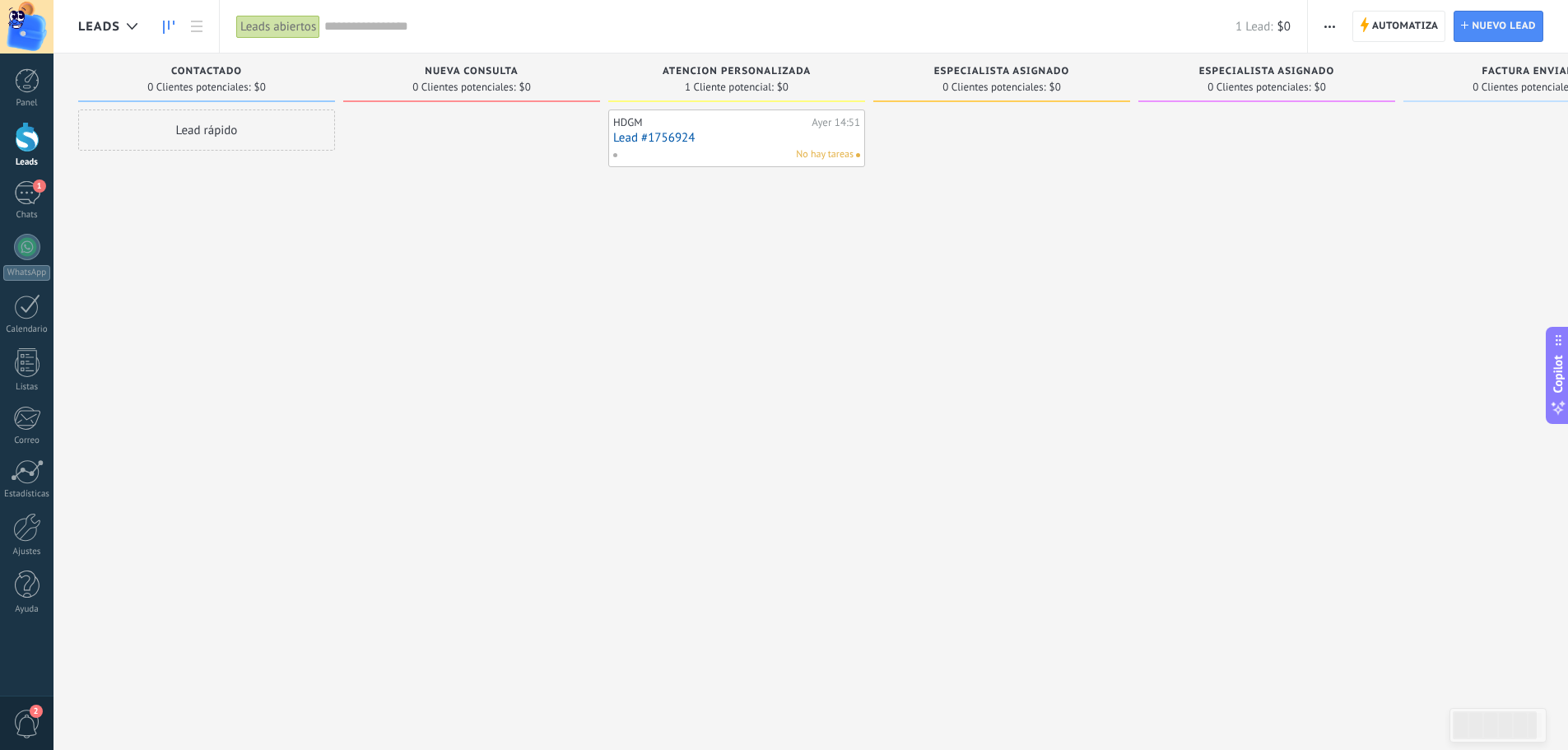
click at [1332, 27] on icon "button" at bounding box center [1330, 26] width 11 height 3
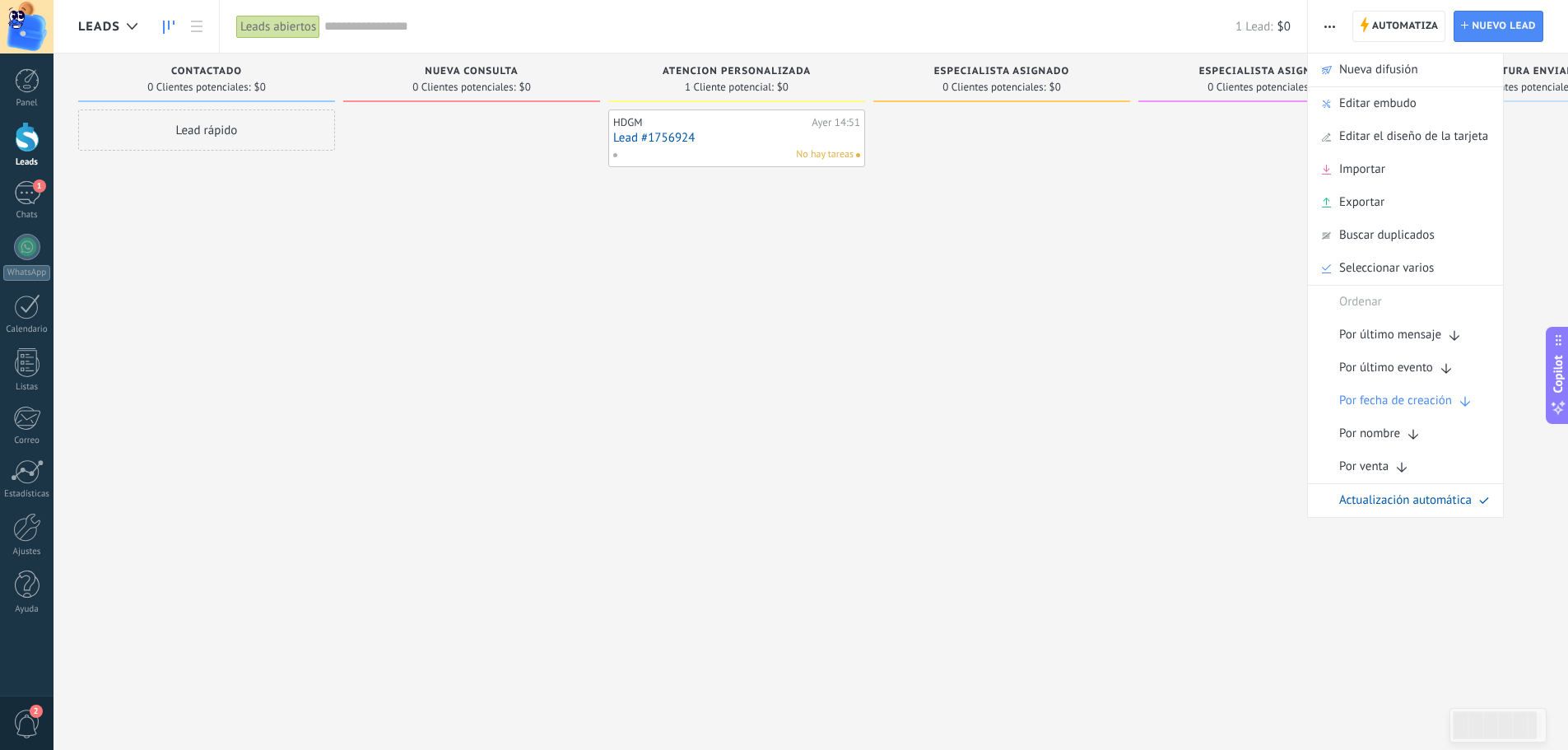
click at [771, 347] on div "HDGM Ayer 14:51 Lead #1756924 No hay tareas" at bounding box center [737, 377] width 257 height 535
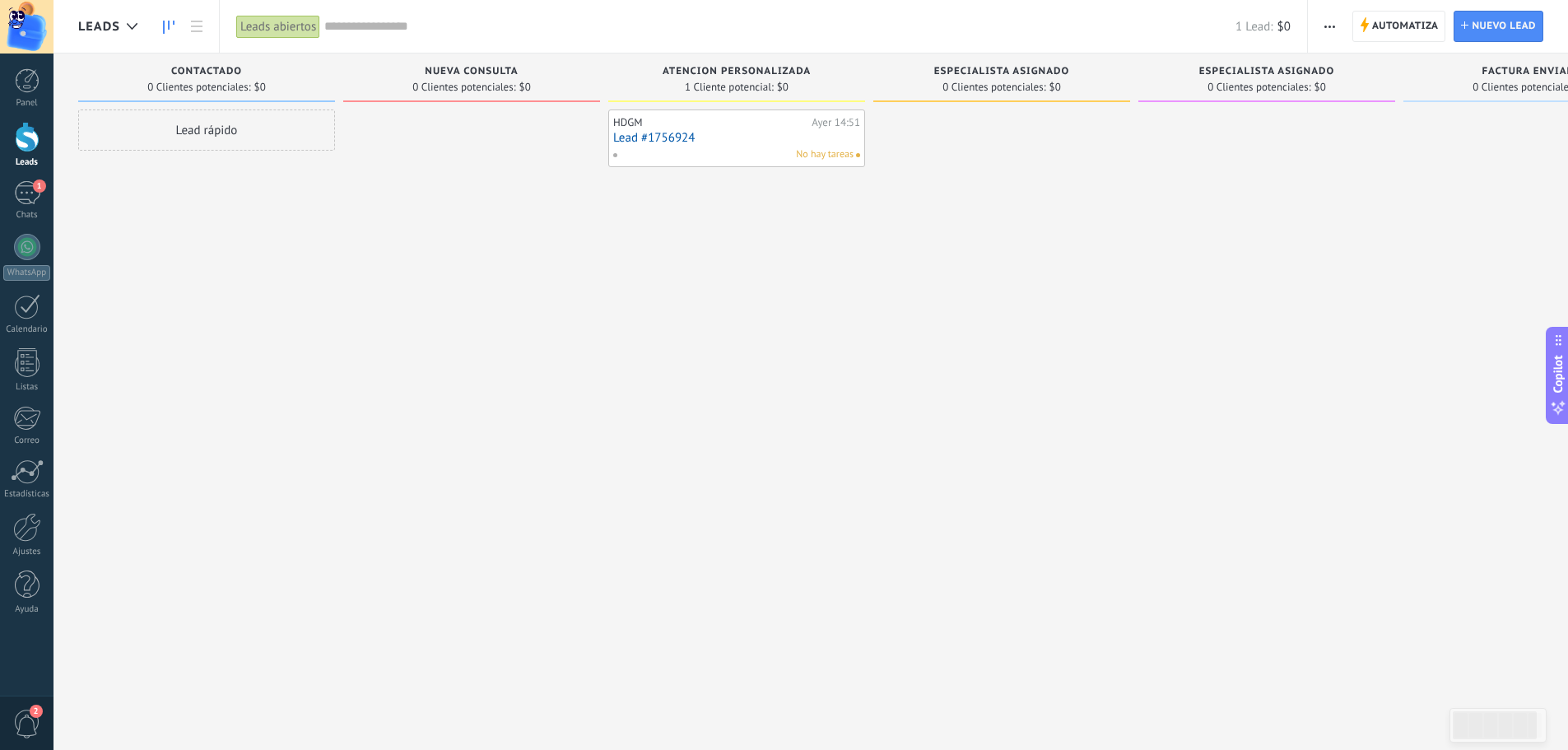
click at [718, 319] on div "HDGM Ayer 14:51 Lead #1756924 No hay tareas" at bounding box center [737, 377] width 257 height 535
click at [1391, 25] on span "Automatiza" at bounding box center [1405, 26] width 67 height 30
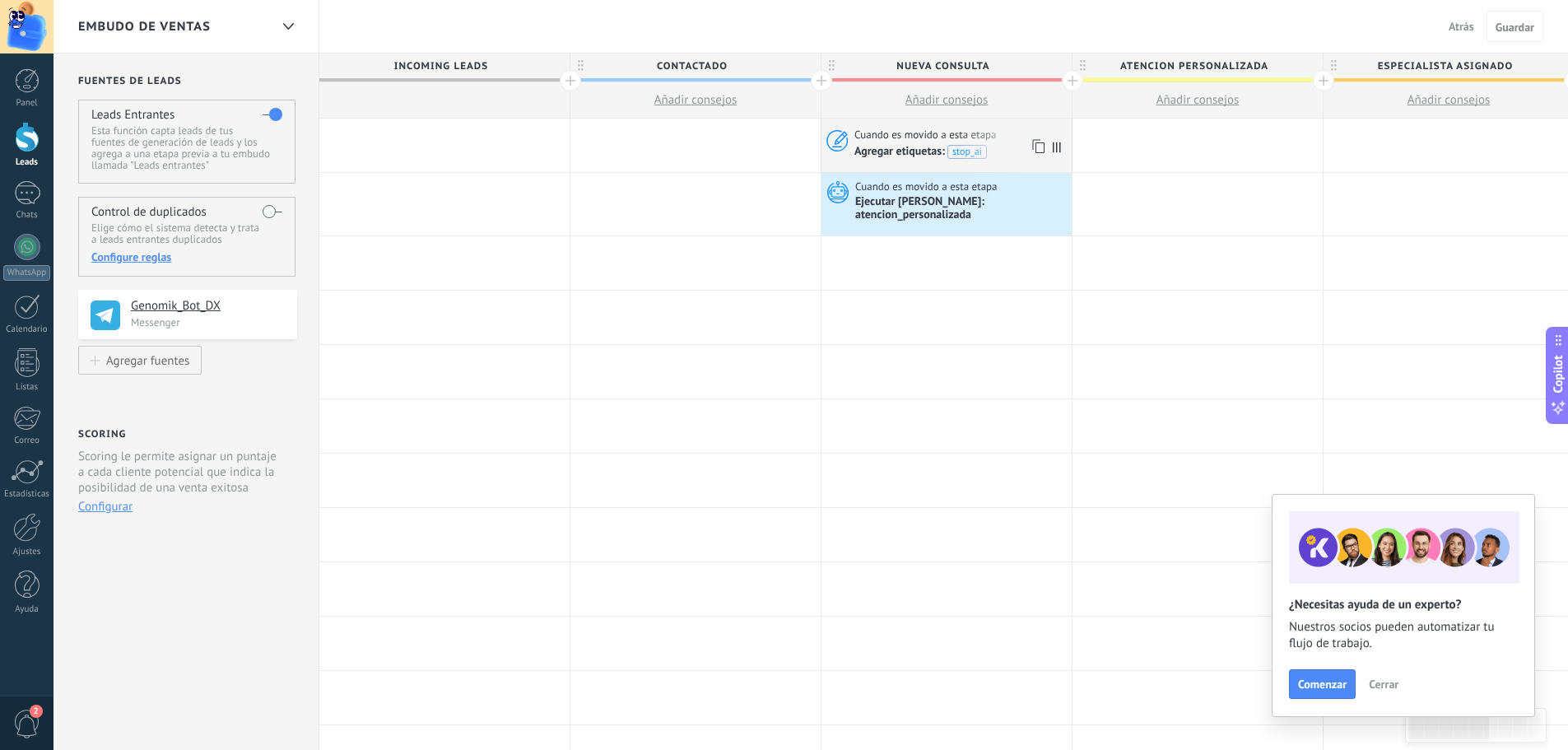
click at [896, 138] on span "Cuando es movido a esta etapa" at bounding box center [927, 135] width 145 height 14
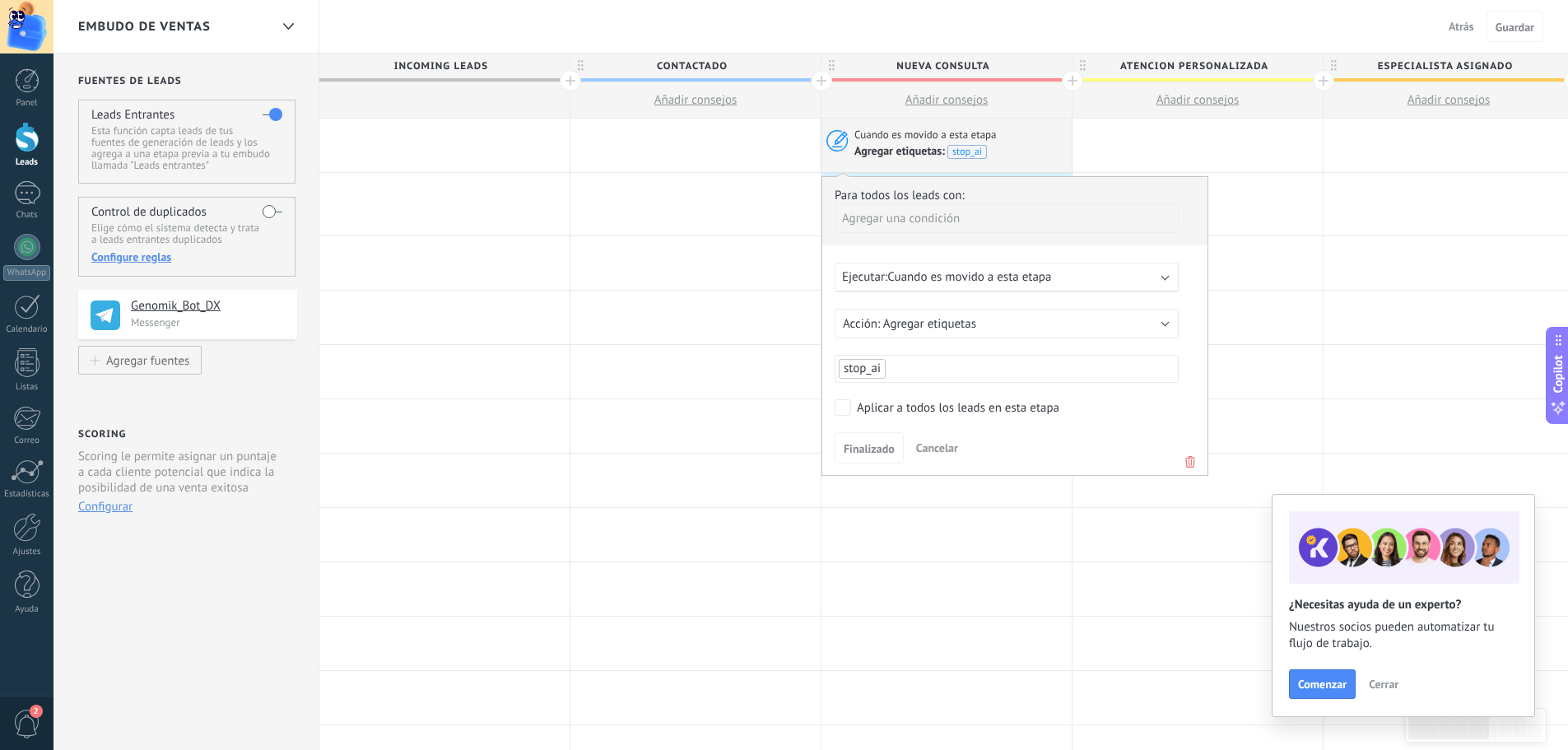
click at [1036, 275] on span "Cuando es movido a esta etapa" at bounding box center [969, 276] width 164 height 15
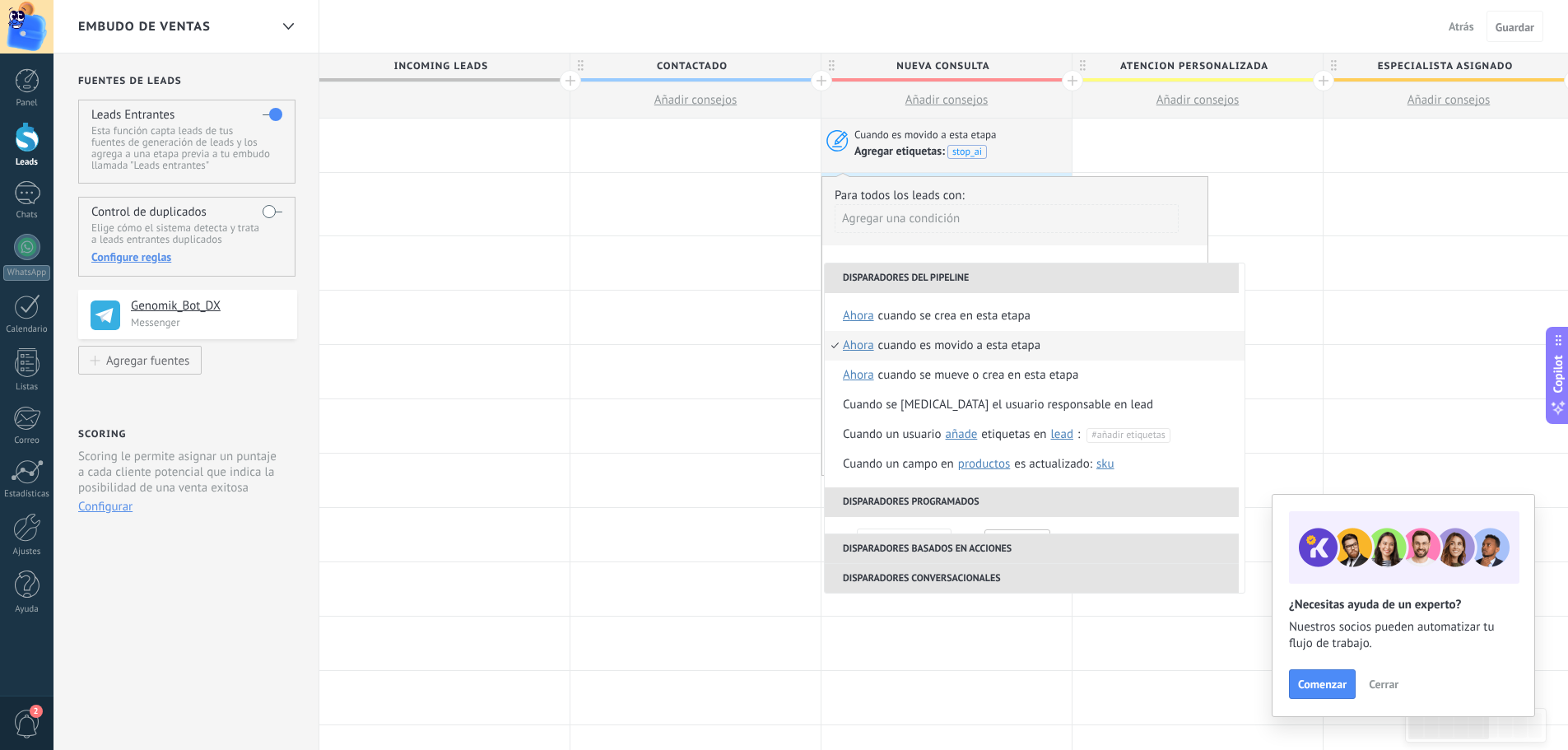
click at [1056, 152] on div "Agregar etiquetas: stop_ai" at bounding box center [955, 150] width 202 height 16
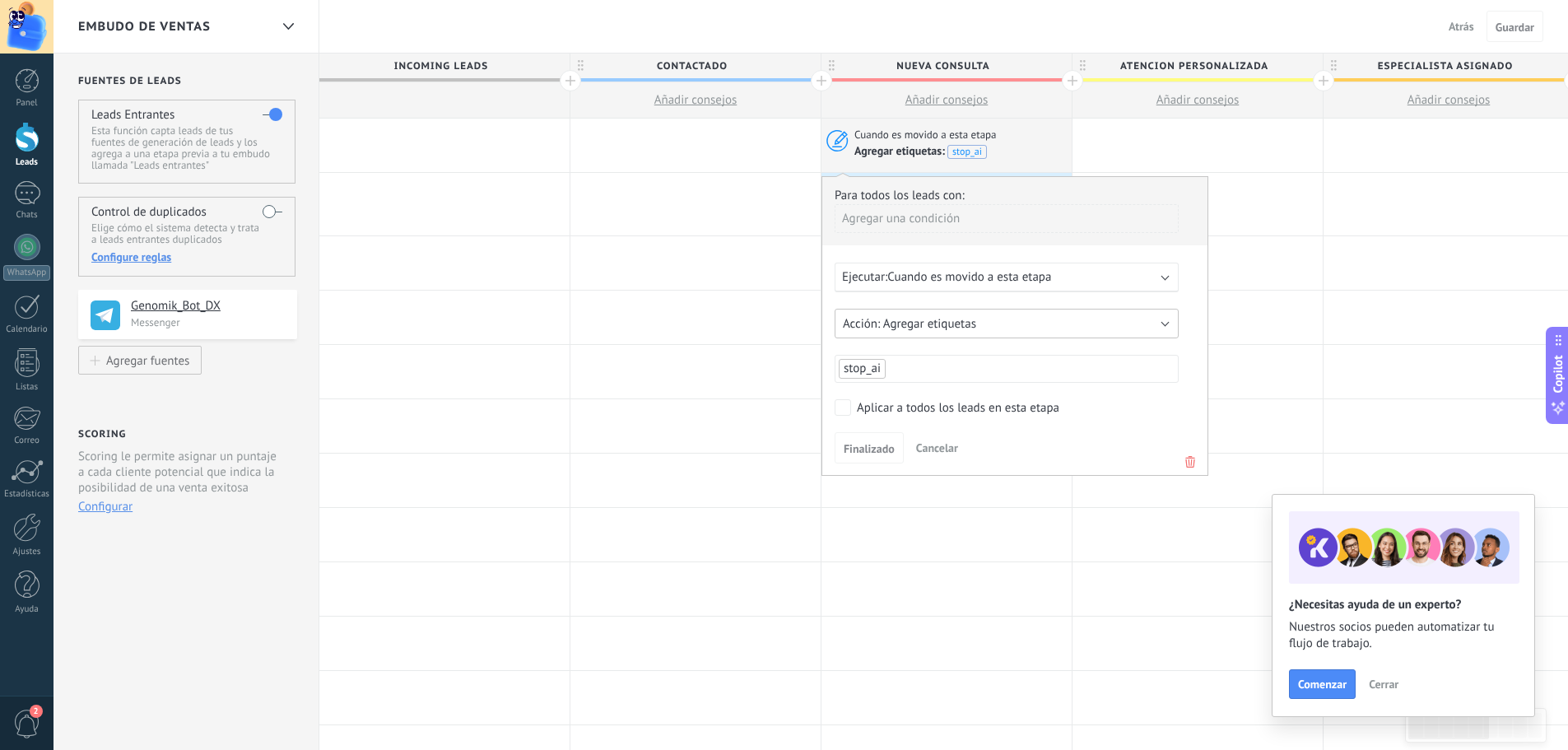
click at [945, 323] on span "Agregar etiquetas" at bounding box center [930, 323] width 93 height 15
click at [999, 214] on div "Agregar una condición" at bounding box center [1007, 219] width 344 height 29
click at [1060, 203] on div at bounding box center [1015, 325] width 386 height 298
click at [894, 368] on ul "stop_ai" at bounding box center [1007, 369] width 339 height 23
click at [864, 446] on span "Finalizado" at bounding box center [869, 448] width 51 height 12
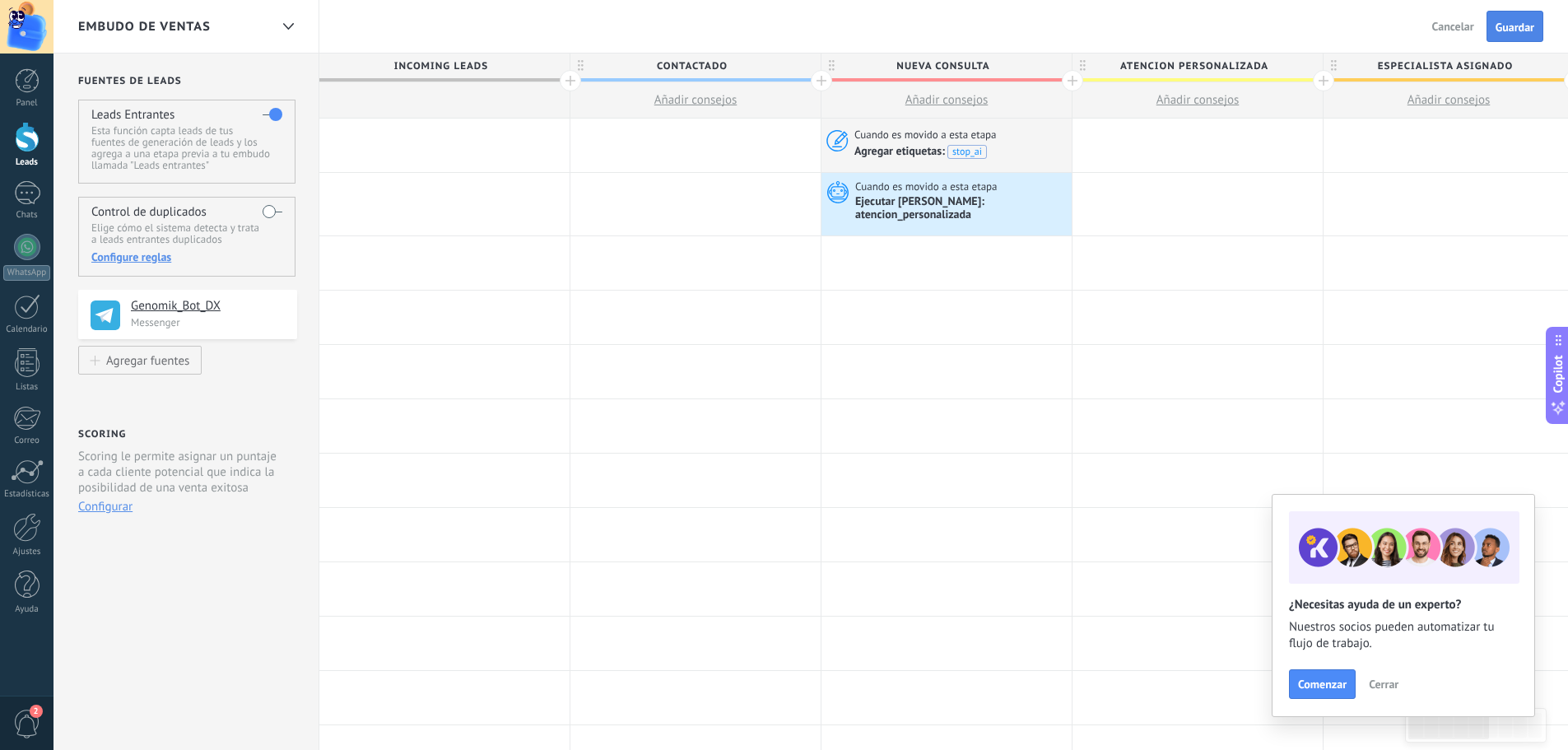
click at [1520, 24] on span "Guardar" at bounding box center [1515, 27] width 39 height 12
click at [1384, 689] on span "Cerrar" at bounding box center [1383, 684] width 30 height 12
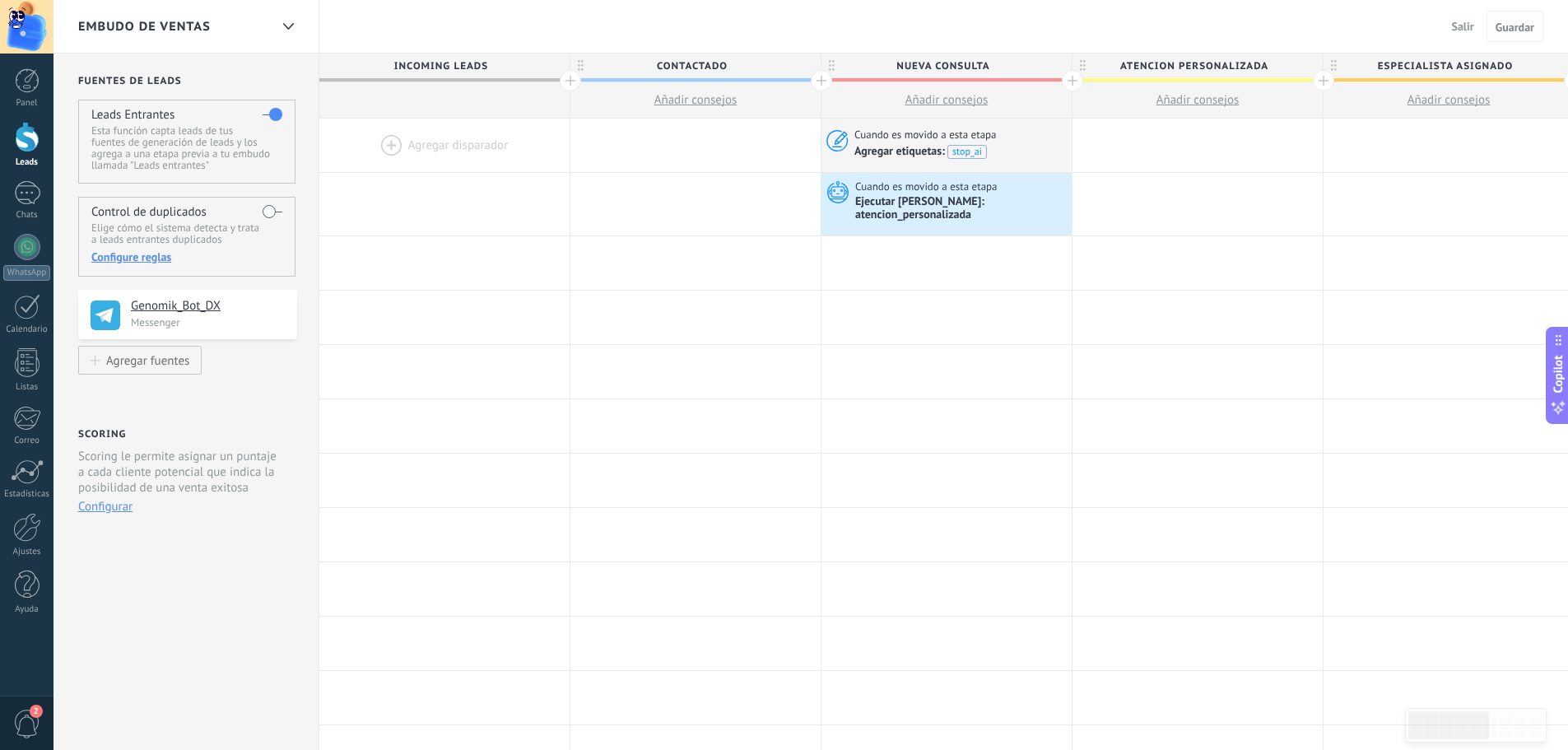
click at [1512, 24] on span "Guardar" at bounding box center [1515, 27] width 39 height 12
click at [1468, 28] on span "Salir" at bounding box center [1463, 26] width 23 height 14
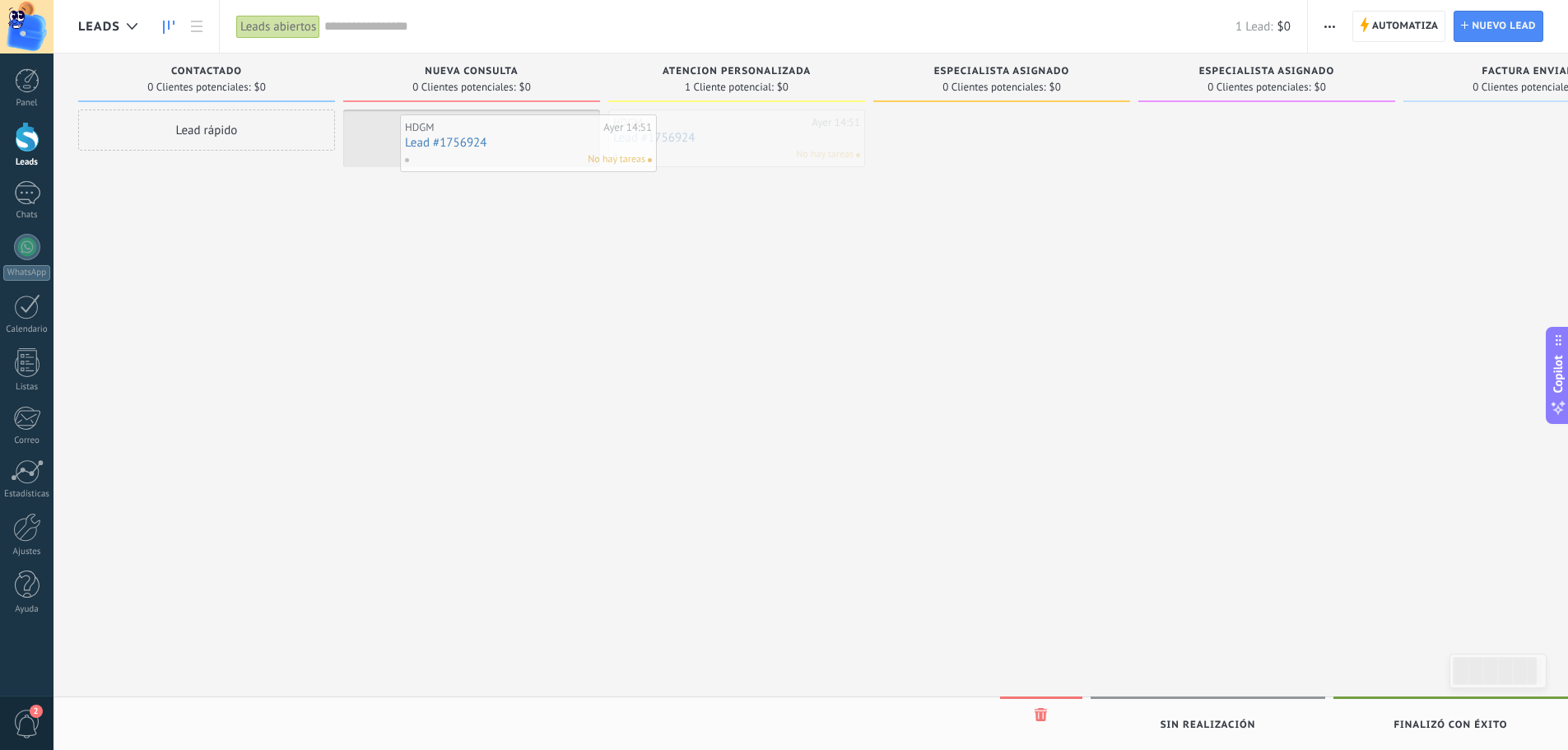
drag, startPoint x: 726, startPoint y: 139, endPoint x: 518, endPoint y: 143, distance: 208.0
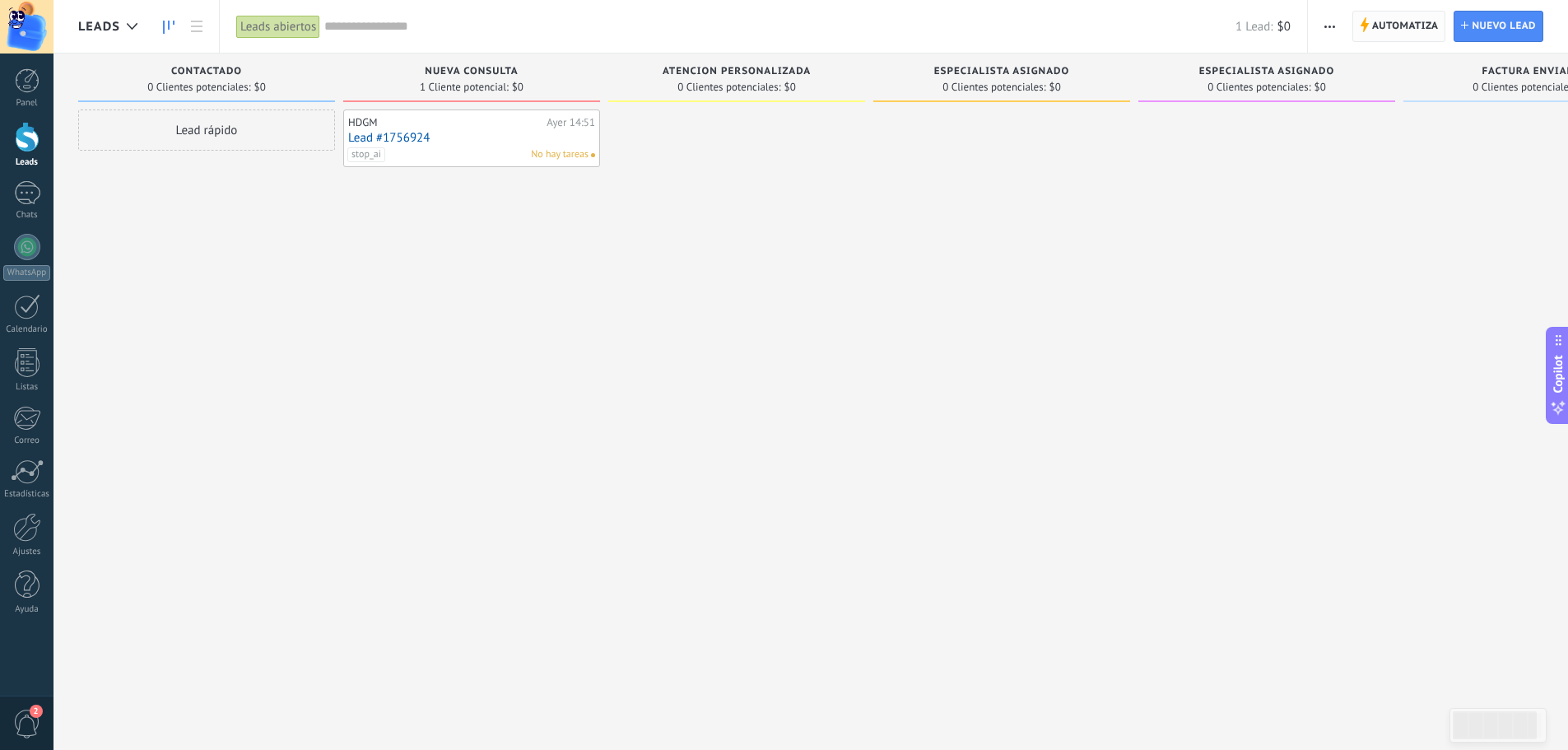
click at [1417, 24] on span "Automatiza" at bounding box center [1406, 26] width 67 height 30
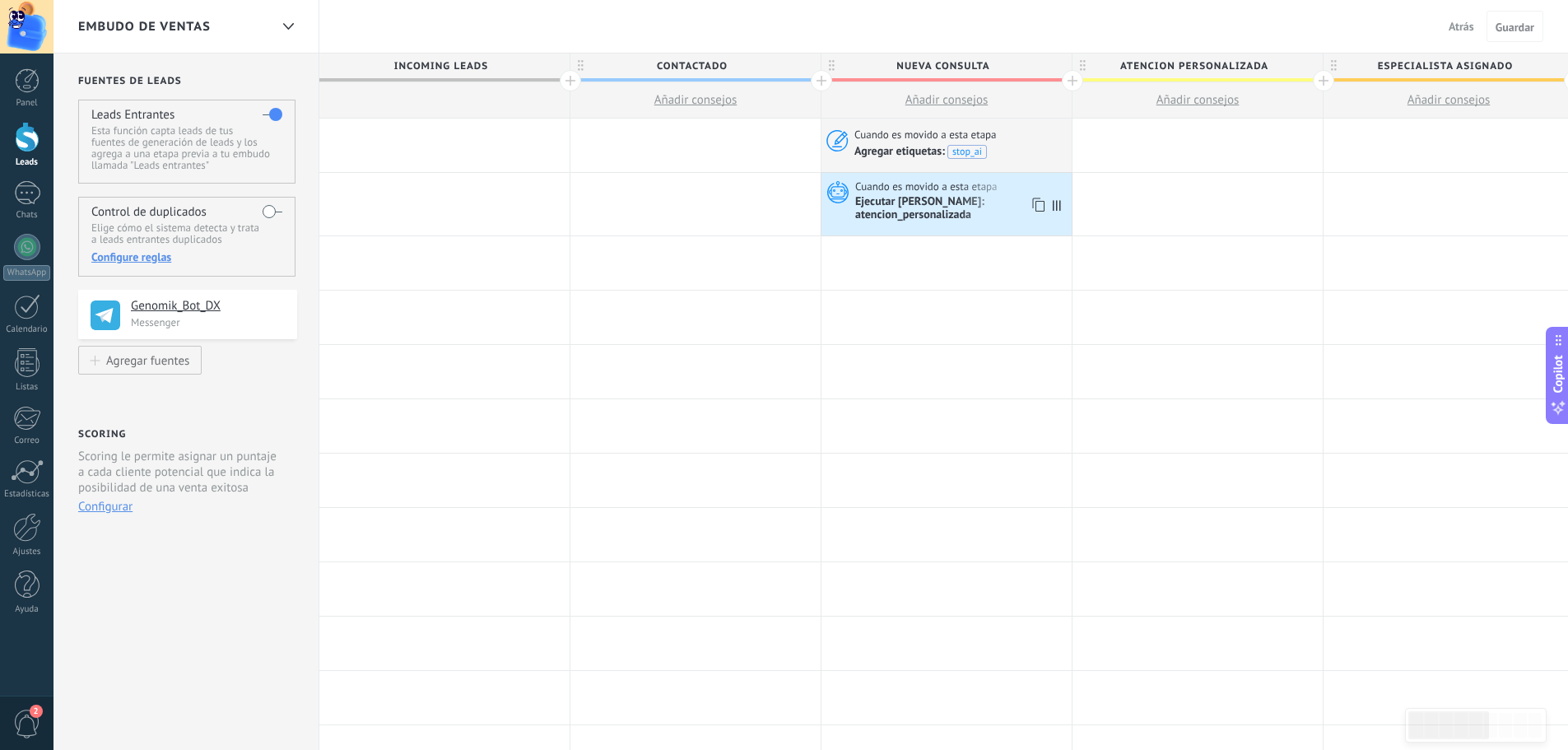
click at [921, 201] on div "Ejecutar [PERSON_NAME]: atencion_personalizada" at bounding box center [961, 209] width 213 height 28
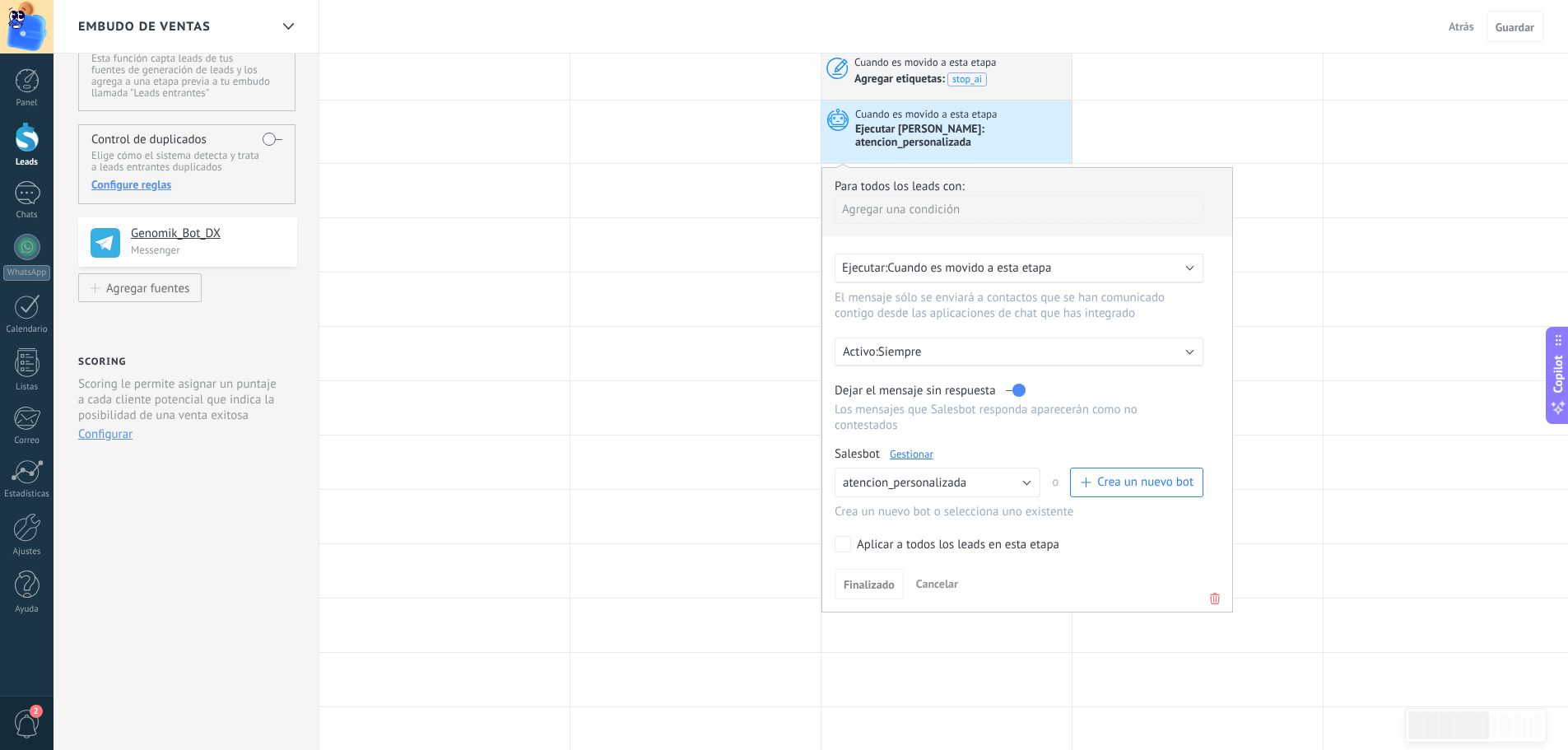
scroll to position [82, 0]
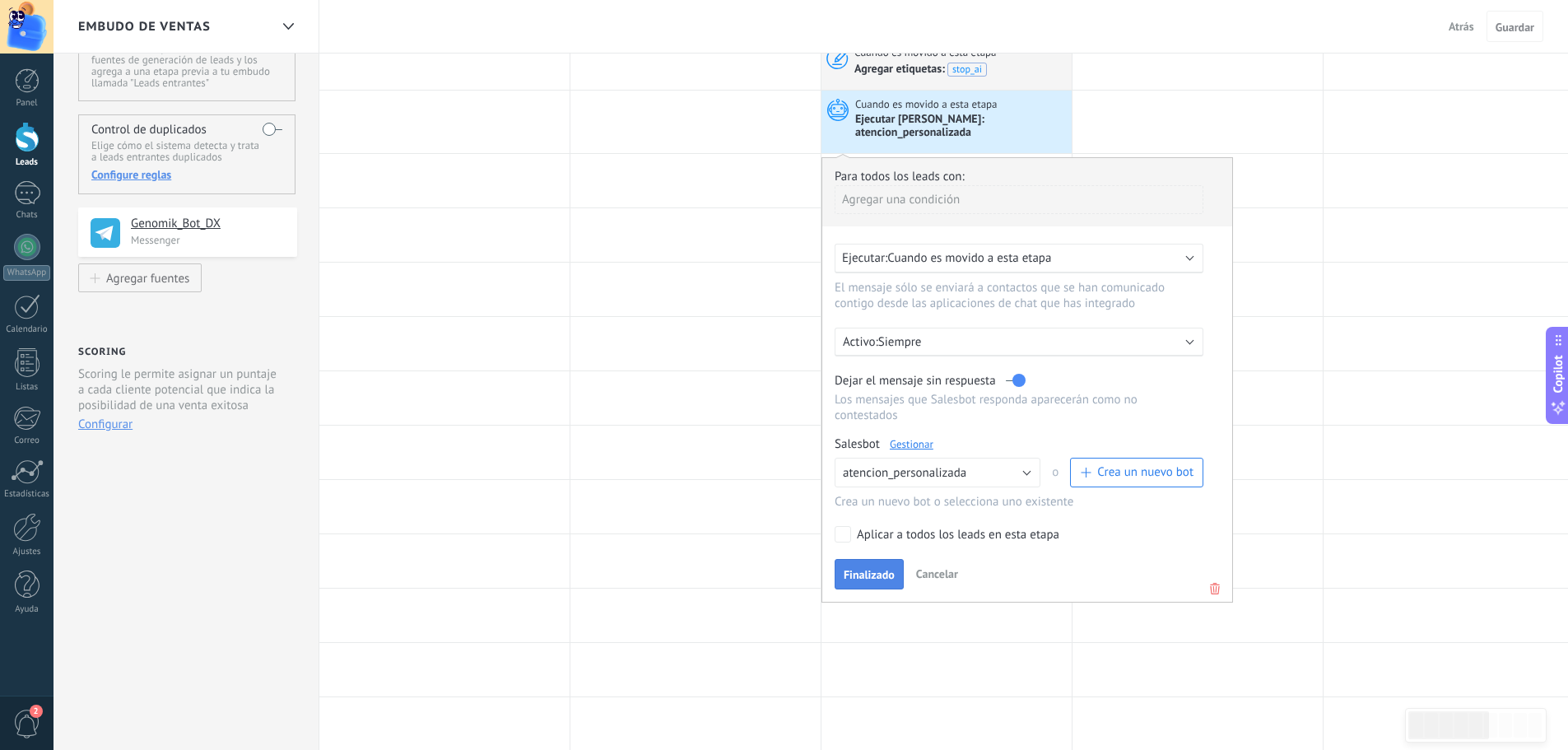
click at [866, 569] on span "Finalizado" at bounding box center [869, 574] width 51 height 12
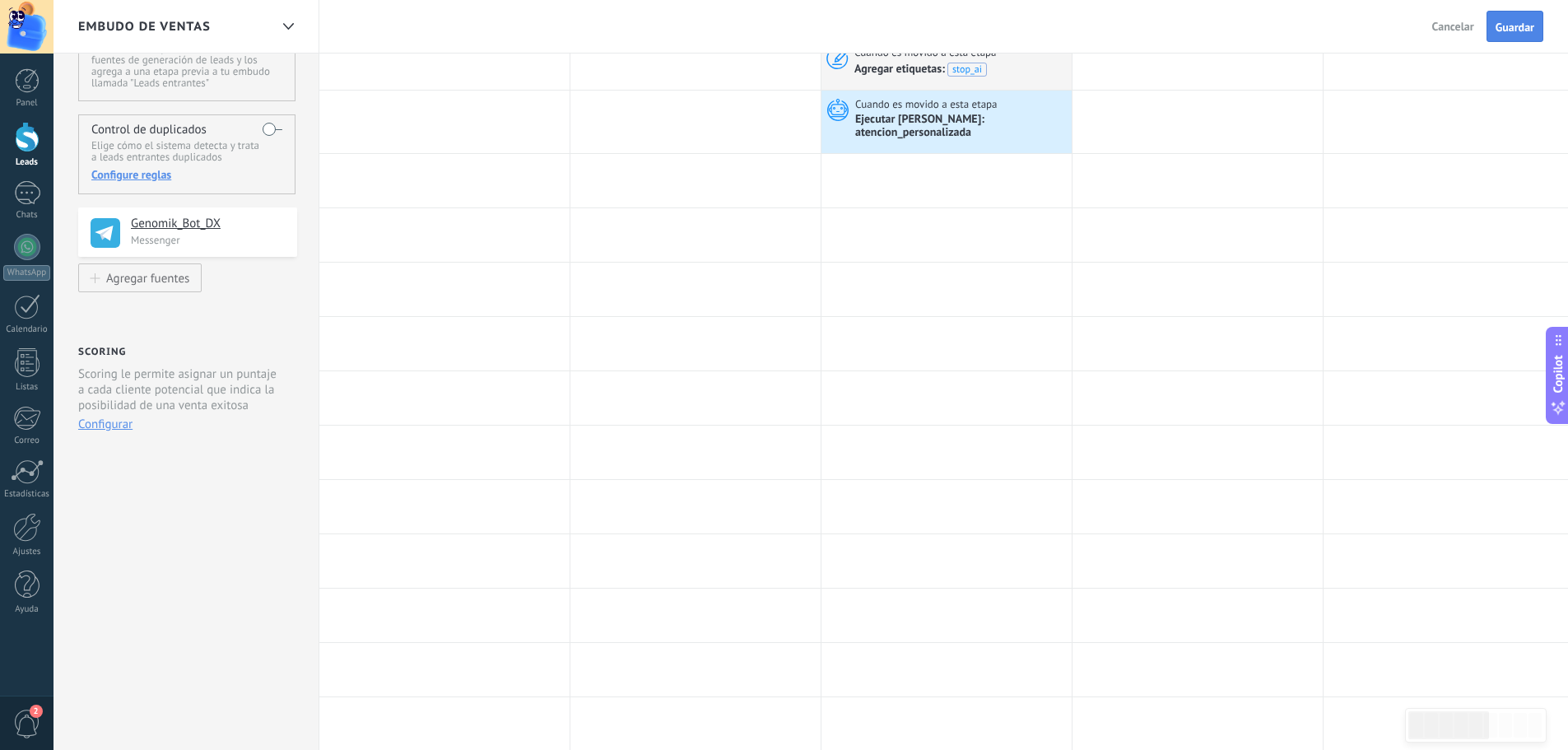
click at [1502, 33] on span "Guardar" at bounding box center [1515, 27] width 39 height 12
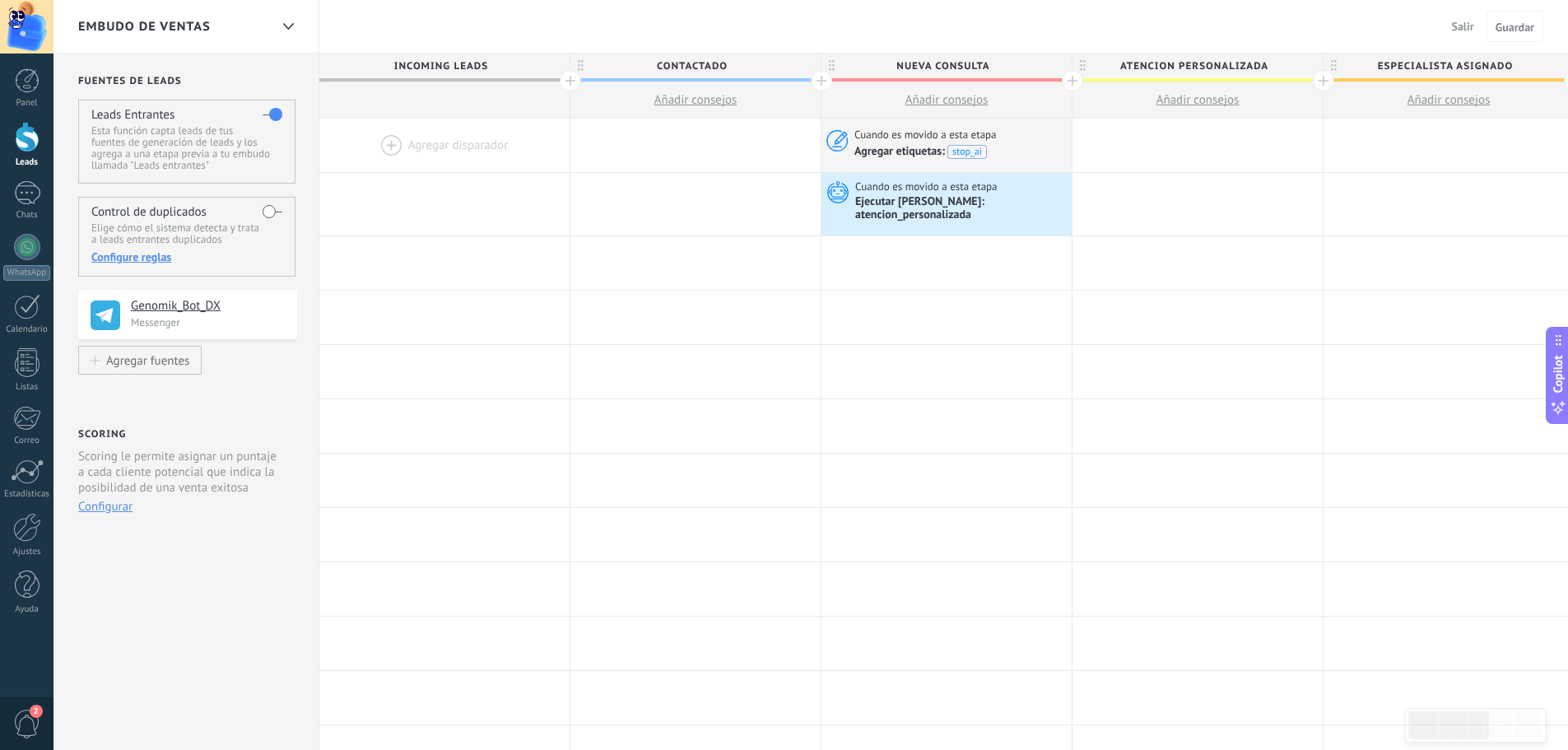
click at [1468, 25] on span "Salir" at bounding box center [1463, 26] width 23 height 14
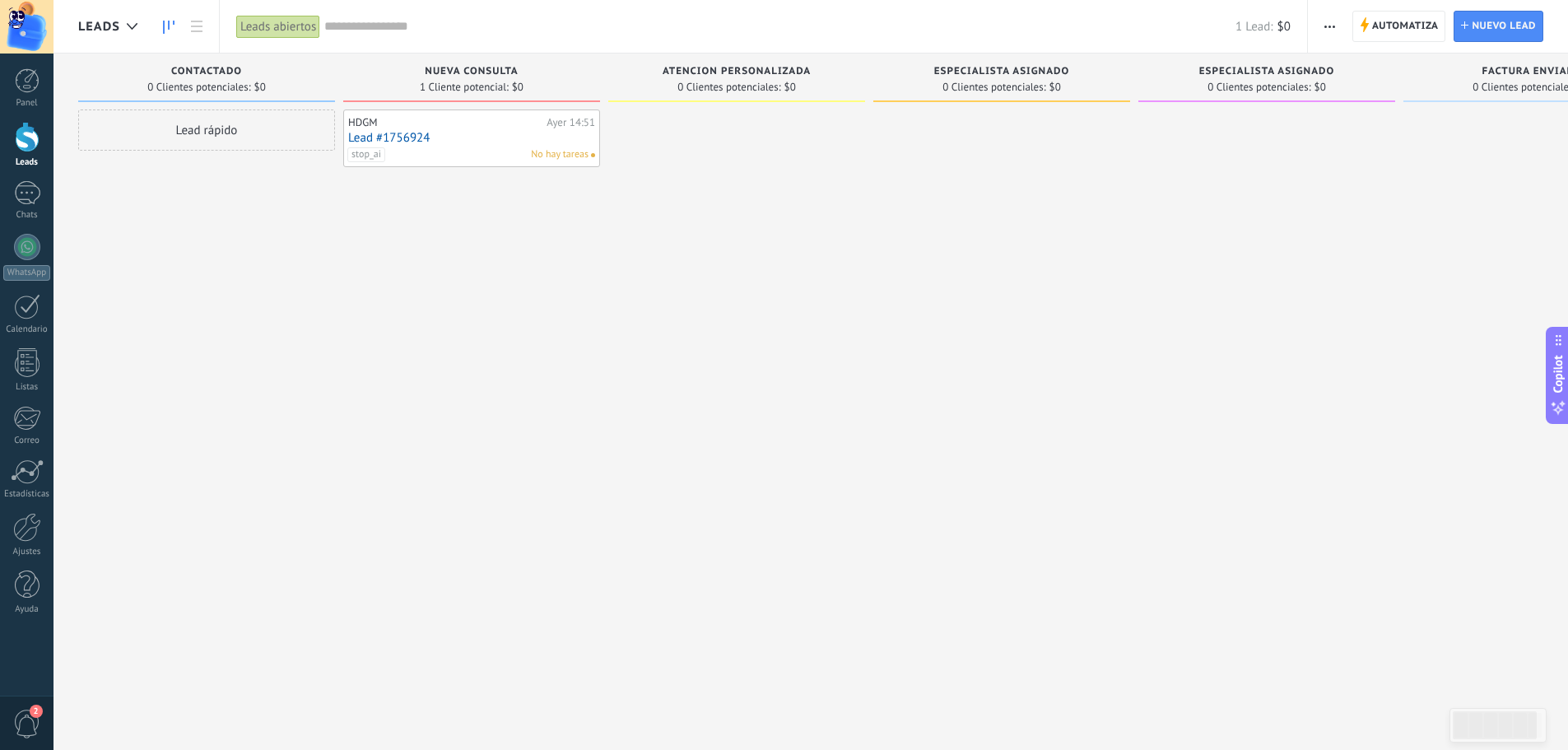
click at [387, 137] on link "Lead #1756924" at bounding box center [472, 138] width 247 height 14
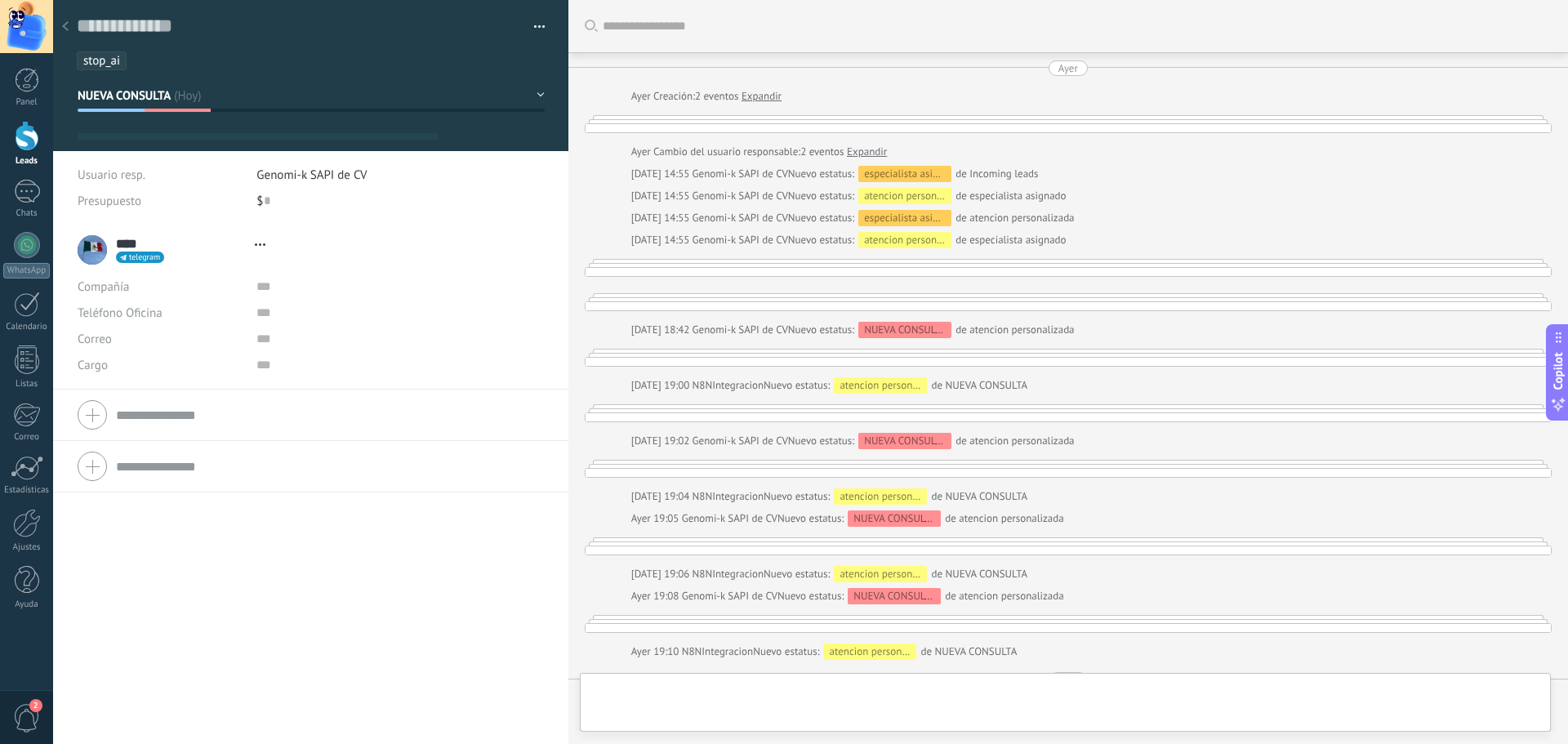
click at [147, 63] on ul "stop_ai" at bounding box center [308, 60] width 465 height 22
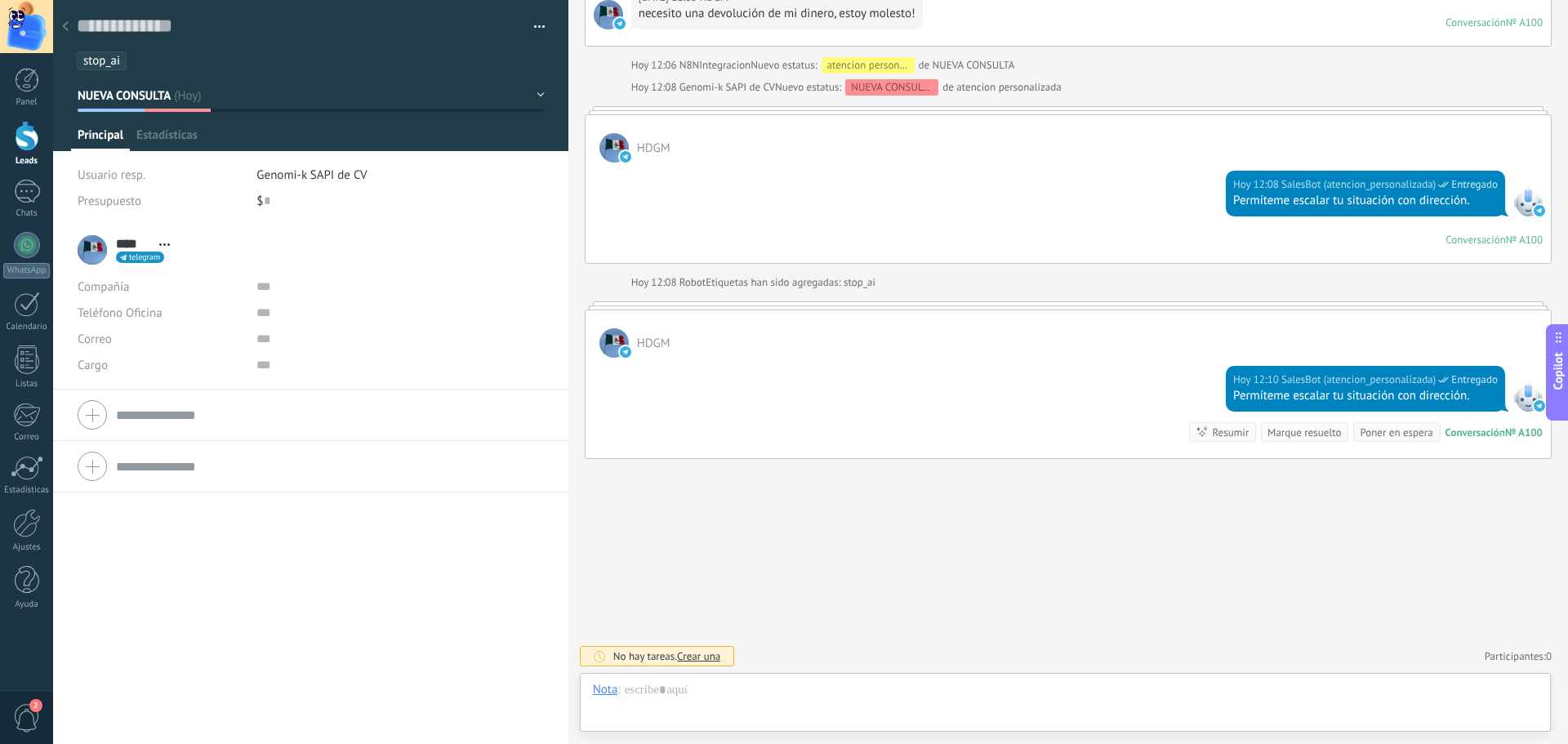
scroll to position [24, 0]
click at [126, 61] on li "stop_ai" at bounding box center [101, 60] width 49 height 19
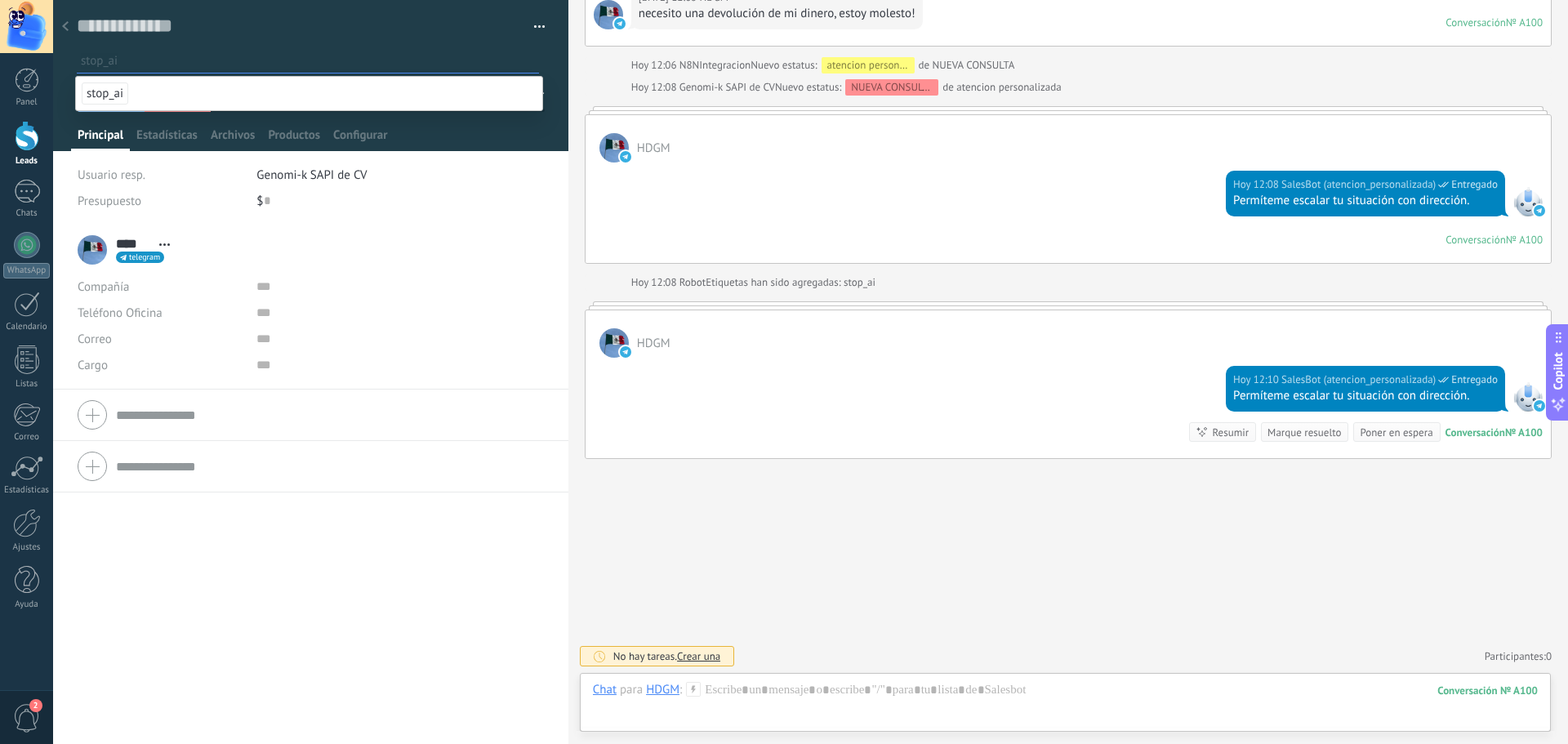
click at [231, 45] on div "stop_ai" at bounding box center [311, 56] width 469 height 29
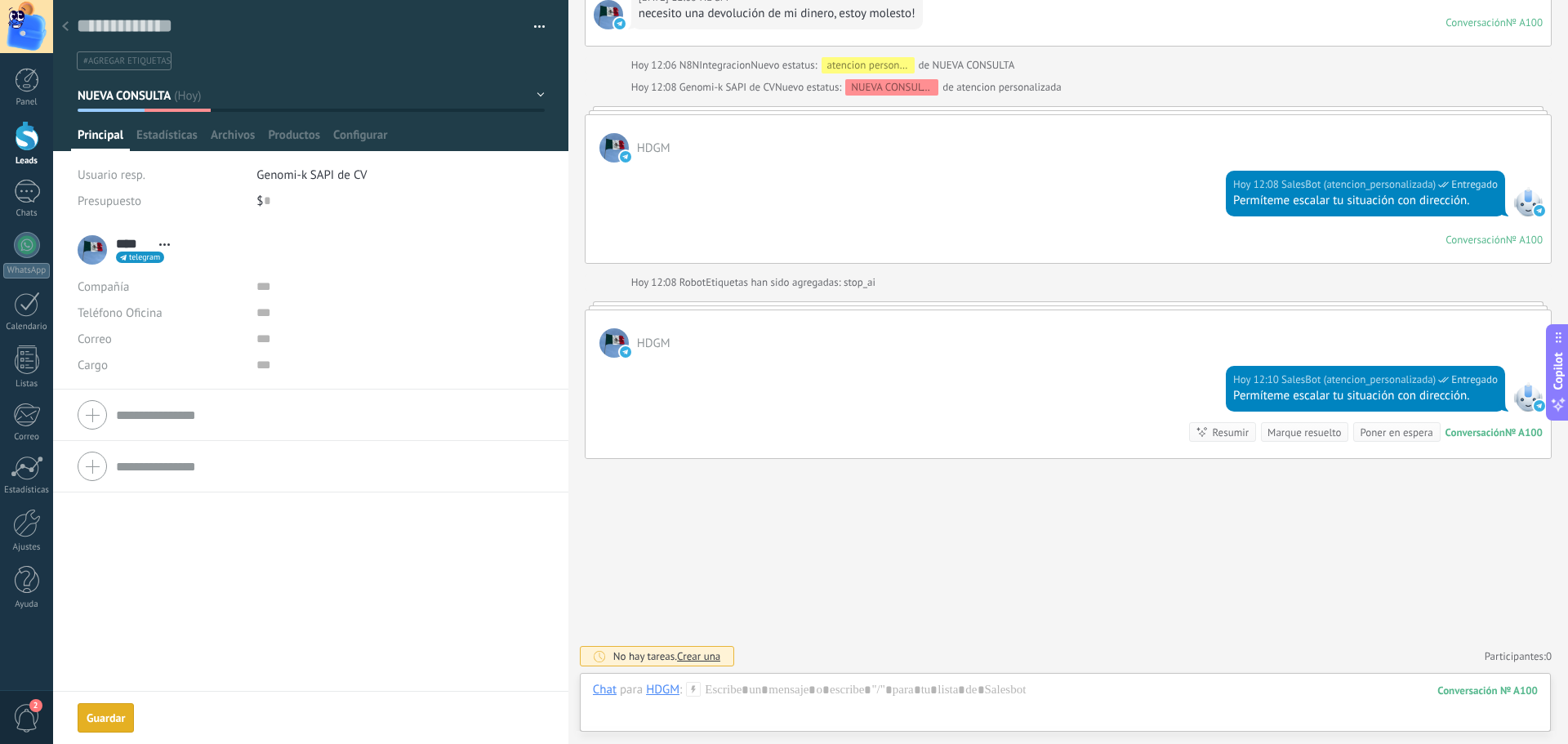
click at [66, 27] on icon at bounding box center [65, 26] width 6 height 10
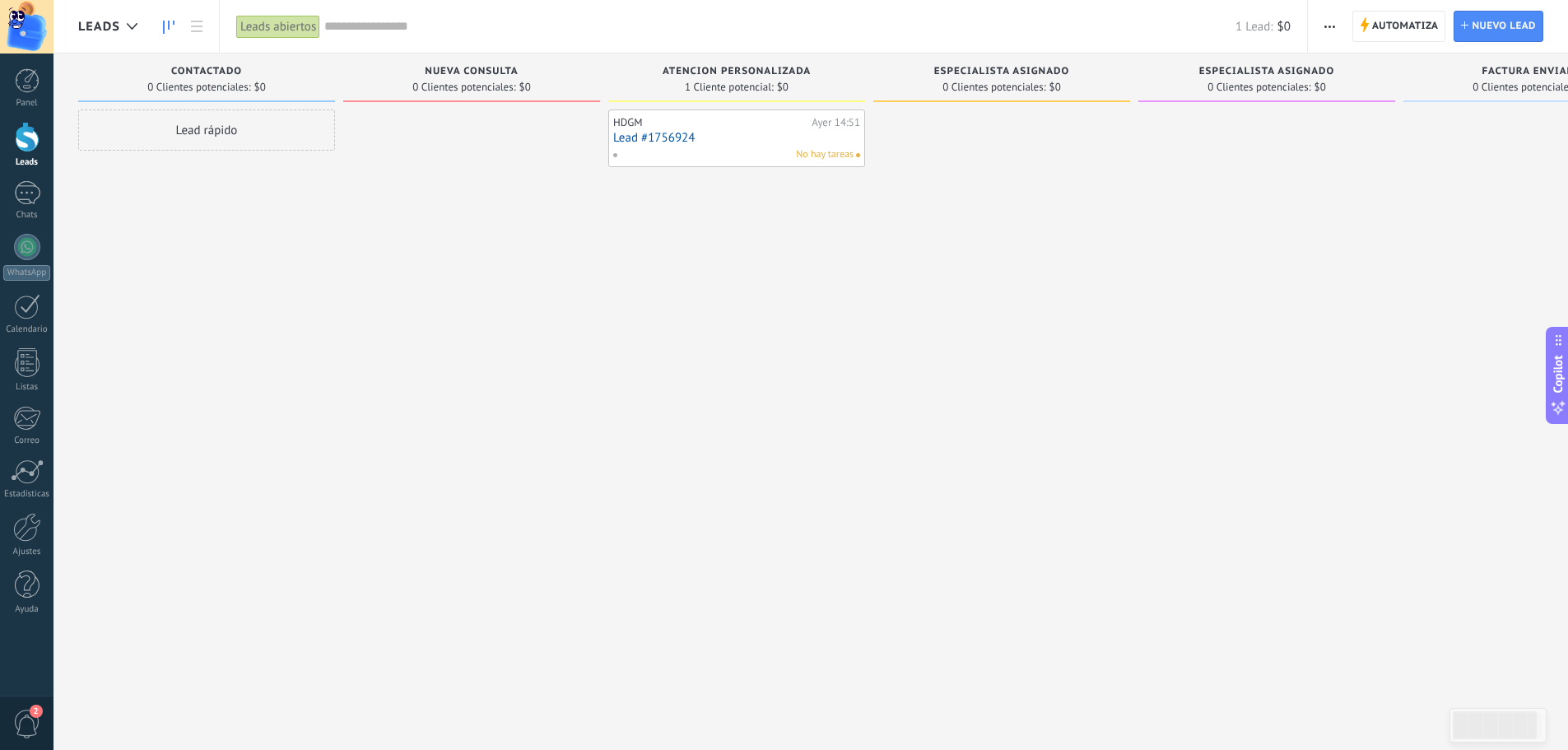
click at [752, 140] on link "Lead #1756924" at bounding box center [736, 138] width 247 height 14
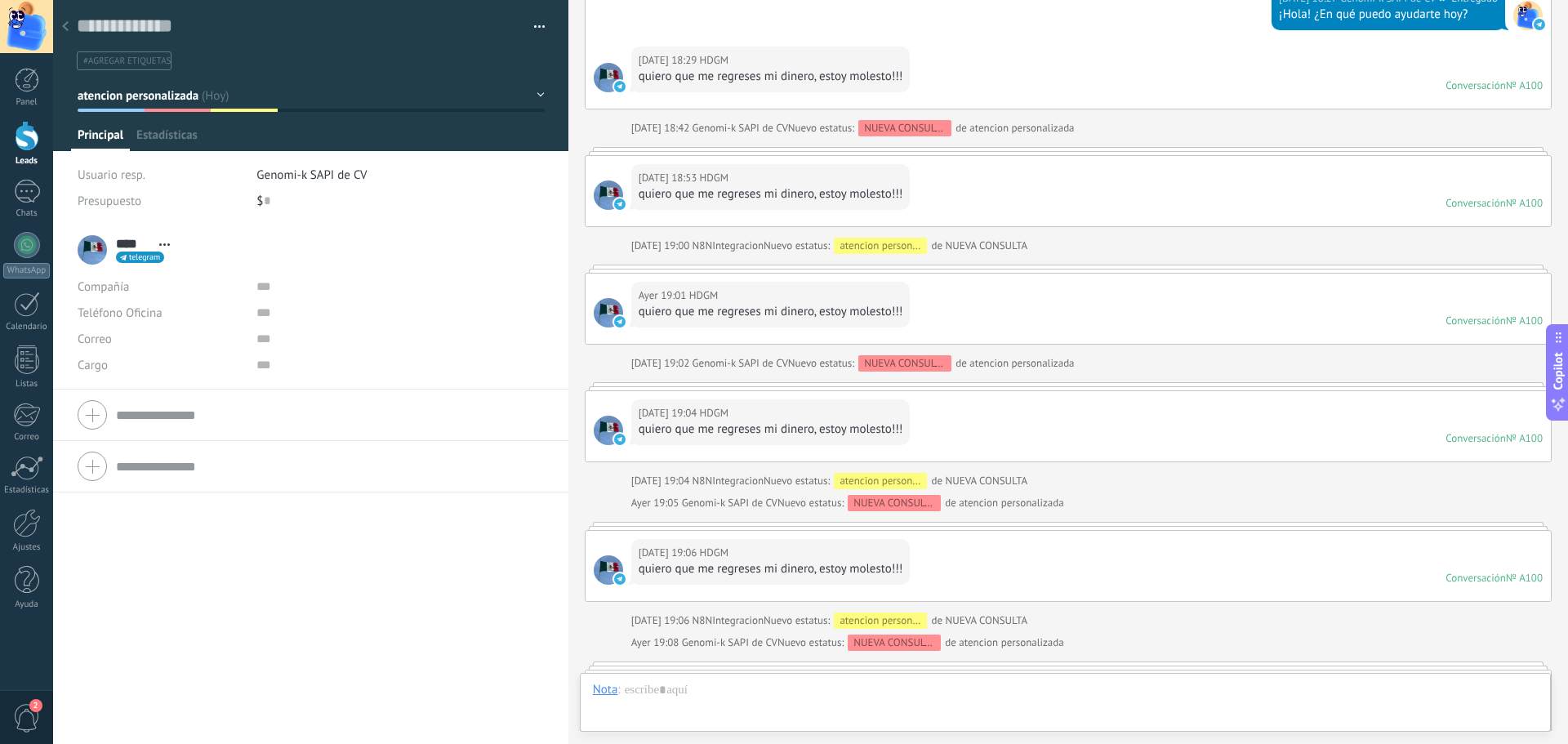
scroll to position [4800, 0]
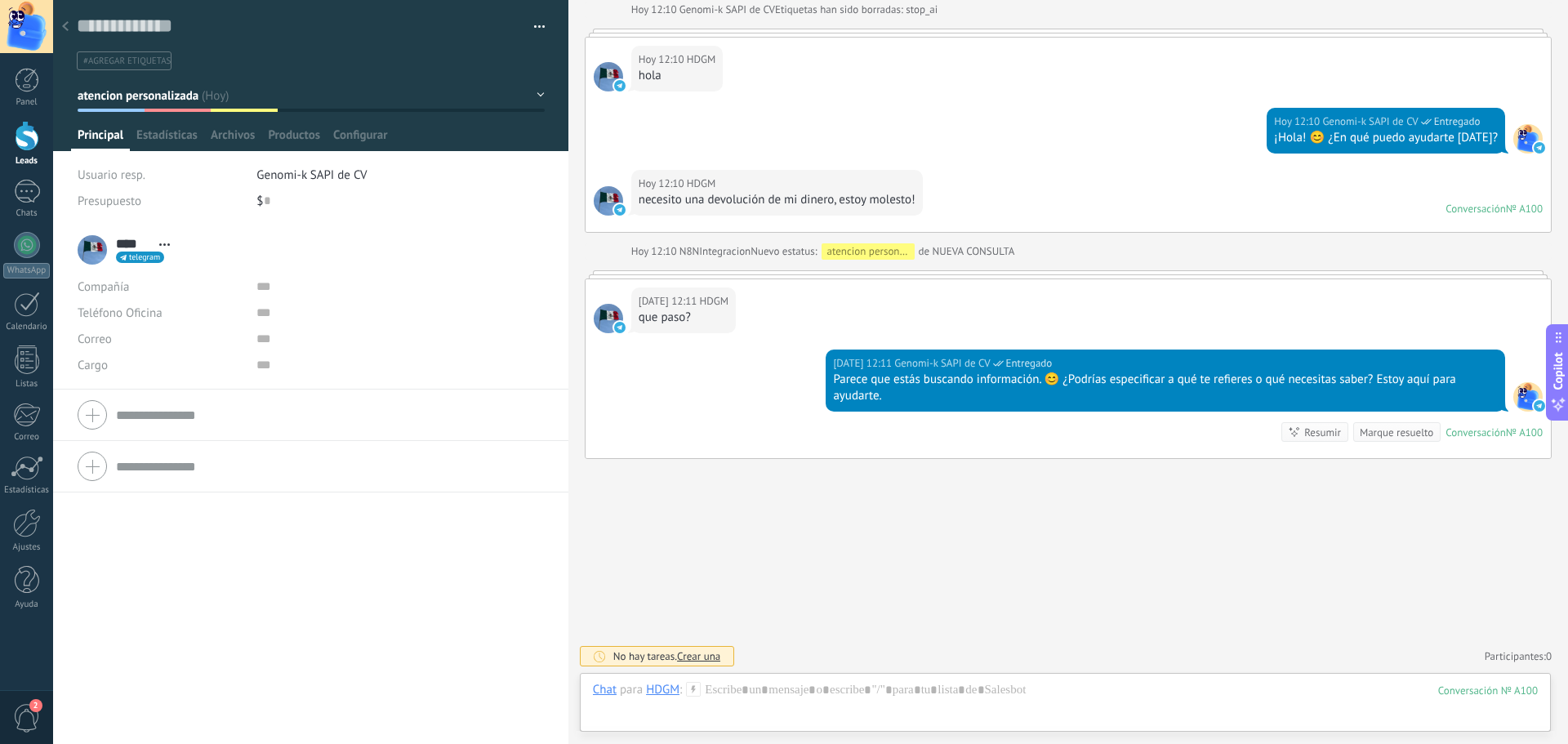
click at [66, 31] on use at bounding box center [65, 26] width 6 height 10
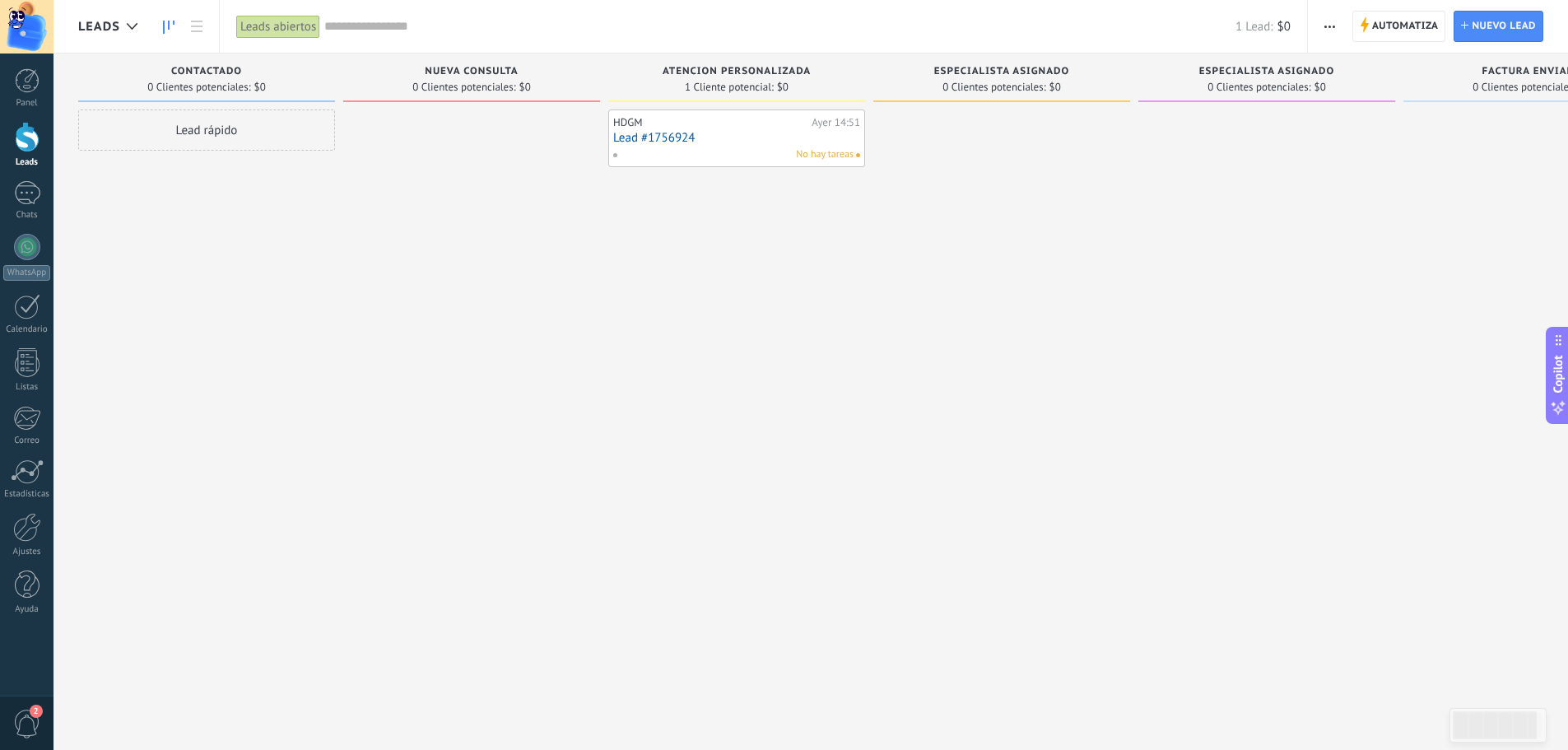
click at [651, 139] on link "Lead #1756924" at bounding box center [736, 138] width 247 height 14
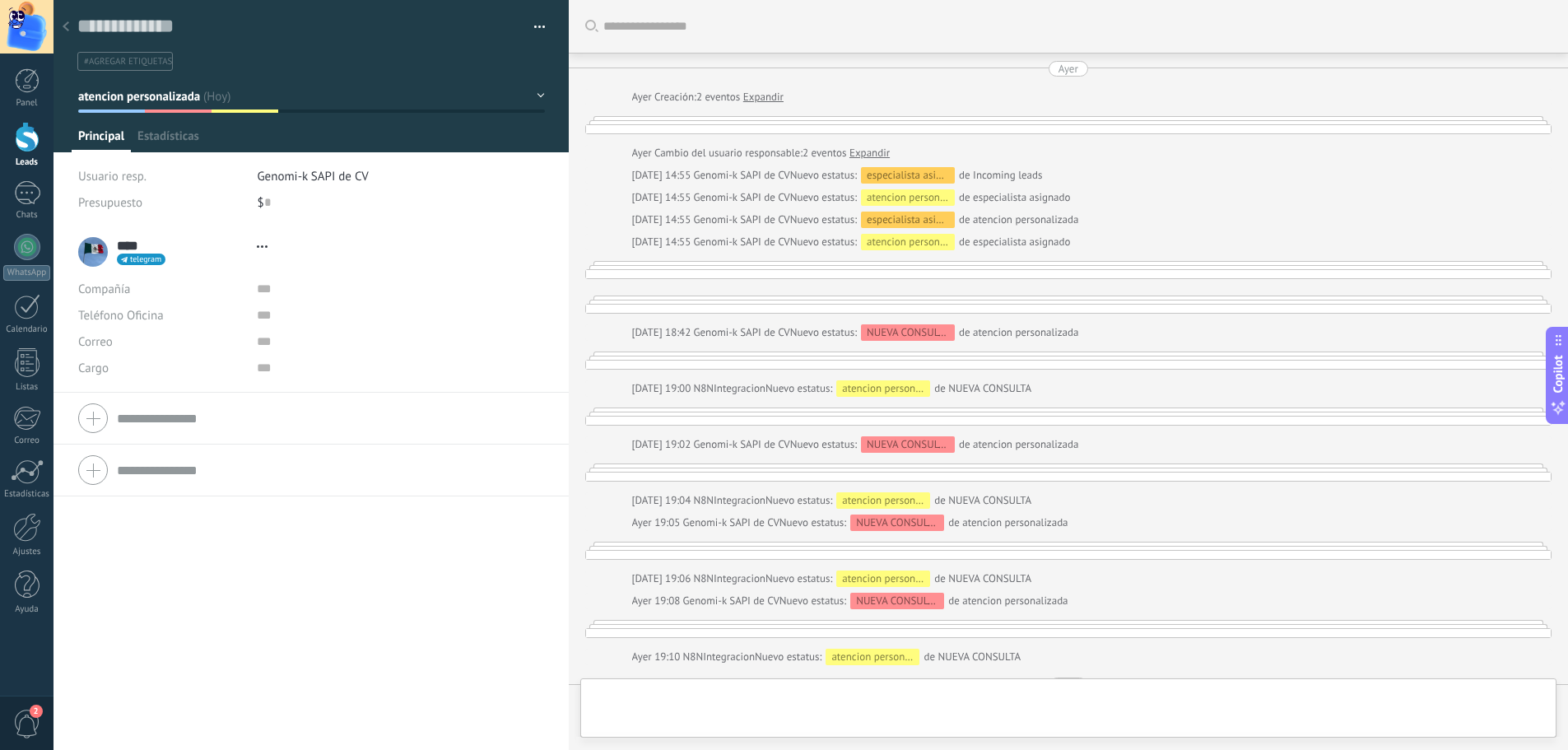
type textarea "**********"
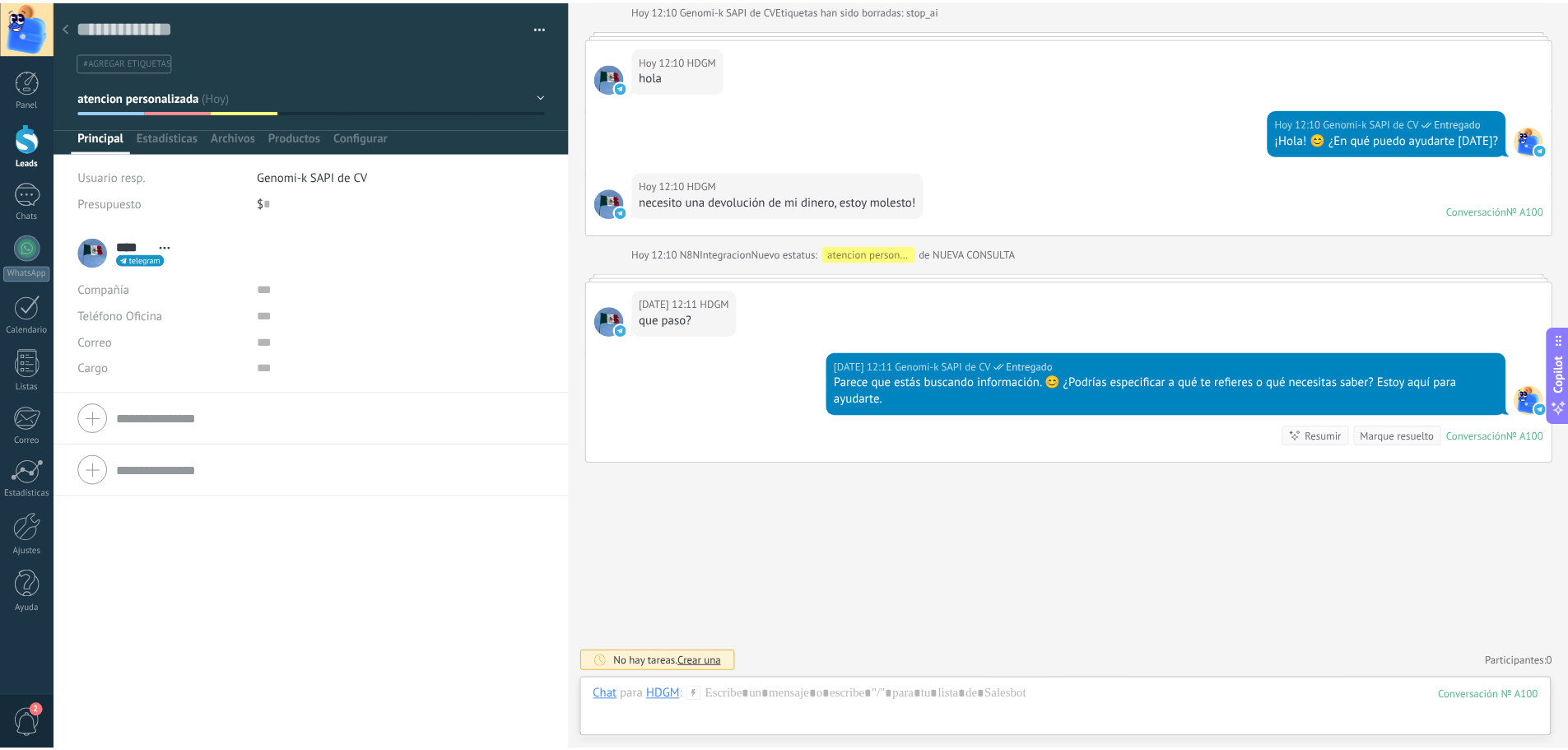
scroll to position [4839, 0]
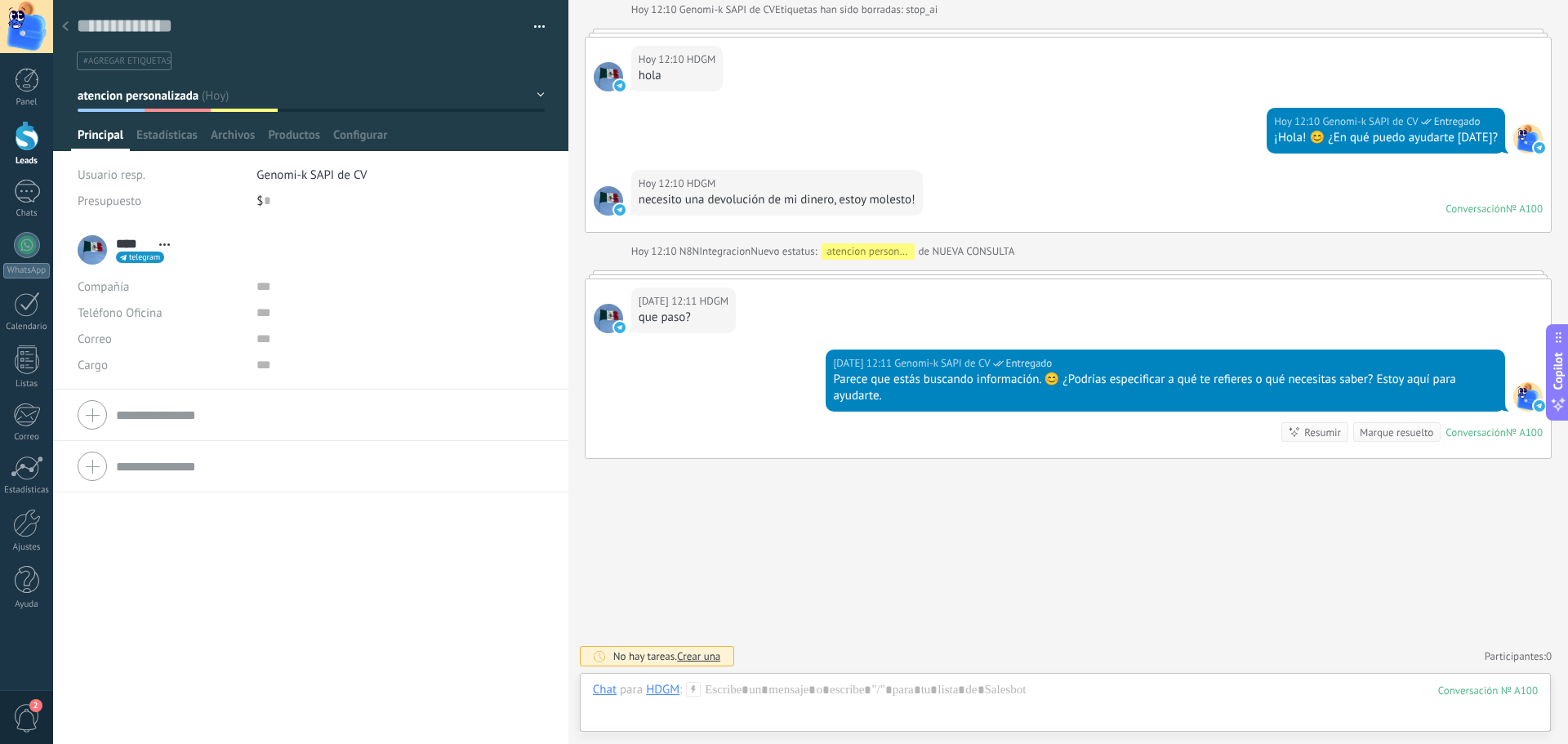
click at [62, 26] on icon at bounding box center [65, 26] width 6 height 10
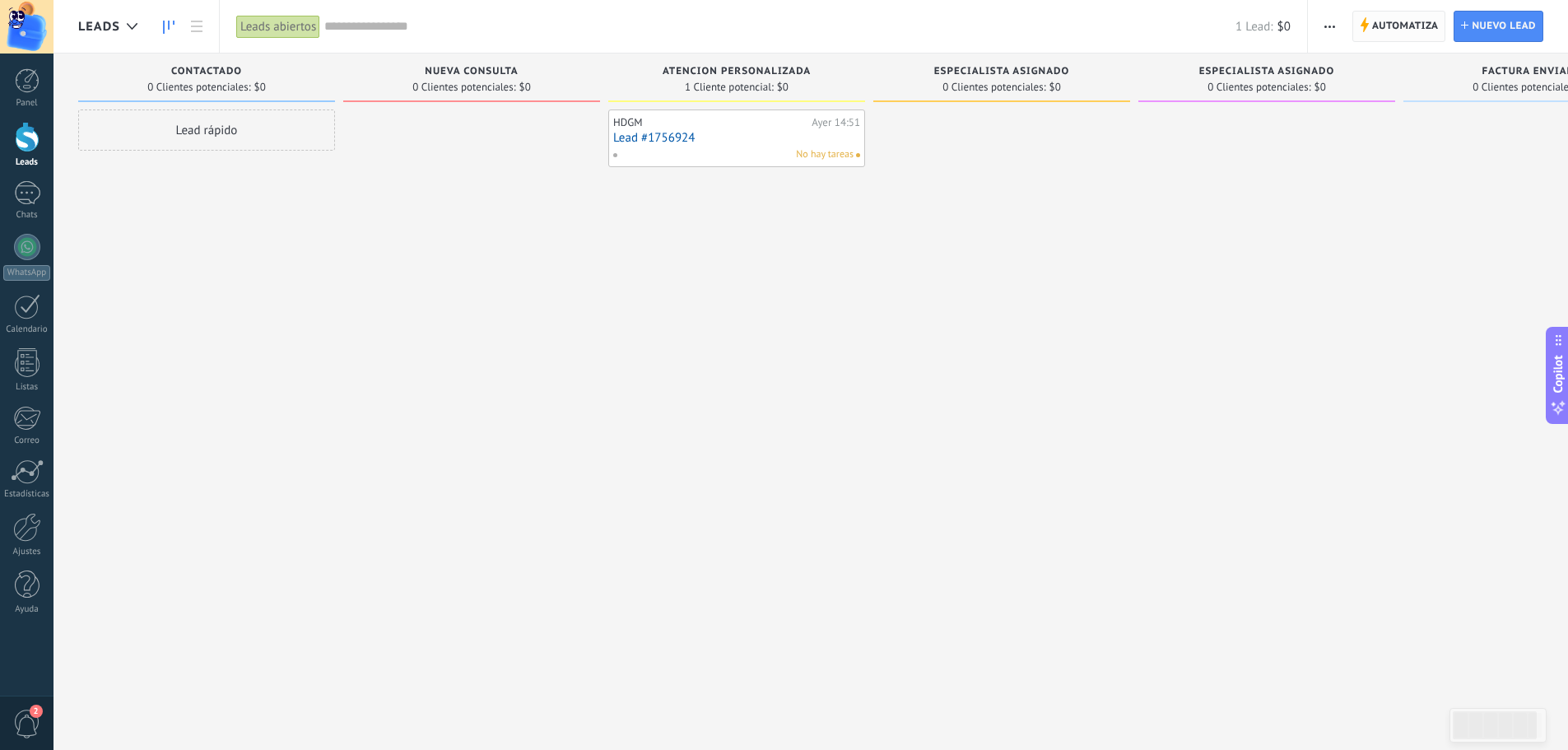
click at [1399, 32] on span "Automatiza" at bounding box center [1406, 26] width 67 height 30
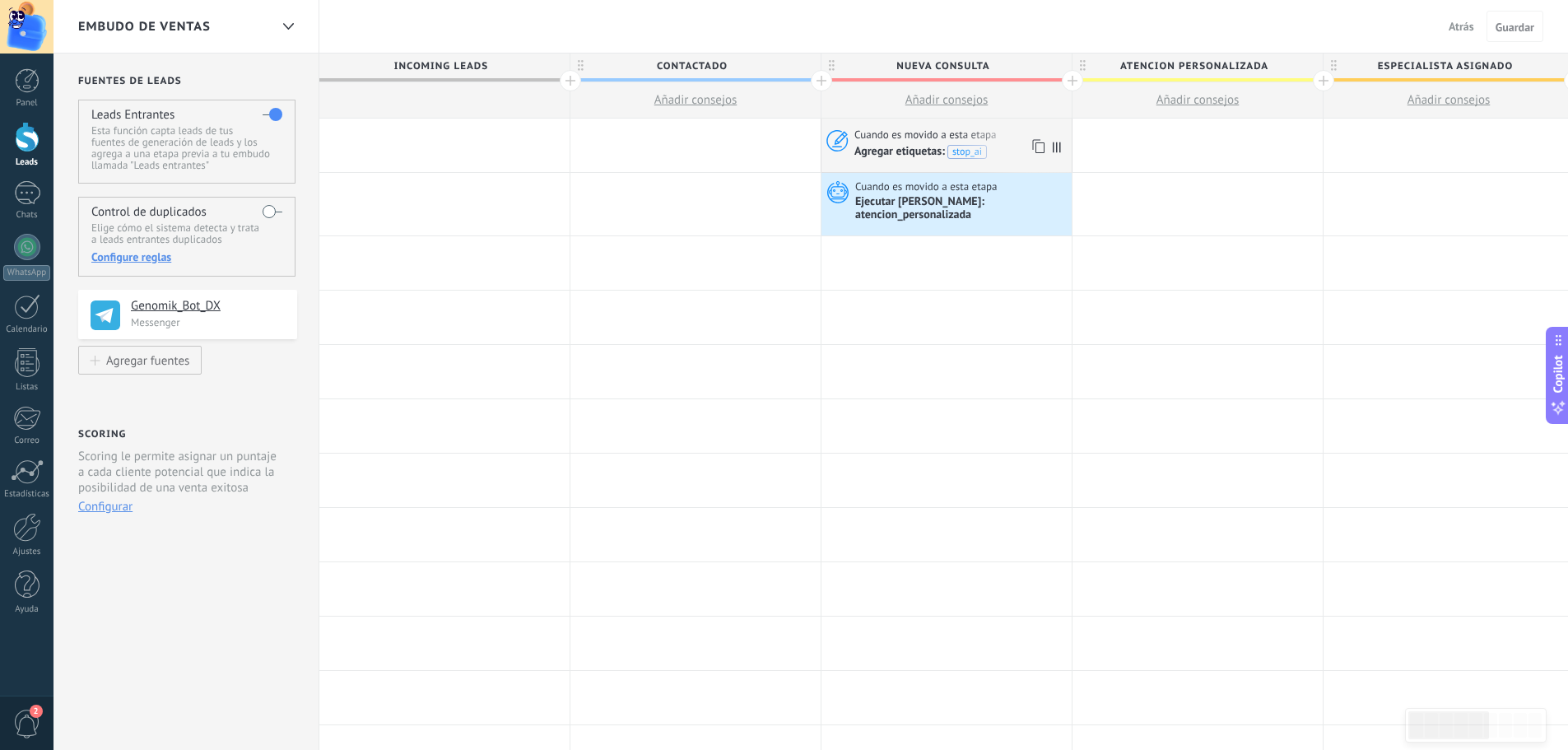
click at [894, 139] on span "Cuando es movido a esta etapa" at bounding box center [927, 135] width 145 height 14
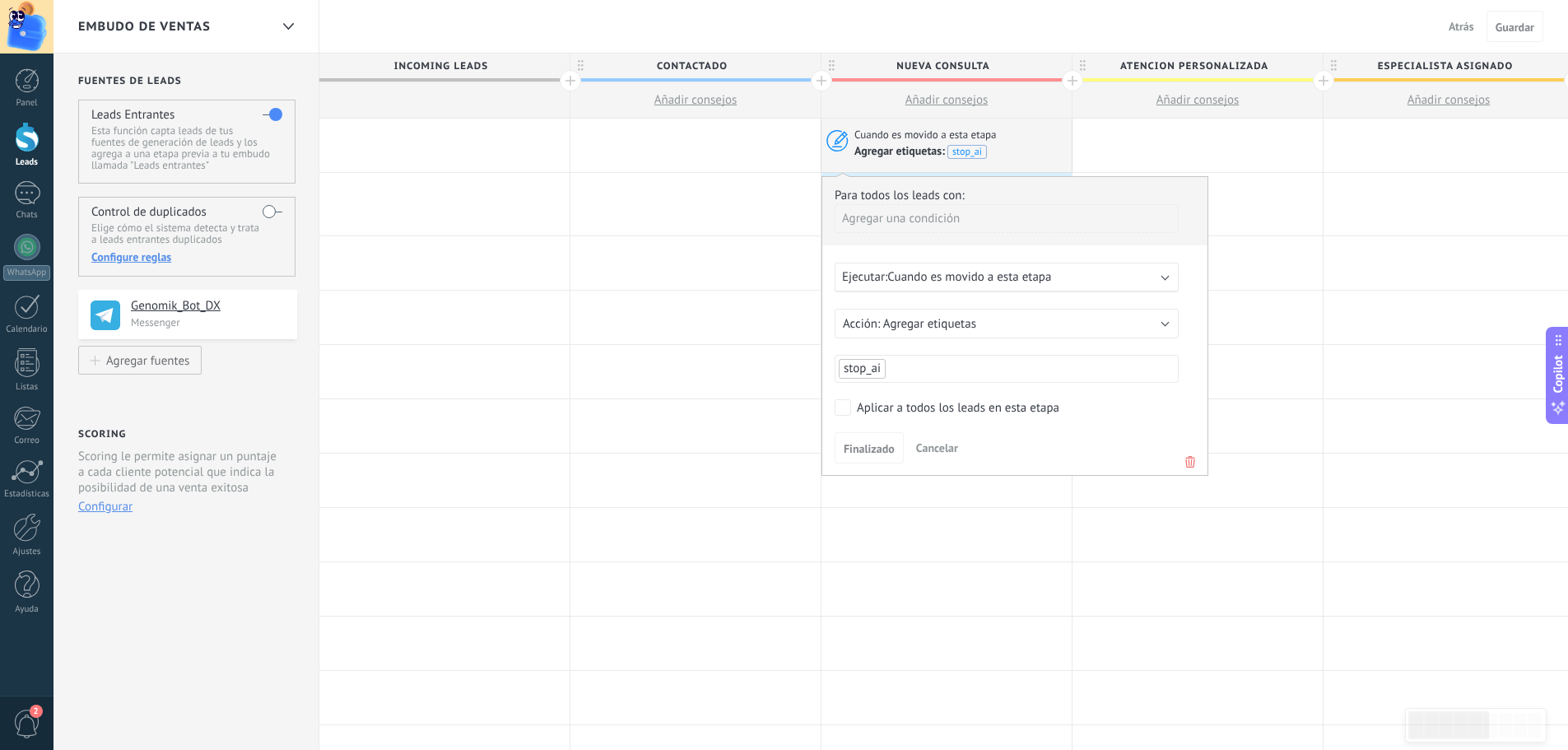
click at [896, 373] on ul "stop_ai" at bounding box center [1007, 369] width 339 height 23
click at [856, 406] on span "stop_ai" at bounding box center [865, 403] width 47 height 23
click at [872, 453] on span "Finalizado" at bounding box center [869, 448] width 51 height 12
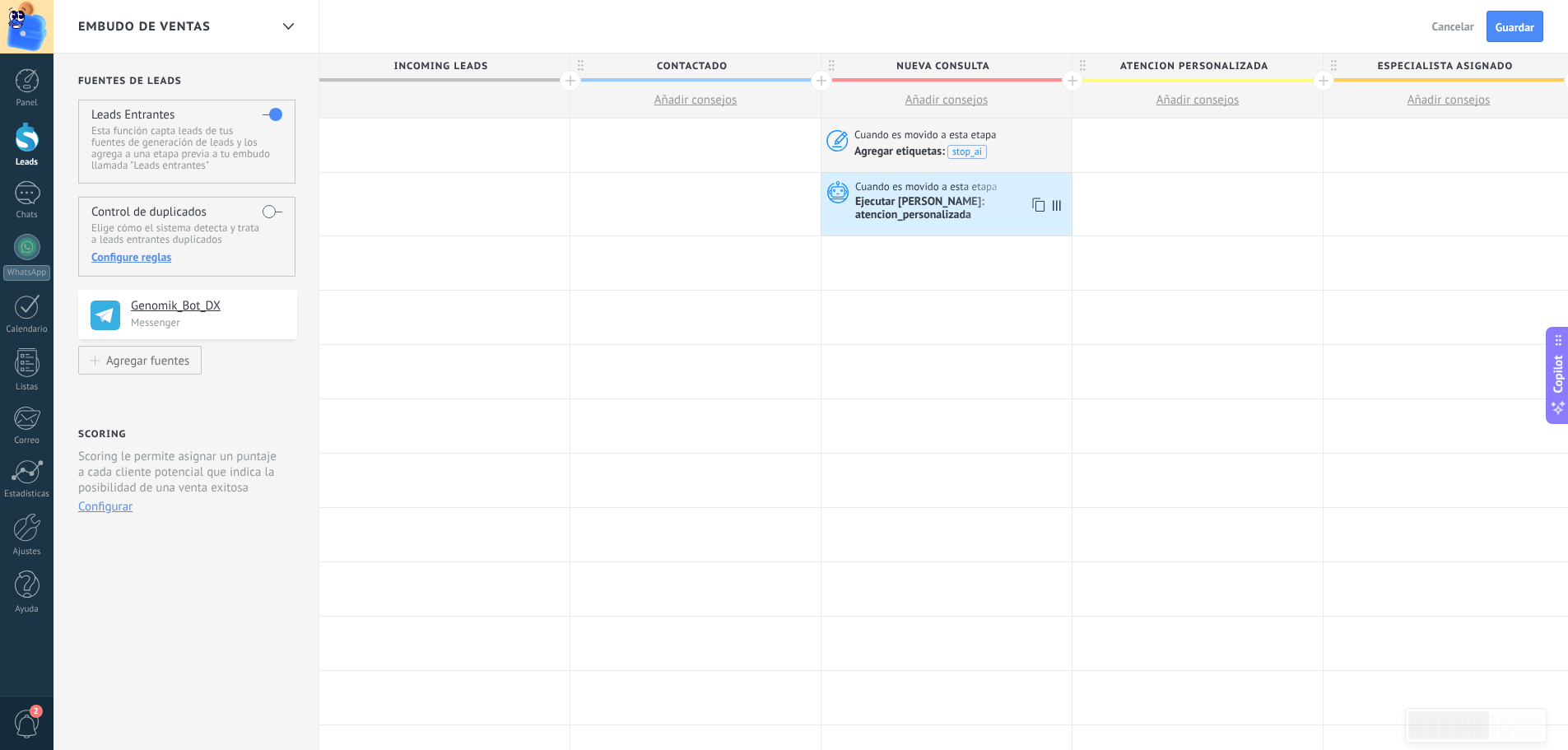
click at [896, 198] on div "Ejecutar [PERSON_NAME]: atencion_personalizada" at bounding box center [961, 209] width 213 height 28
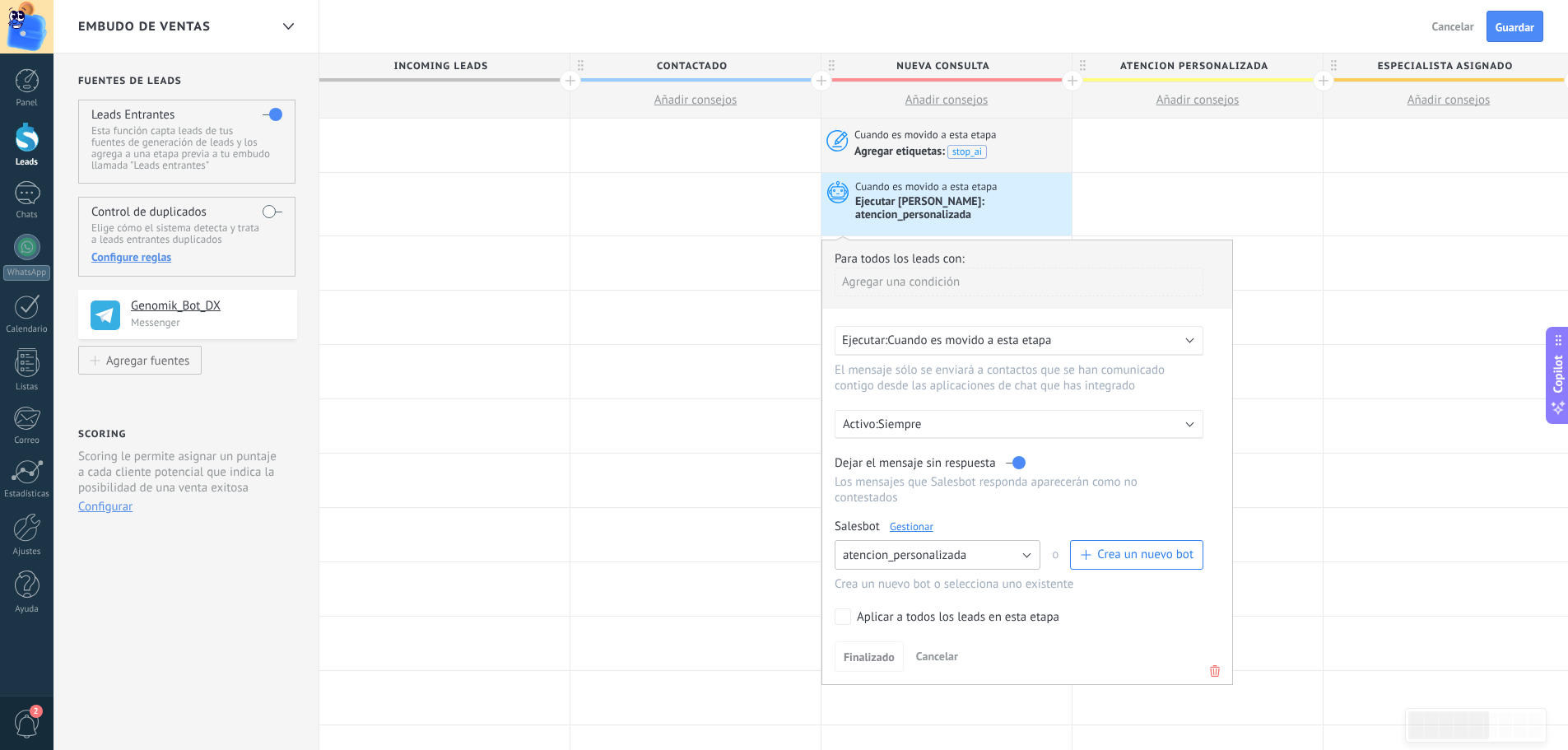
click at [1019, 546] on button "atencion_personalizada" at bounding box center [937, 555] width 206 height 30
click at [943, 576] on span "atencion_personalizada" at bounding box center [930, 583] width 210 height 15
click at [920, 520] on link "Gestionar" at bounding box center [912, 526] width 43 height 14
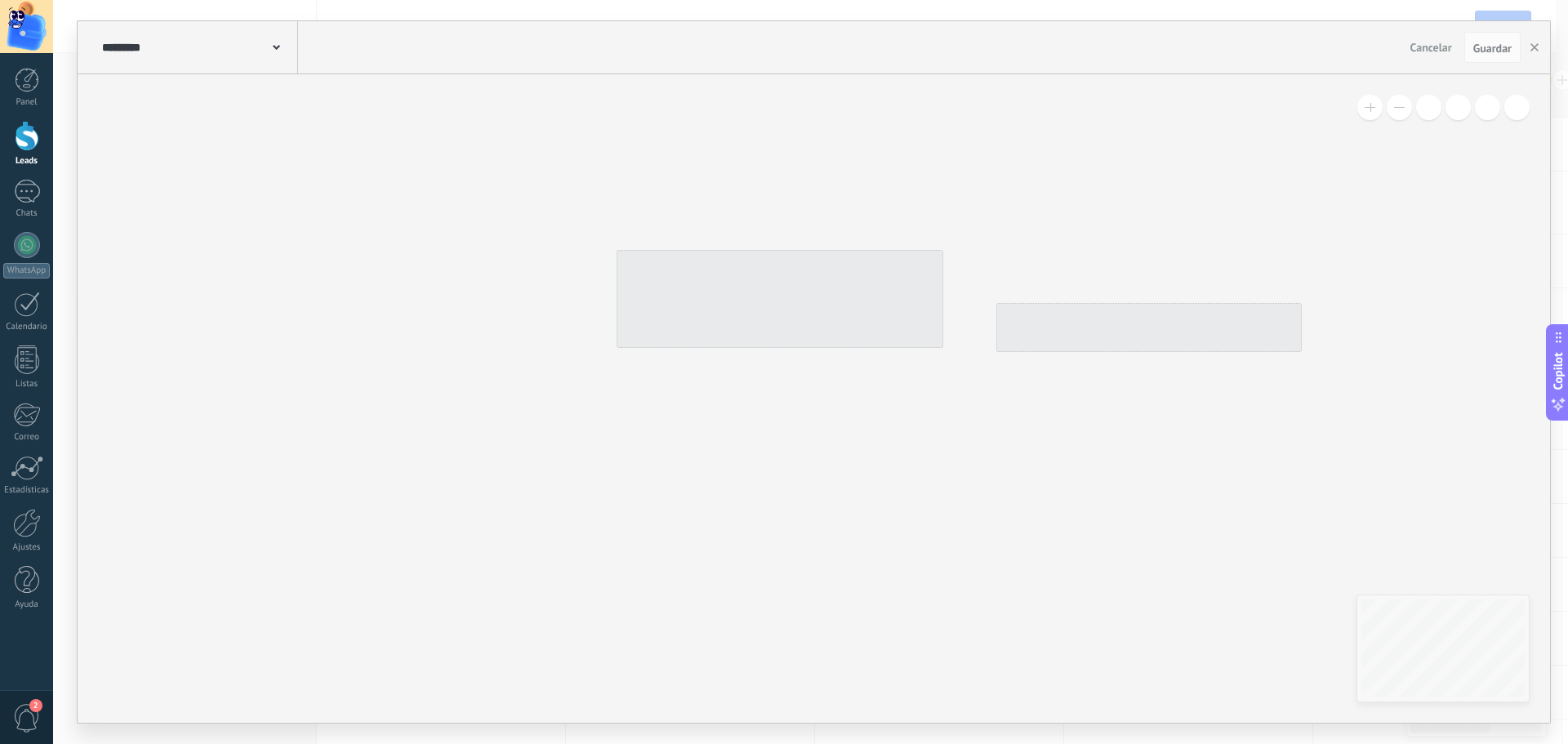
type input "**********"
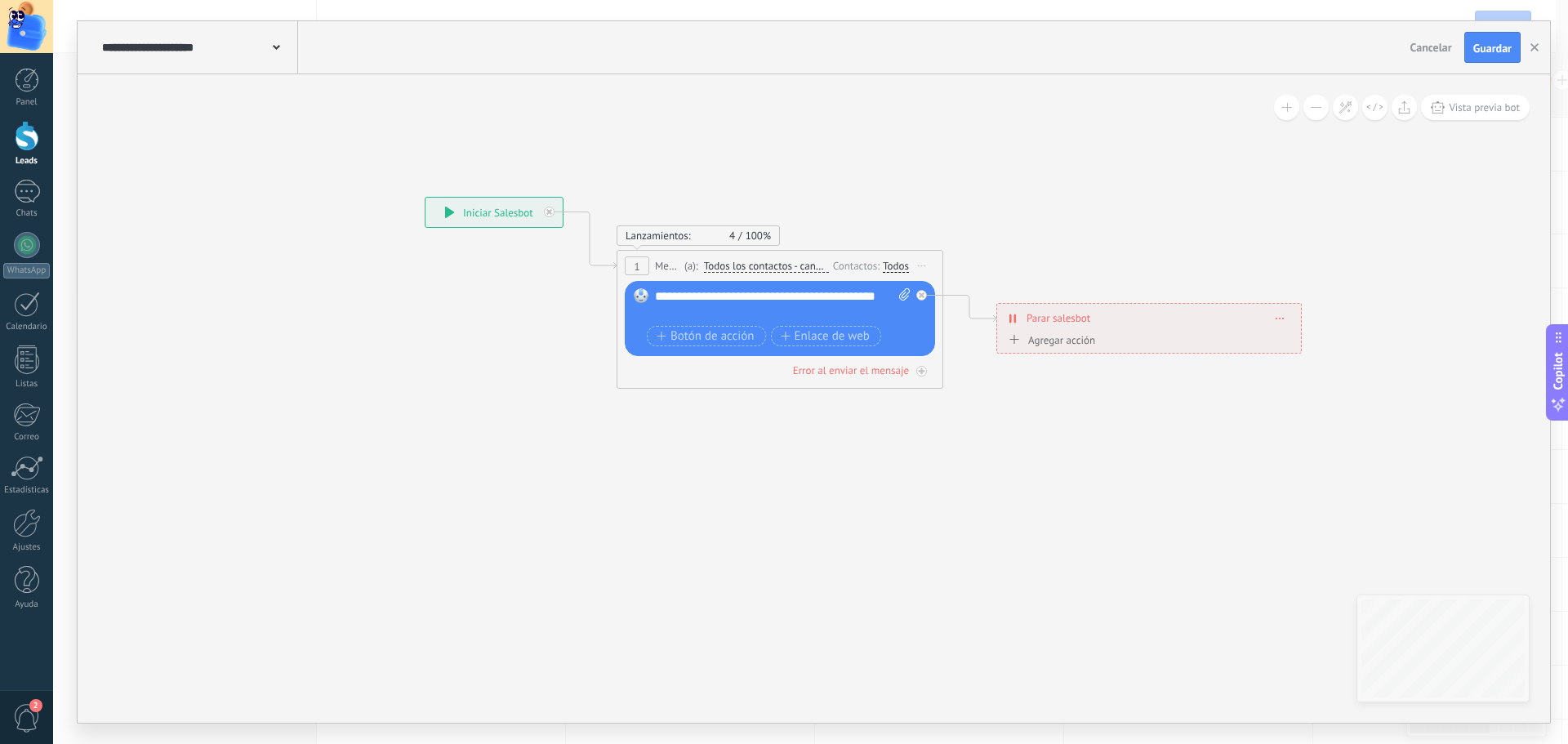
click at [896, 266] on div "Todos" at bounding box center [895, 266] width 26 height 13
click at [929, 199] on icon at bounding box center [863, 292] width 1694 height 1009
click at [762, 268] on span "Todos los contactos - canales seleccionados" at bounding box center [766, 266] width 125 height 13
click at [762, 268] on button "Todos los contactos - canales seleccionados" at bounding box center [797, 266] width 204 height 30
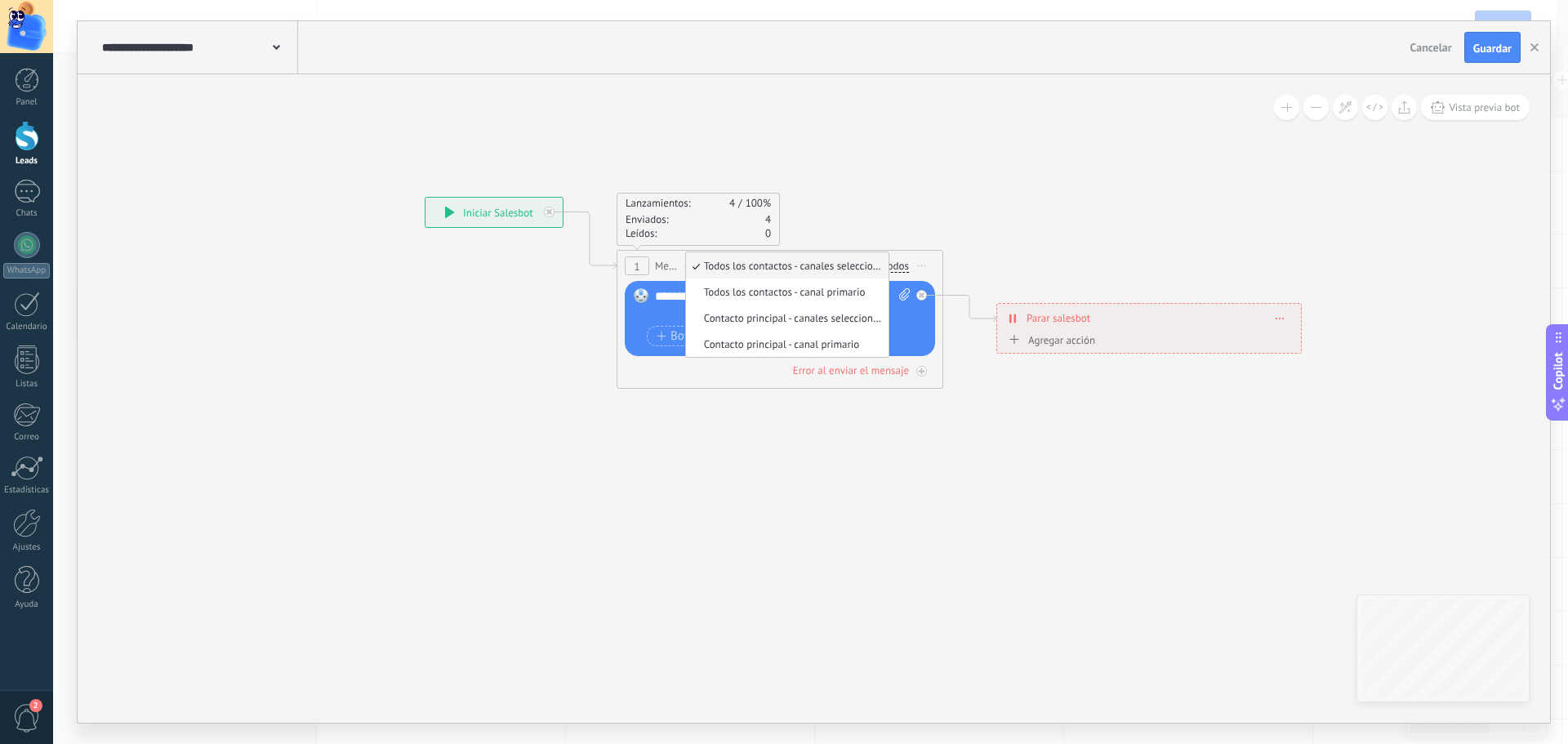
click at [851, 192] on icon at bounding box center [863, 292] width 1694 height 1009
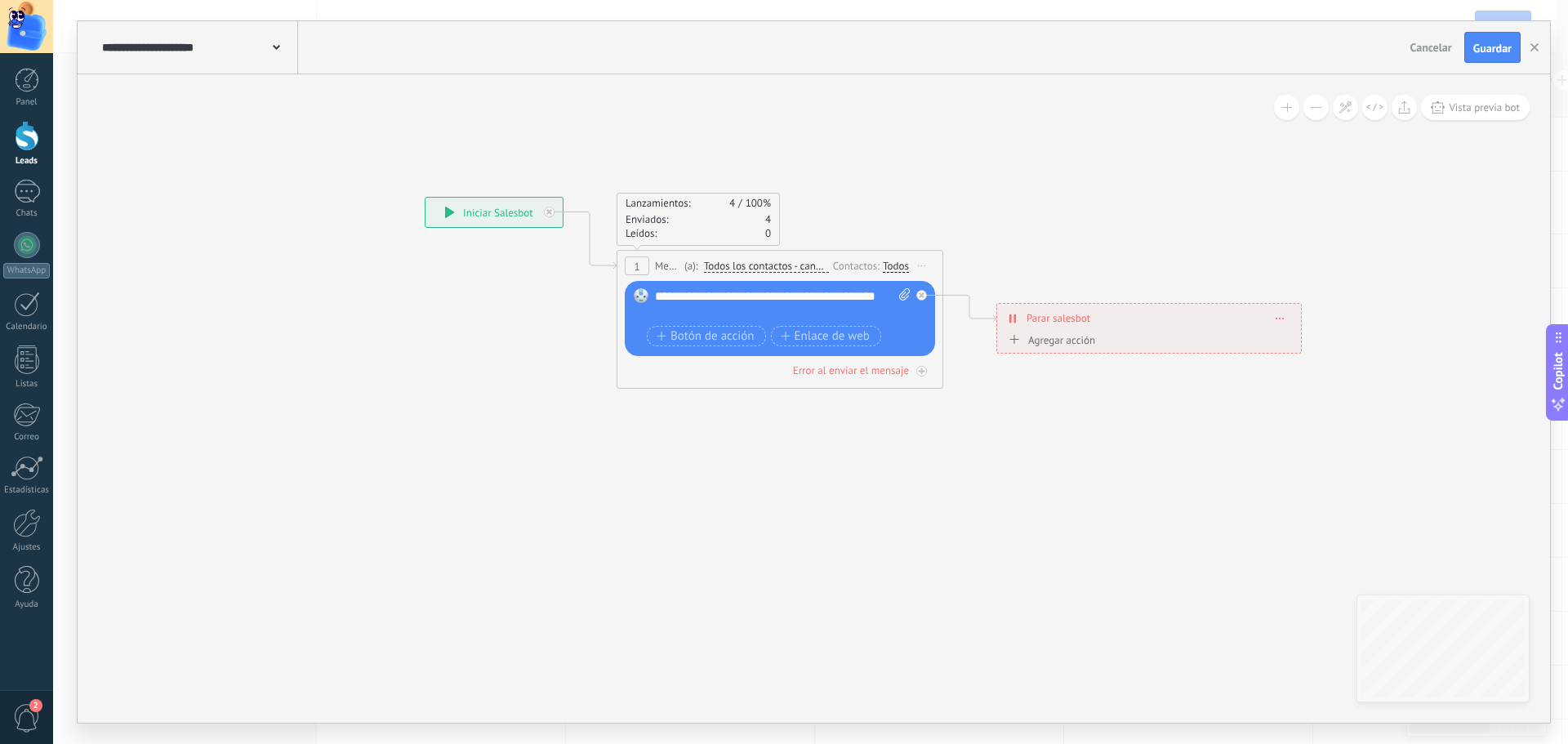
click at [776, 267] on span "Todos los contactos - canales seleccionados" at bounding box center [766, 266] width 125 height 13
click at [776, 267] on button "Todos los contactos - canales seleccionados" at bounding box center [797, 266] width 204 height 30
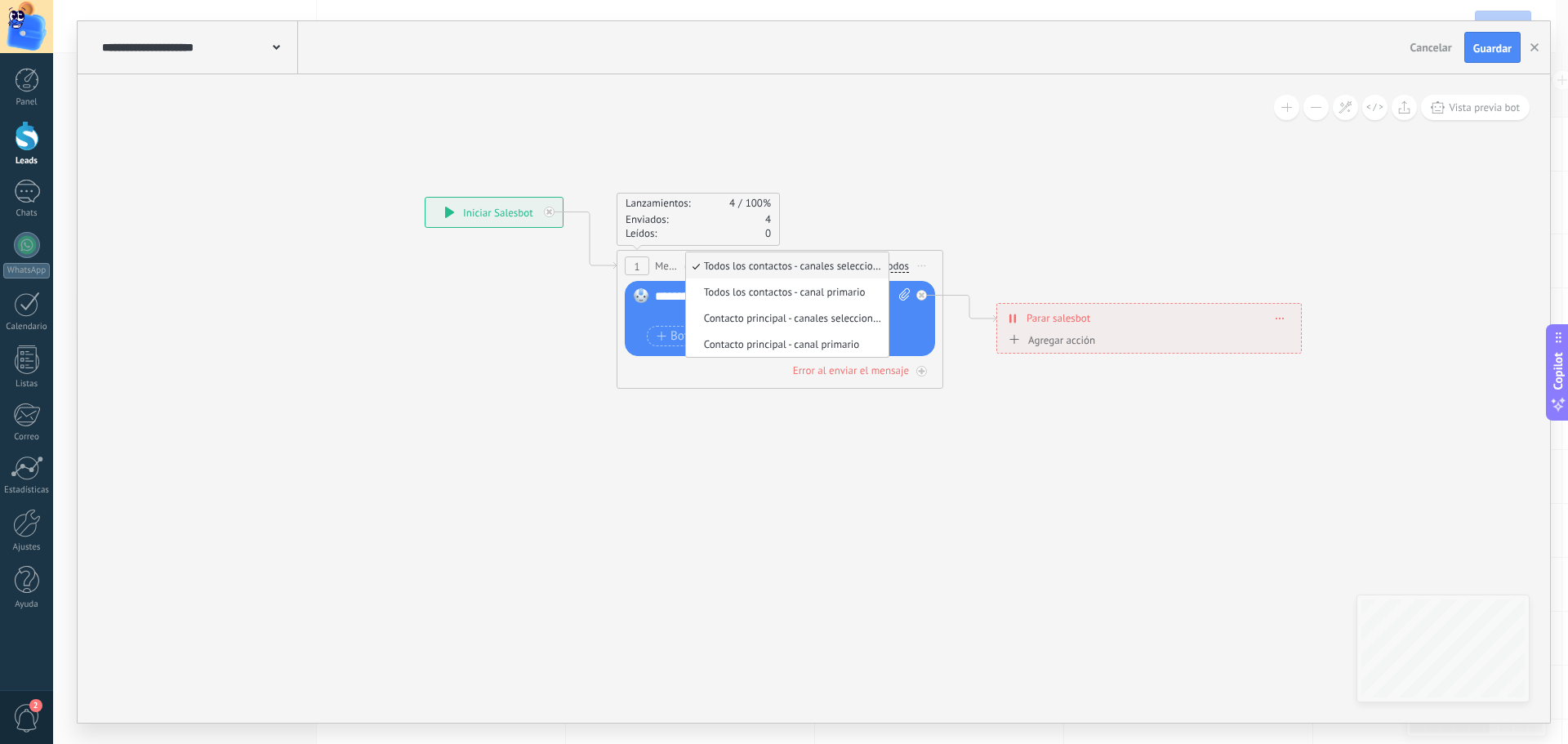
click at [781, 266] on span "Todos los contactos - canales seleccionados" at bounding box center [785, 265] width 198 height 13
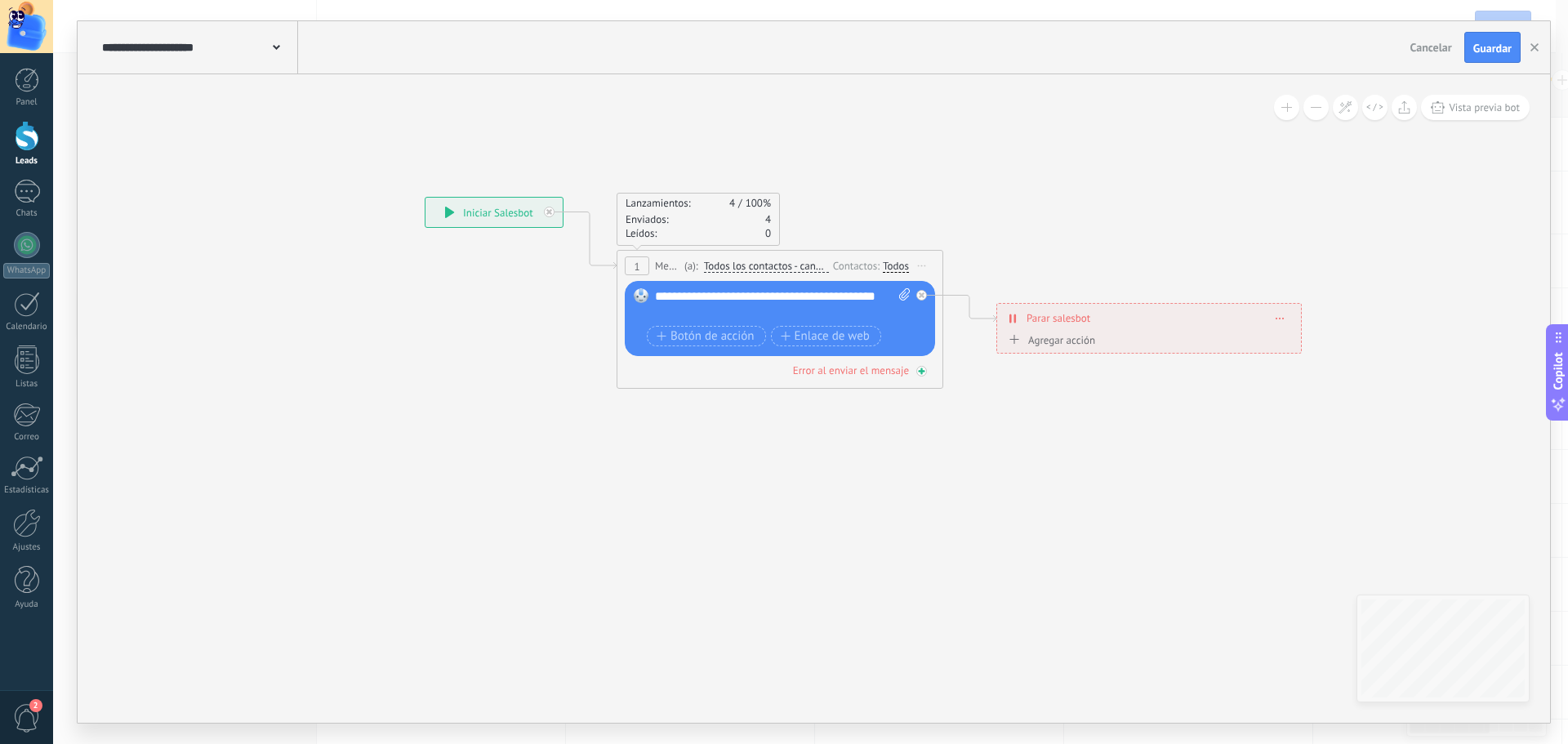
click at [873, 372] on div "Error al enviar el mensaje" at bounding box center [850, 370] width 116 height 13
click at [920, 374] on icon at bounding box center [921, 371] width 5 height 5
click at [894, 264] on div "Todos" at bounding box center [895, 266] width 26 height 13
click at [895, 284] on label at bounding box center [898, 283] width 20 height 12
click at [902, 284] on label at bounding box center [898, 283] width 20 height 12
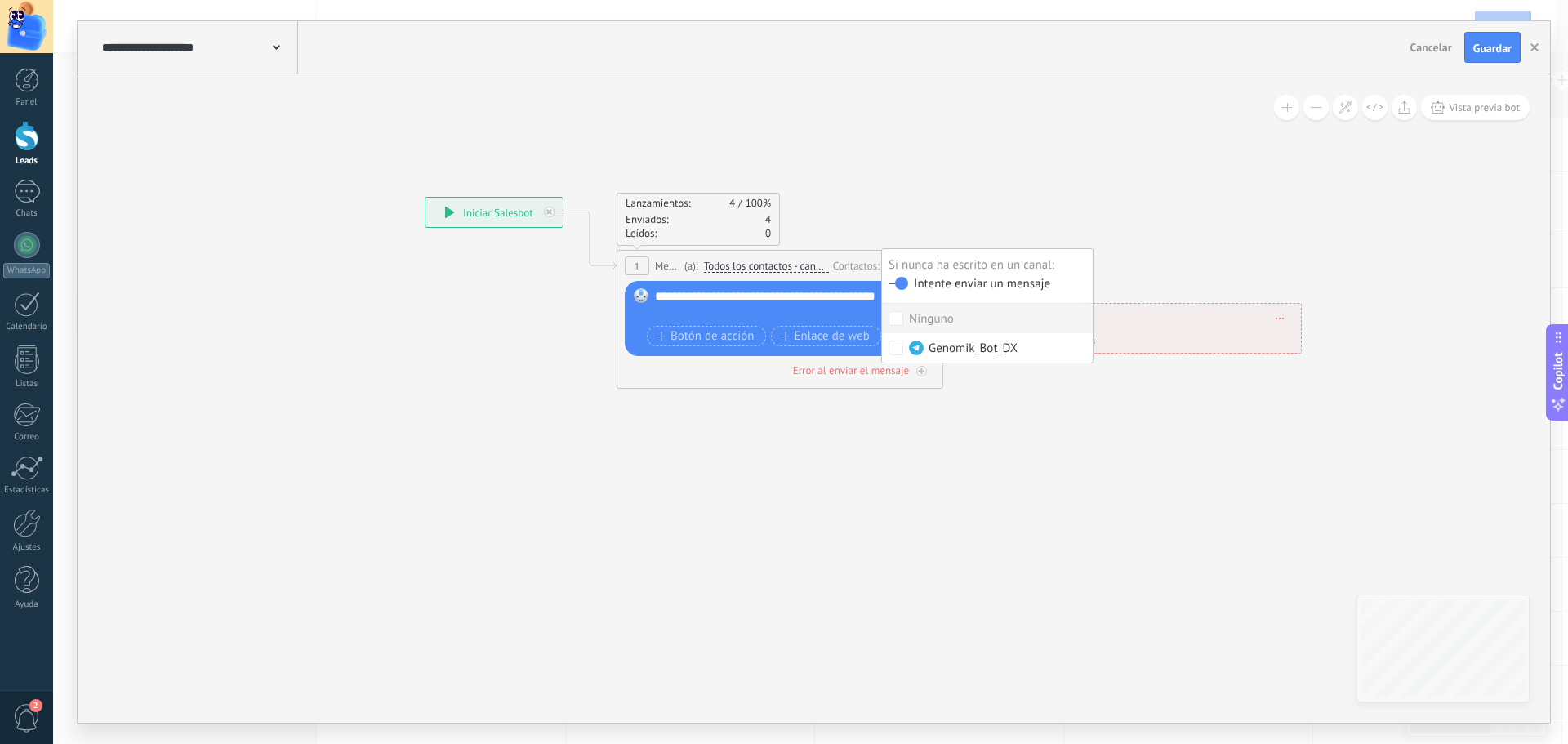
click at [966, 212] on icon at bounding box center [863, 334] width 1694 height 1094
click at [1061, 314] on span "Parar salesbot" at bounding box center [1058, 318] width 64 height 15
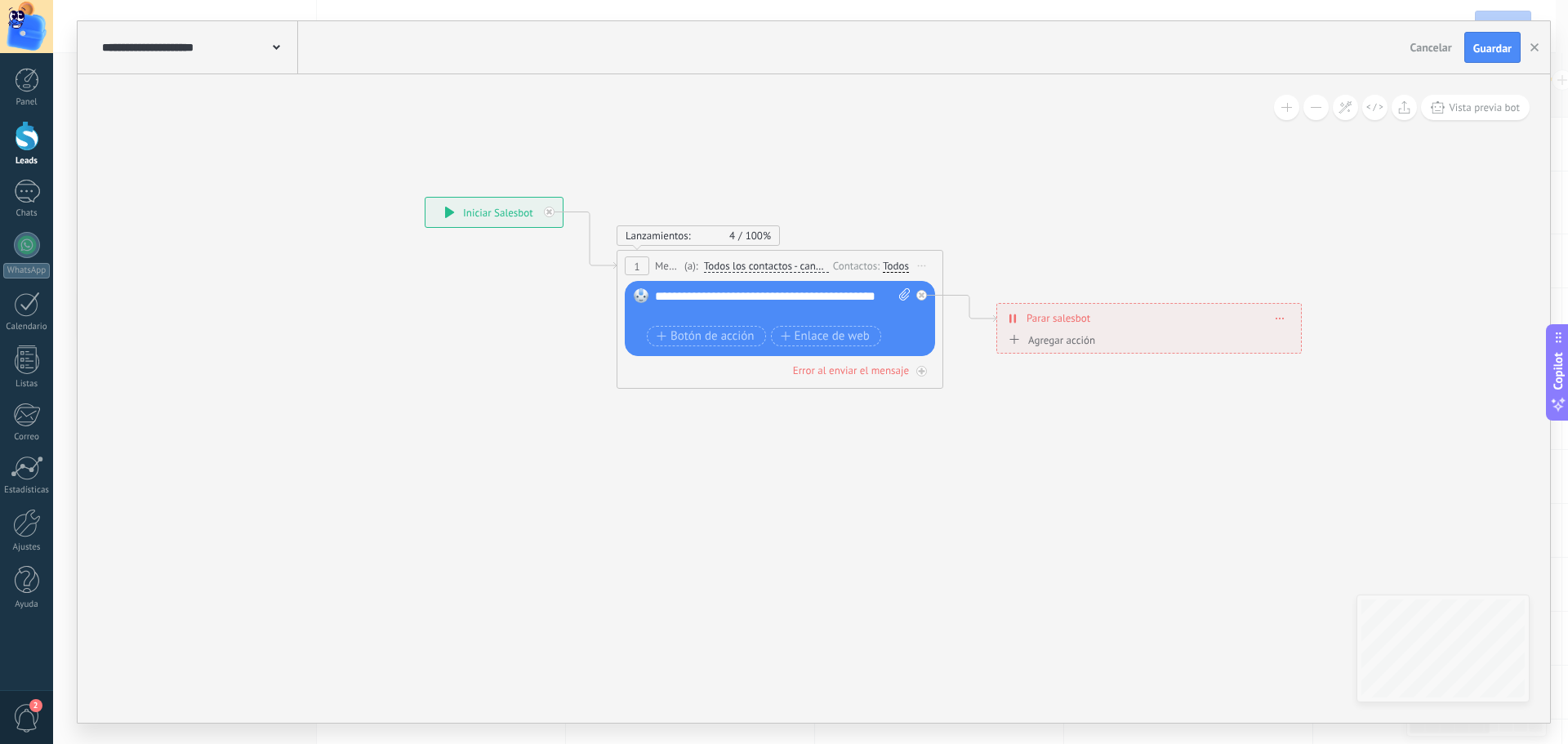
click at [1064, 316] on span "Parar salesbot" at bounding box center [1058, 318] width 64 height 15
click at [1279, 318] on icon at bounding box center [1280, 319] width 8 height 2
click at [1140, 267] on icon at bounding box center [863, 334] width 1694 height 1094
click at [1488, 49] on span "Guardar" at bounding box center [1492, 48] width 39 height 12
click at [1424, 49] on span "Cancelar" at bounding box center [1431, 48] width 41 height 14
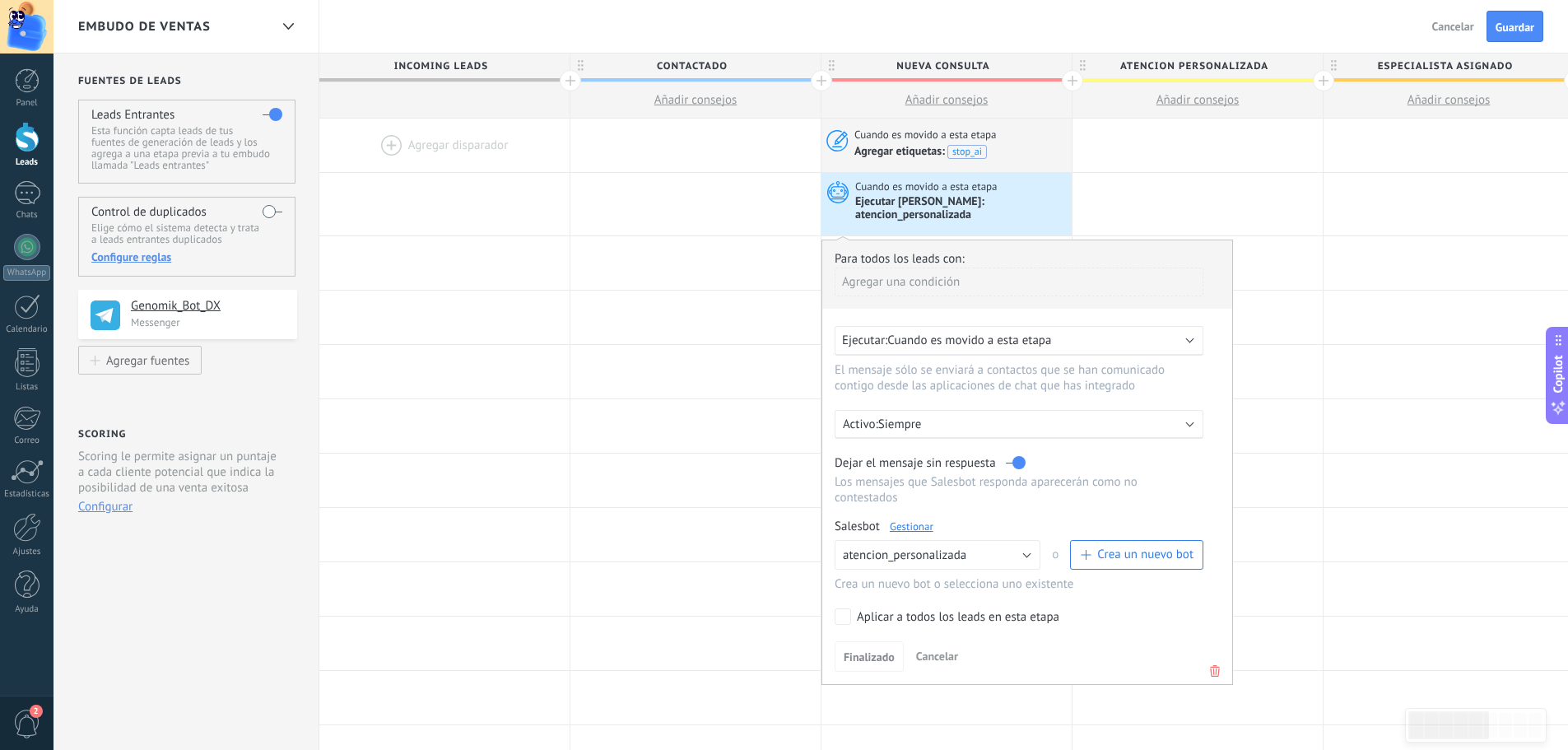
drag, startPoint x: 892, startPoint y: 148, endPoint x: 906, endPoint y: 149, distance: 14.0
click at [906, 149] on span "Agregar etiquetas:" at bounding box center [901, 150] width 93 height 14
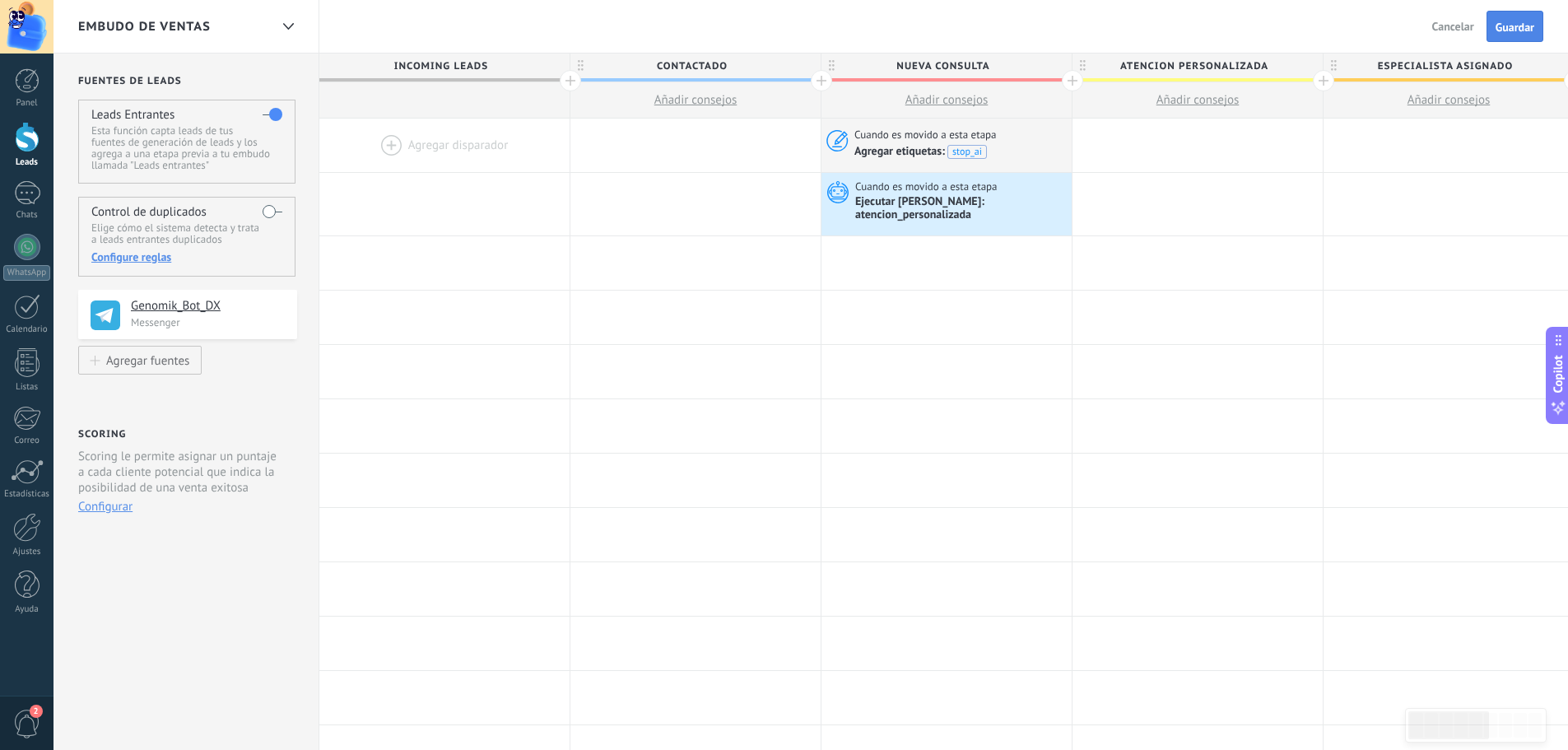
click at [1502, 25] on span "Guardar" at bounding box center [1515, 27] width 39 height 12
click at [1460, 30] on span "Salir" at bounding box center [1463, 26] width 23 height 14
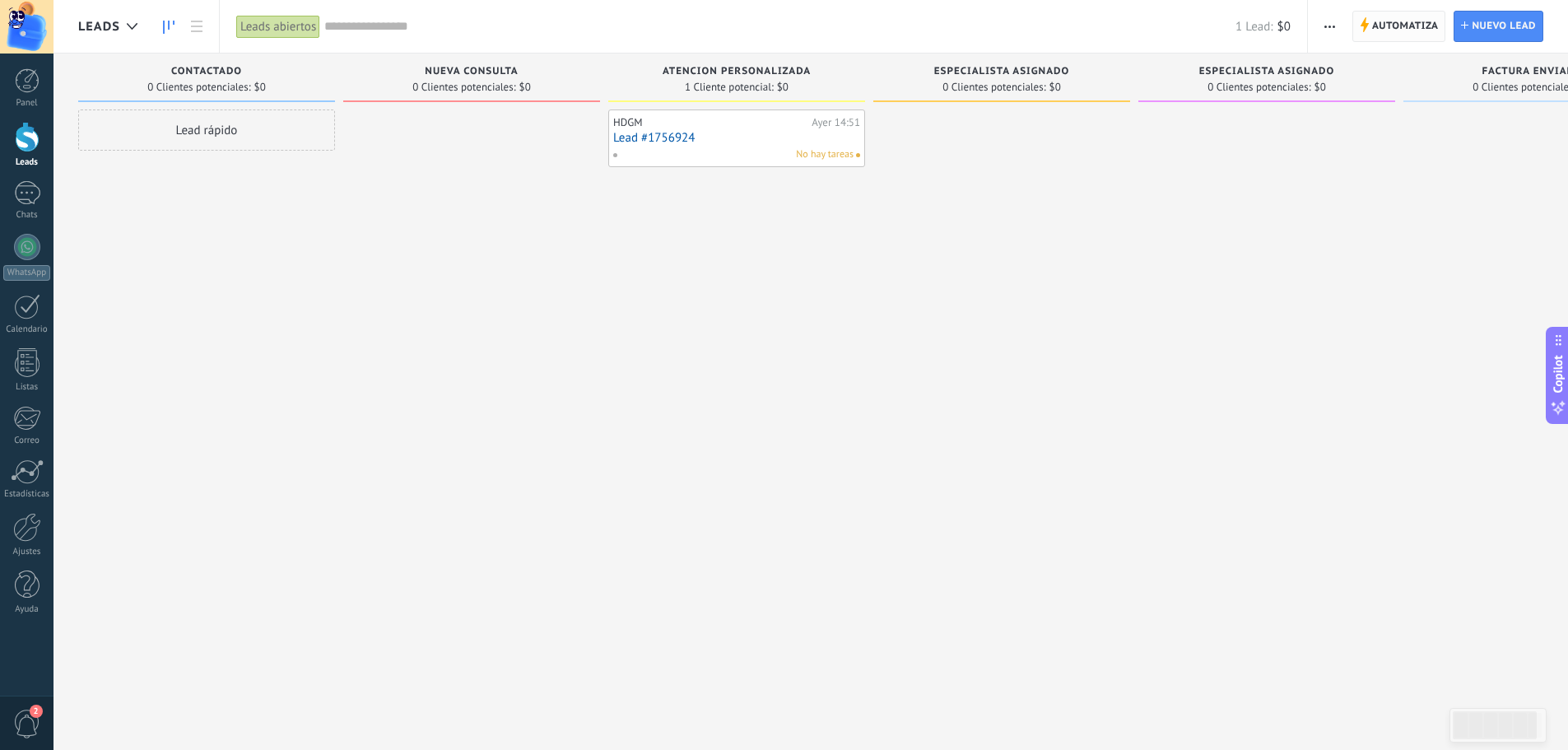
click at [1408, 23] on span "Automatiza" at bounding box center [1406, 26] width 67 height 30
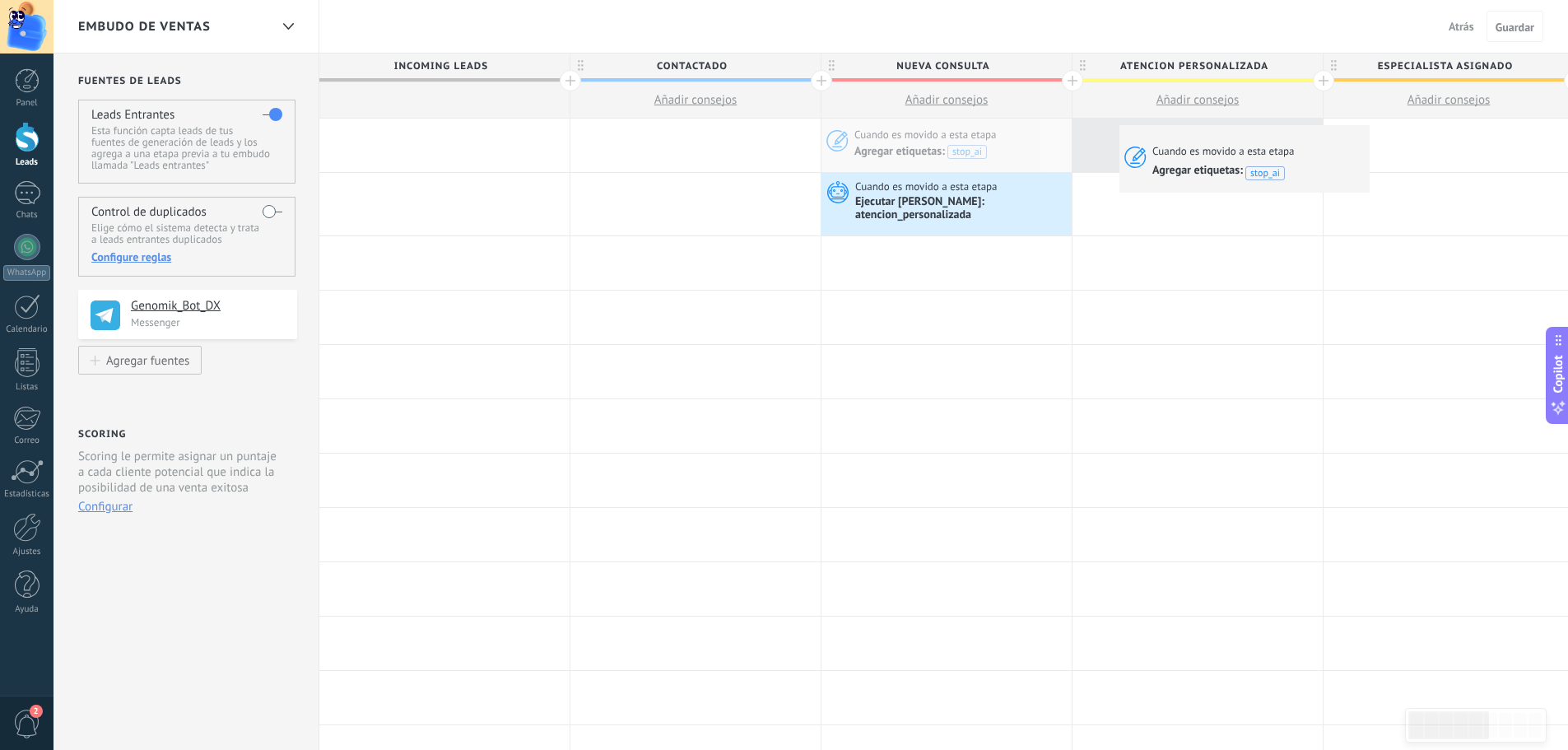
drag, startPoint x: 884, startPoint y: 140, endPoint x: 1122, endPoint y: 128, distance: 238.3
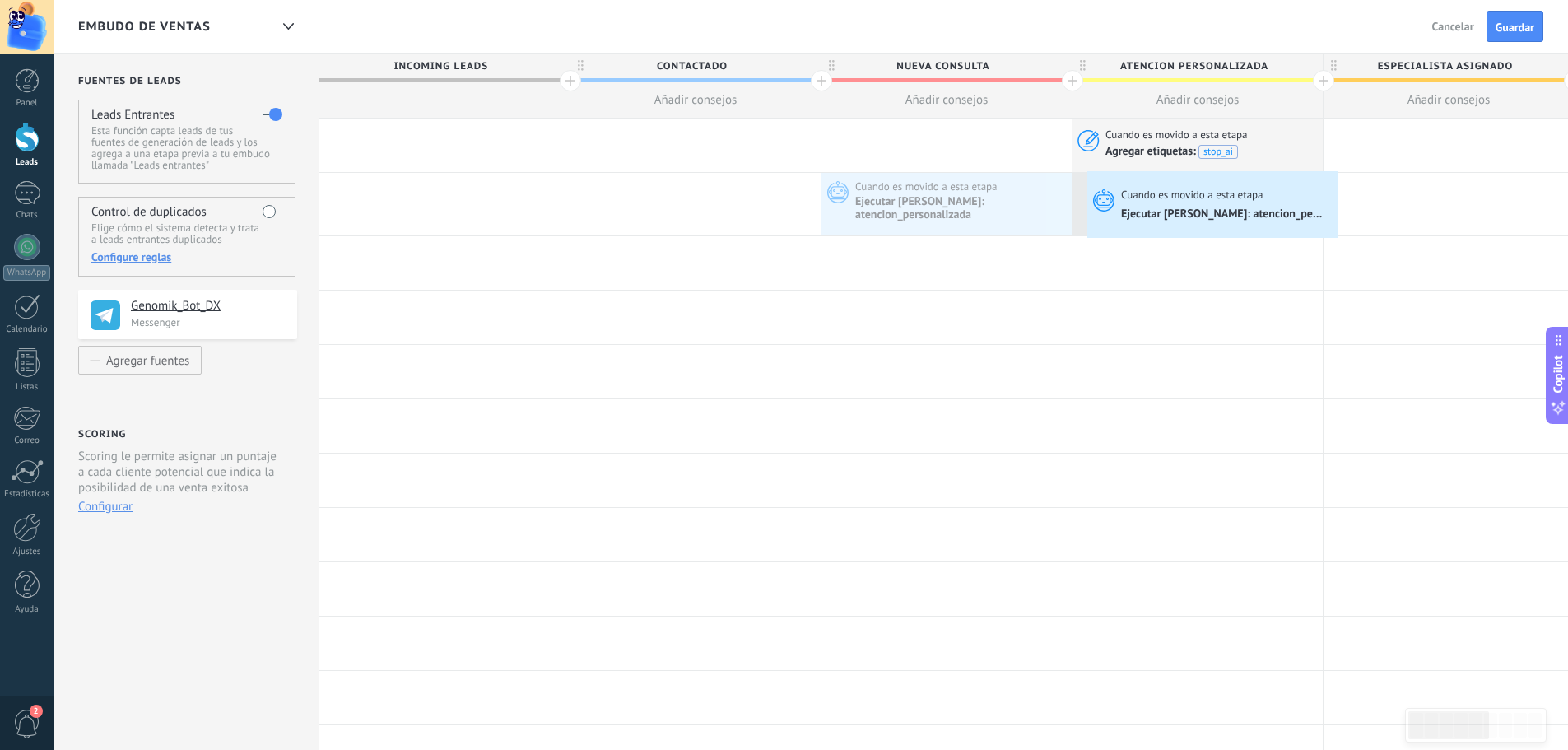
drag, startPoint x: 875, startPoint y: 195, endPoint x: 1090, endPoint y: 175, distance: 215.9
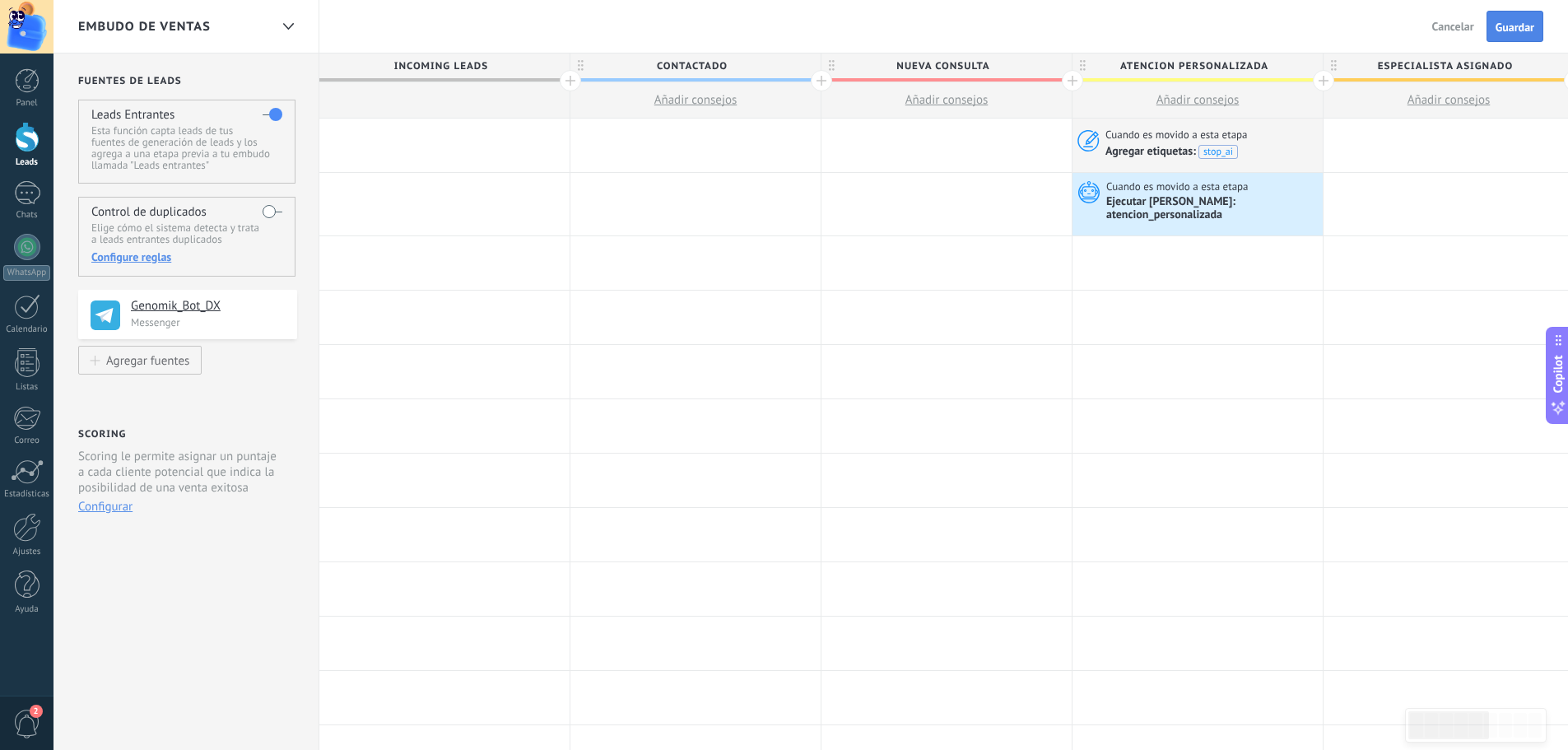
click at [1509, 25] on span "Guardar" at bounding box center [1515, 27] width 39 height 12
click at [1465, 23] on span "Salir" at bounding box center [1463, 26] width 23 height 14
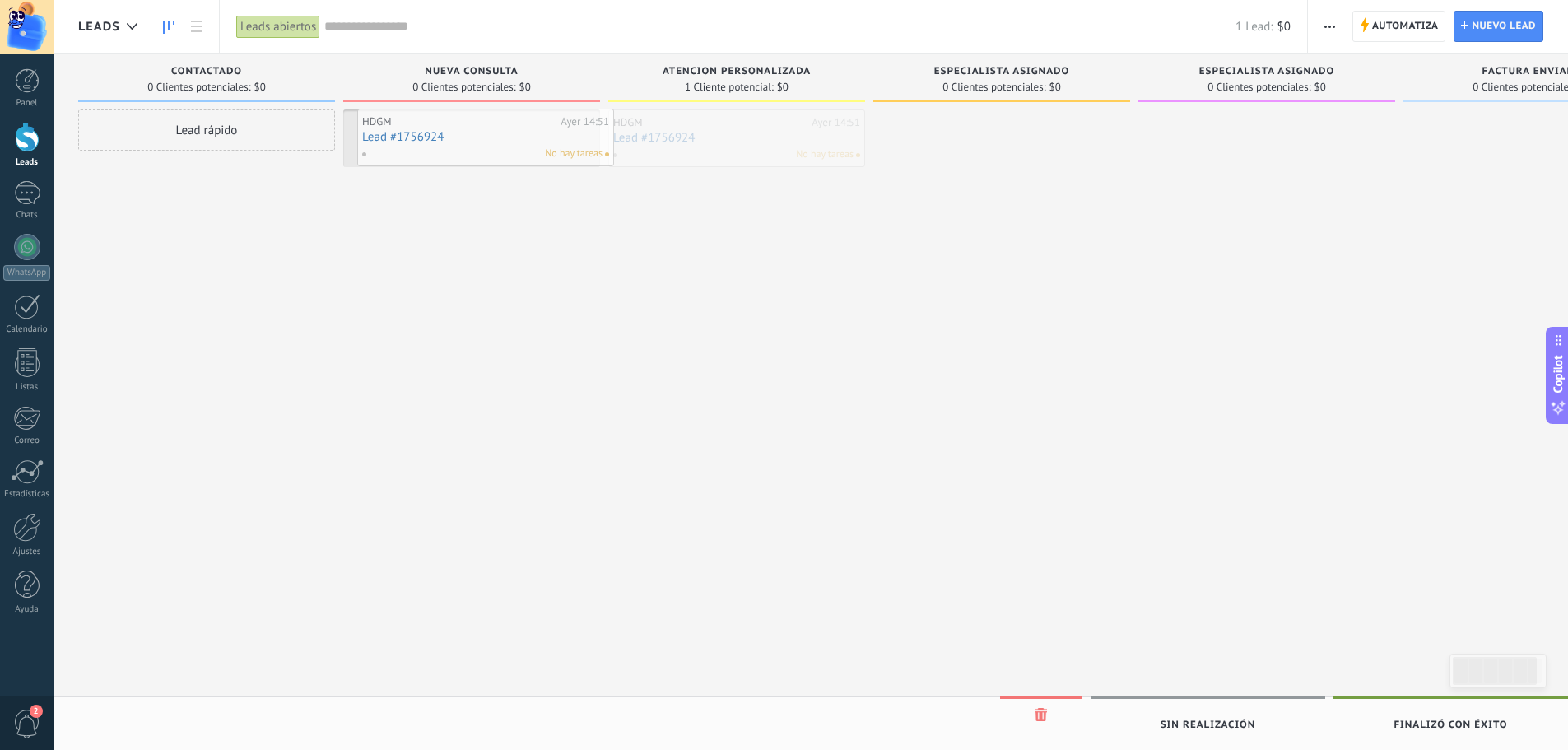
drag, startPoint x: 700, startPoint y: 133, endPoint x: 449, endPoint y: 132, distance: 251.0
click at [1402, 27] on span "Automatiza" at bounding box center [1406, 26] width 67 height 30
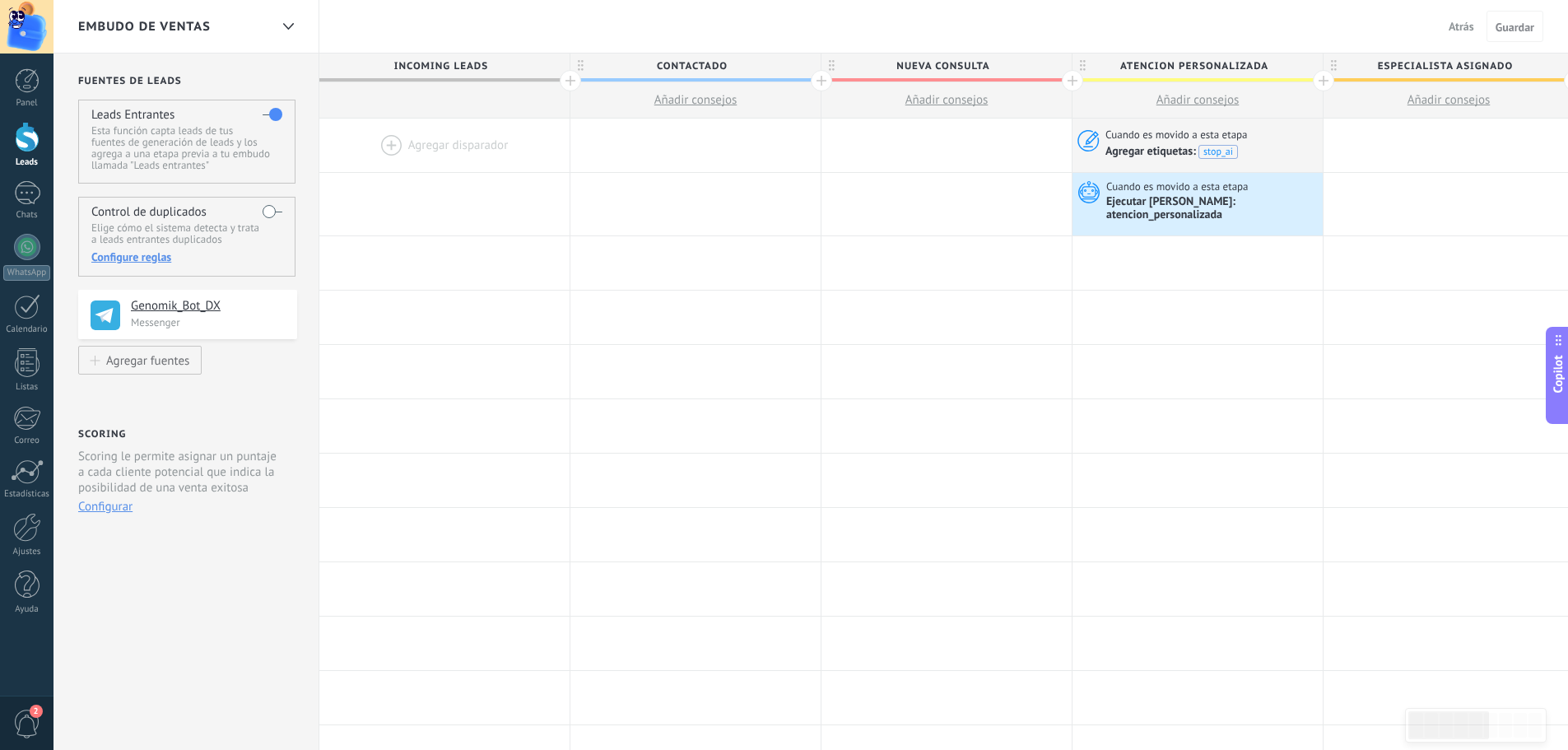
click at [1461, 27] on span "Atrás" at bounding box center [1461, 26] width 25 height 14
